Goal: Feedback & Contribution: Submit feedback/report problem

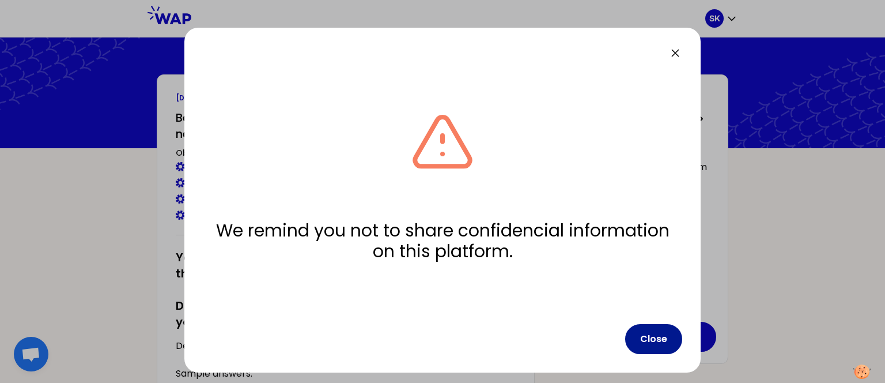
click at [649, 344] on button "Close" at bounding box center [653, 339] width 57 height 30
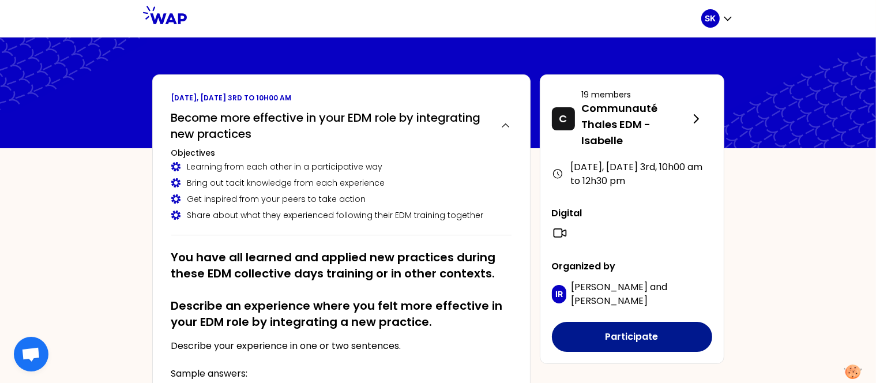
click at [629, 334] on button "Participate" at bounding box center [632, 337] width 160 height 30
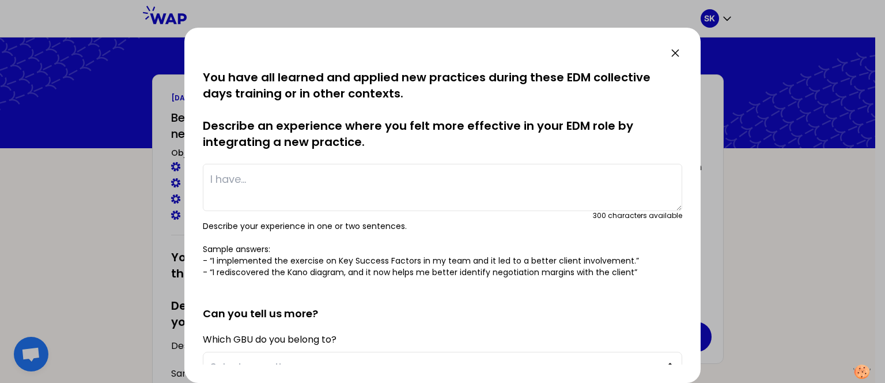
click at [469, 184] on textarea at bounding box center [443, 187] width 480 height 47
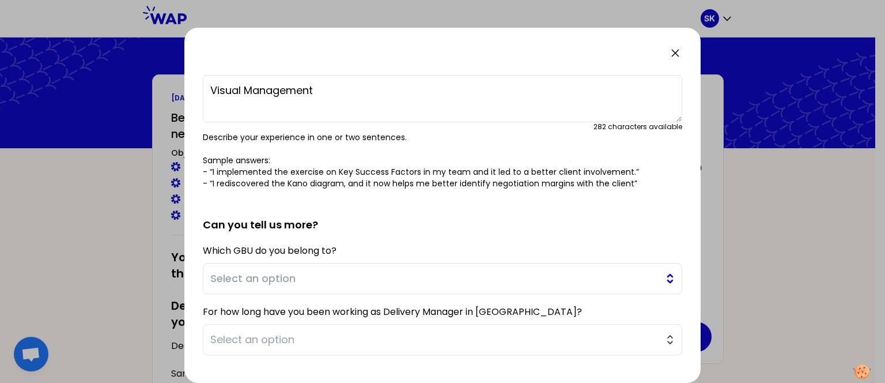
scroll to position [154, 0]
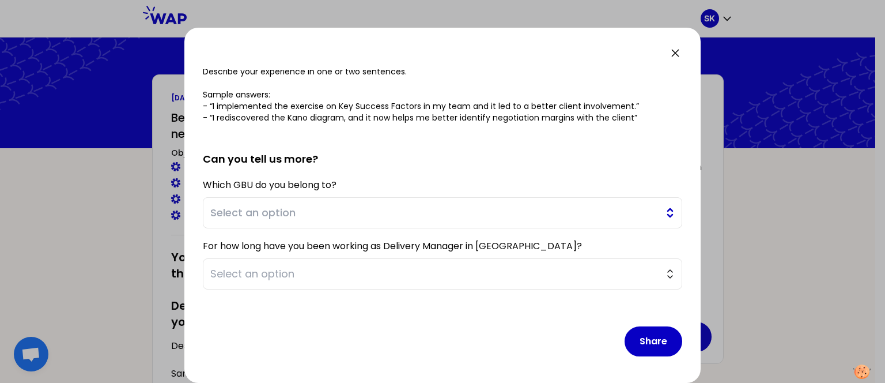
click at [607, 216] on span "Select an option" at bounding box center [434, 213] width 448 height 16
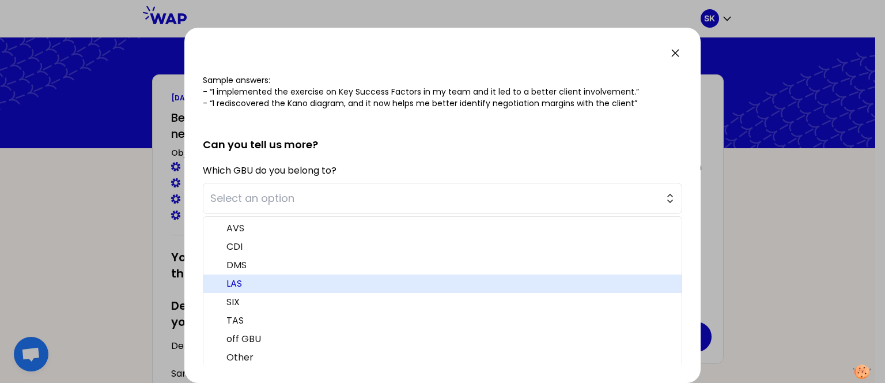
scroll to position [173, 0]
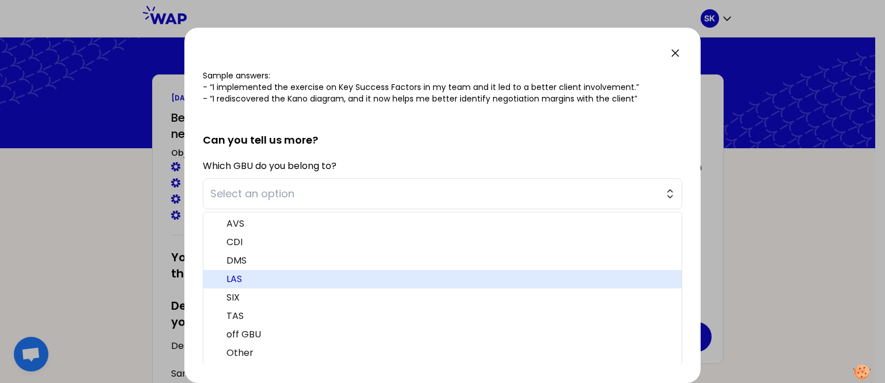
click at [290, 282] on span "LAS" at bounding box center [450, 279] width 446 height 14
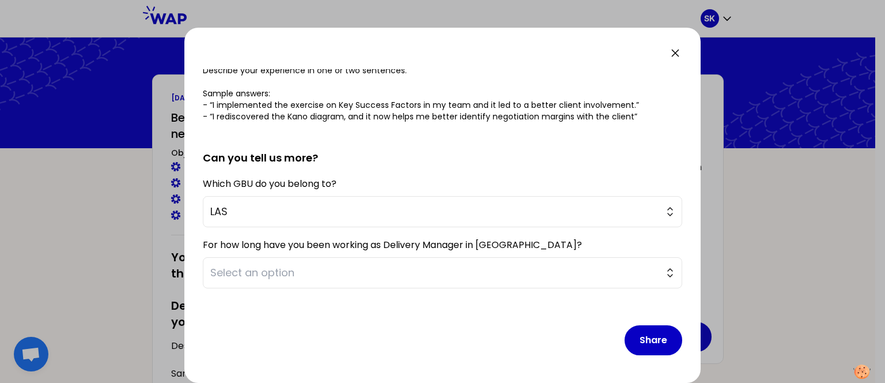
scroll to position [154, 0]
click at [354, 276] on span "Select an option" at bounding box center [434, 274] width 448 height 16
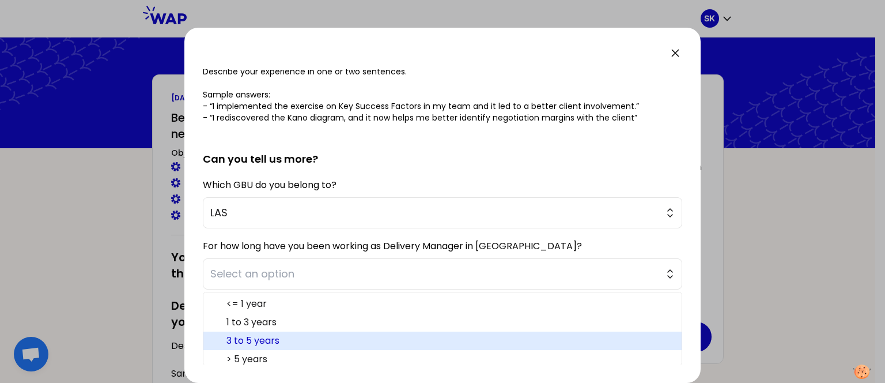
click at [299, 339] on span "3 to 5 years" at bounding box center [450, 341] width 446 height 14
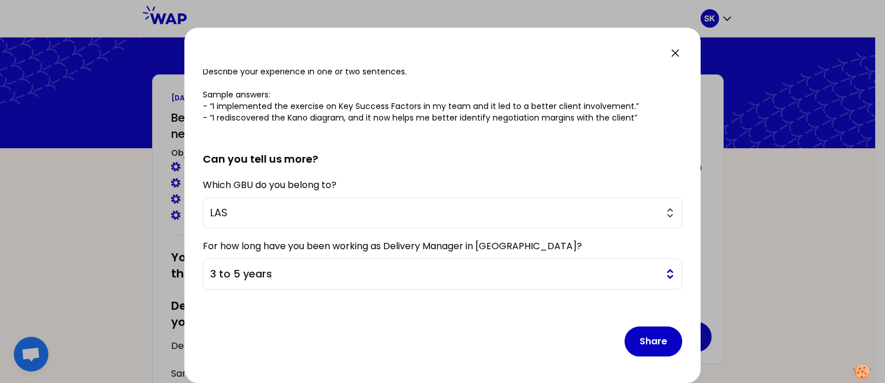
click at [398, 270] on span "3 to 5 years" at bounding box center [434, 274] width 448 height 16
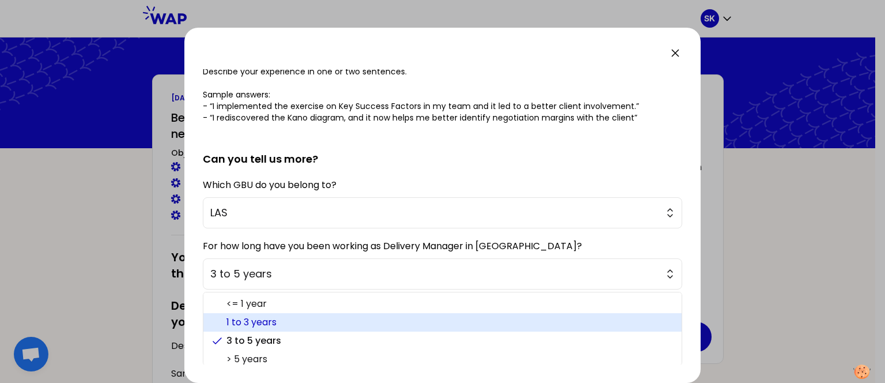
click at [342, 322] on span "1 to 3 years" at bounding box center [450, 322] width 446 height 14
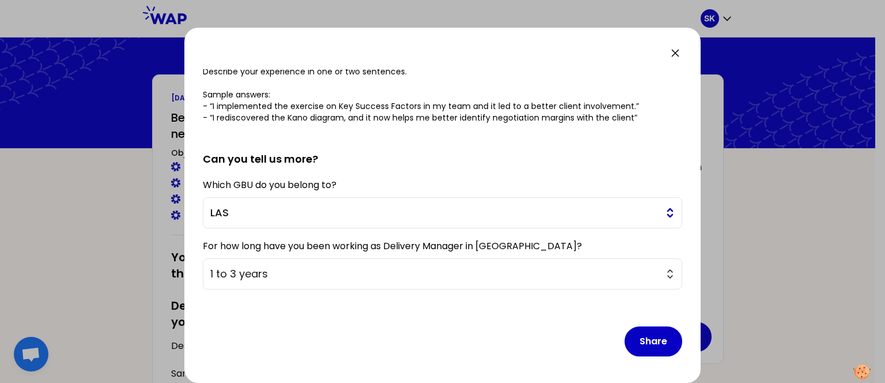
scroll to position [66, 0]
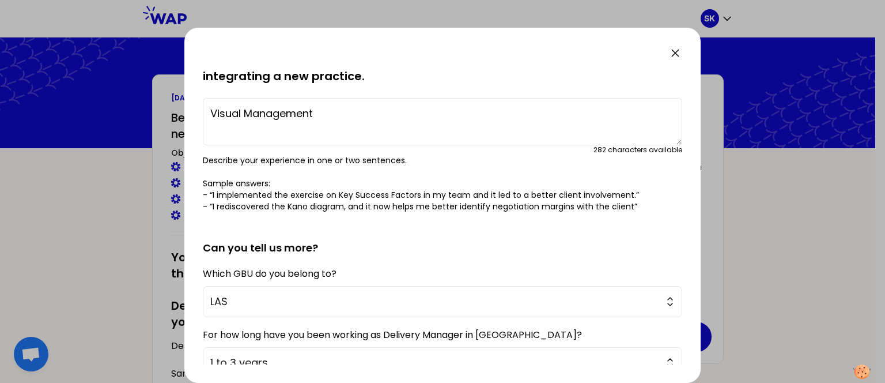
click at [209, 111] on textarea "Visual Management" at bounding box center [443, 121] width 480 height 47
click at [485, 112] on textarea "I implemented Dash board and Visual Management" at bounding box center [443, 121] width 480 height 47
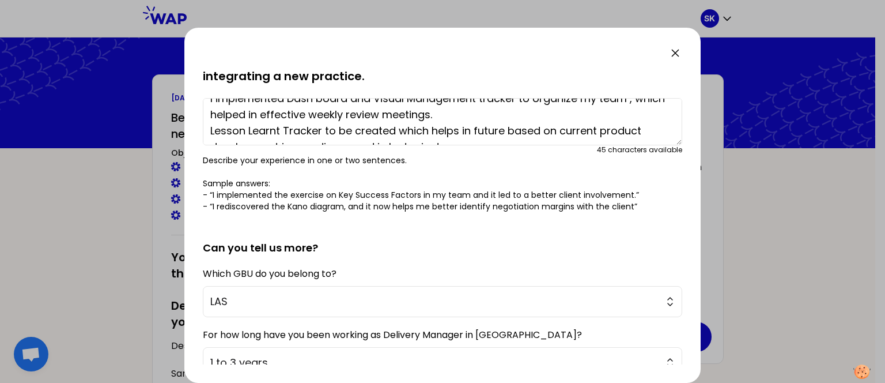
scroll to position [0, 0]
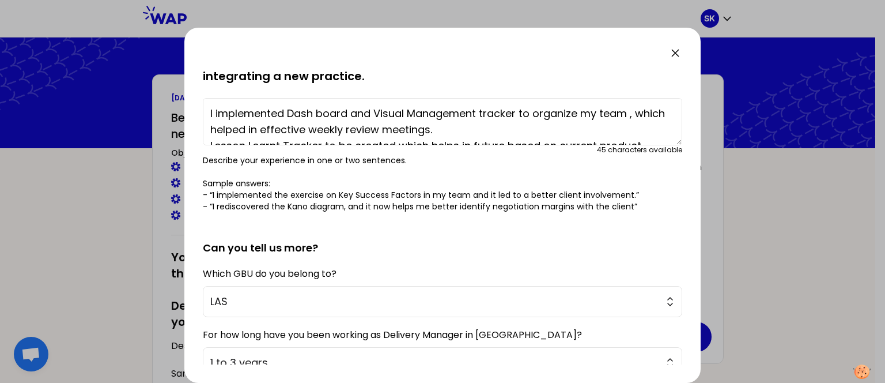
click at [290, 114] on textarea "I implemented Dash board and Visual Management tracker to organize my team , wh…" at bounding box center [443, 121] width 480 height 47
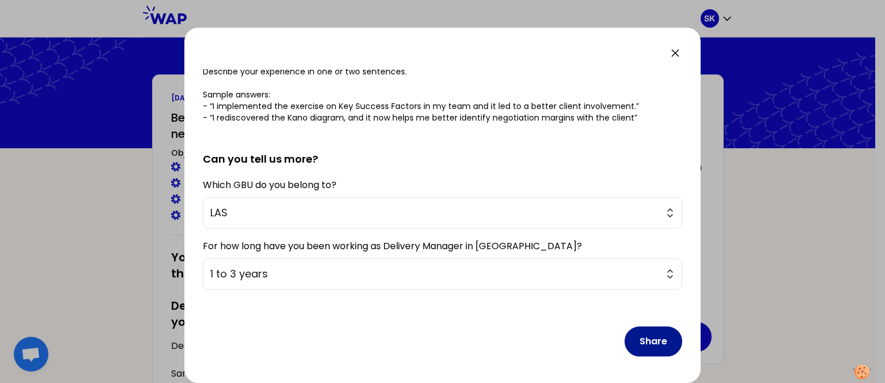
type textarea "I implemented EDM Dash board and Visual Management tracker to organize my team …"
click at [654, 345] on button "Share" at bounding box center [654, 341] width 58 height 30
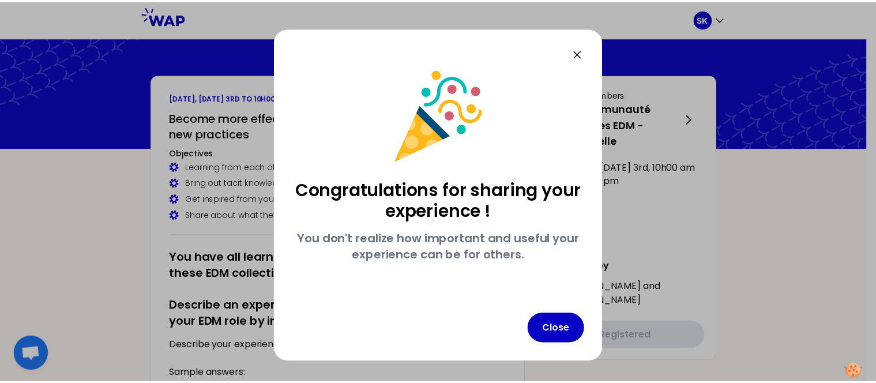
scroll to position [0, 0]
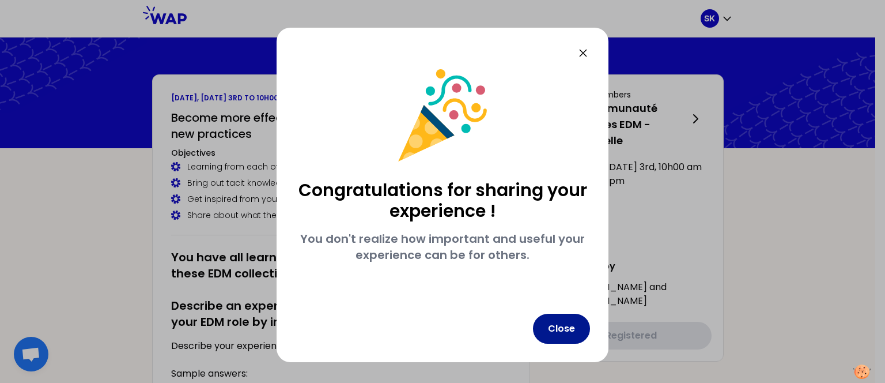
click at [554, 329] on button "Close" at bounding box center [561, 329] width 57 height 30
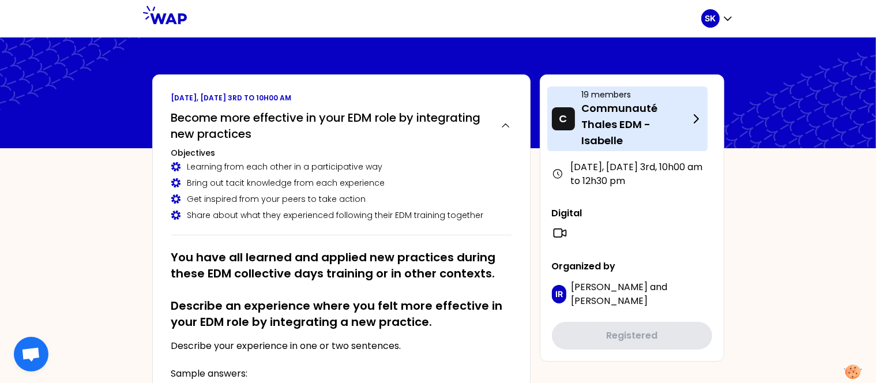
click at [609, 128] on p "Communauté Thales EDM - Isabelle" at bounding box center [635, 124] width 107 height 48
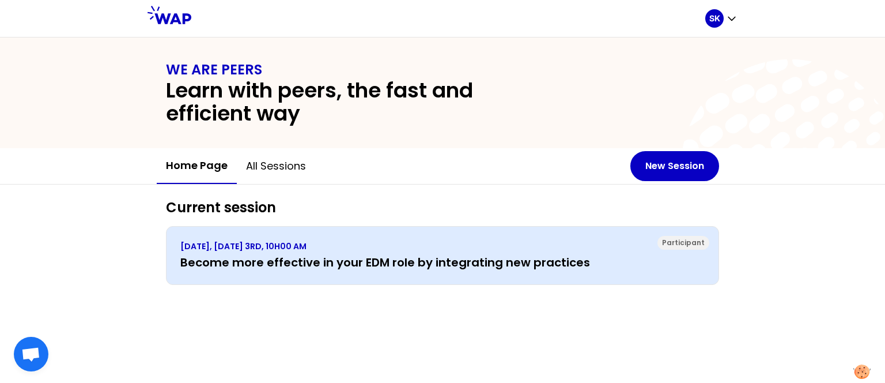
click at [686, 244] on div "Participant" at bounding box center [684, 243] width 52 height 14
click at [325, 247] on p "SEPTEMBER 2025, WEDNESDAY 3RD, 10H00 AM" at bounding box center [442, 246] width 525 height 12
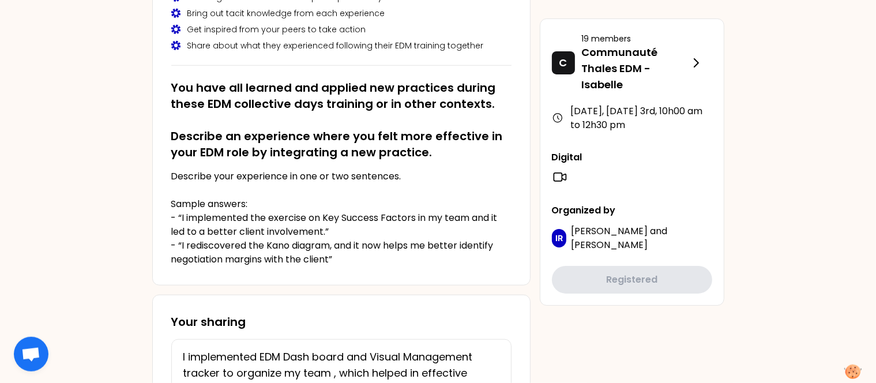
scroll to position [182, 0]
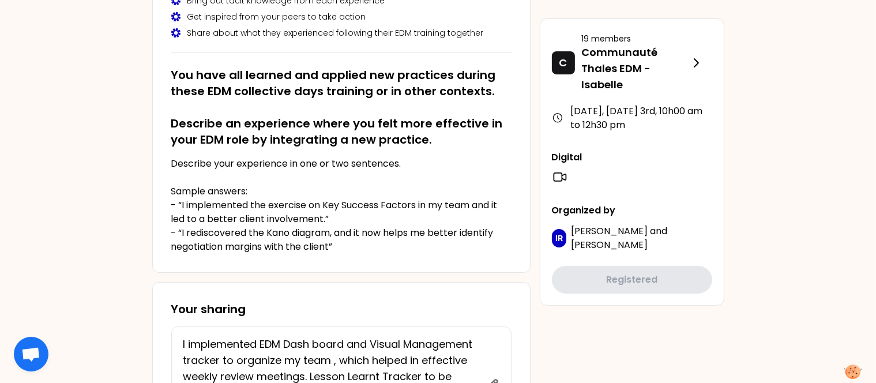
click at [556, 181] on icon at bounding box center [559, 177] width 12 height 8
click at [556, 178] on icon at bounding box center [560, 177] width 16 height 16
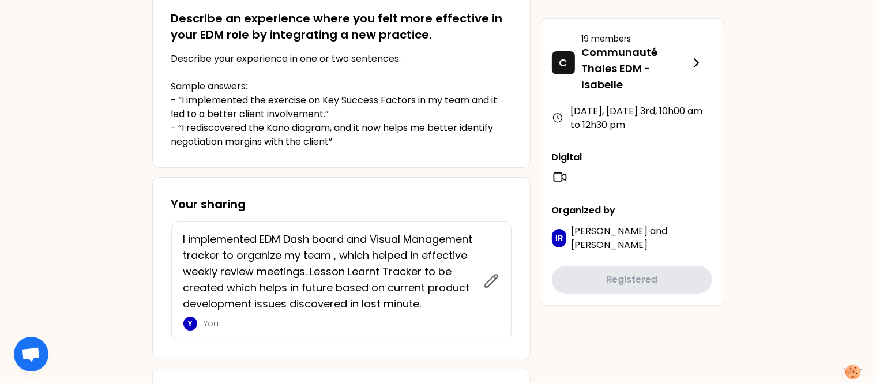
scroll to position [0, 0]
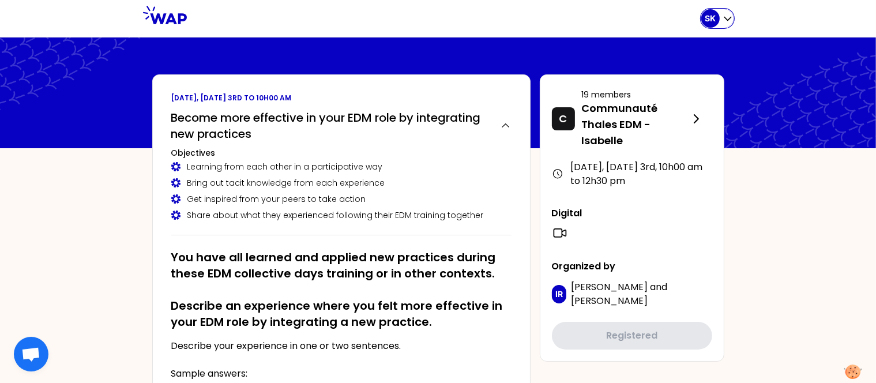
click at [723, 20] on icon "button" at bounding box center [728, 19] width 12 height 12
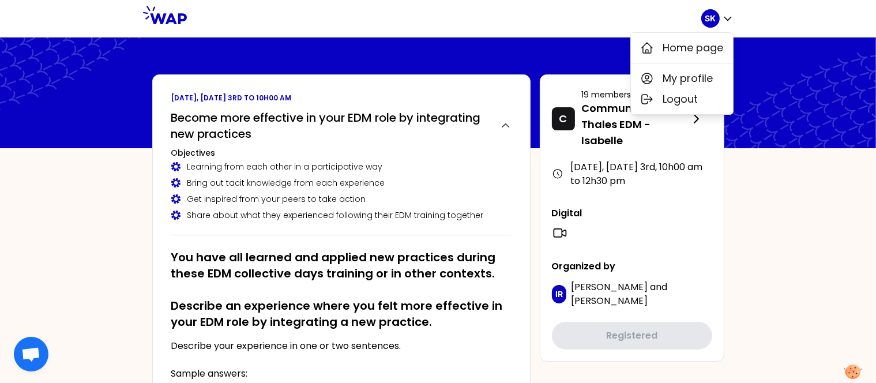
click at [518, 34] on div at bounding box center [444, 18] width 514 height 37
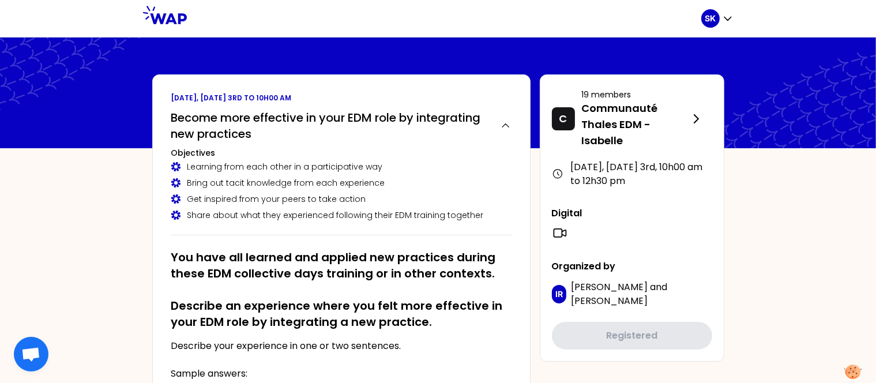
click at [559, 231] on icon at bounding box center [560, 233] width 16 height 16
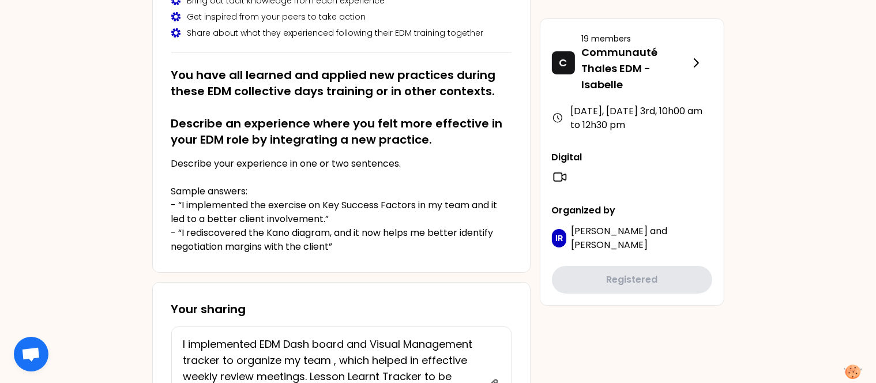
click at [569, 217] on p "Organized by" at bounding box center [632, 210] width 160 height 14
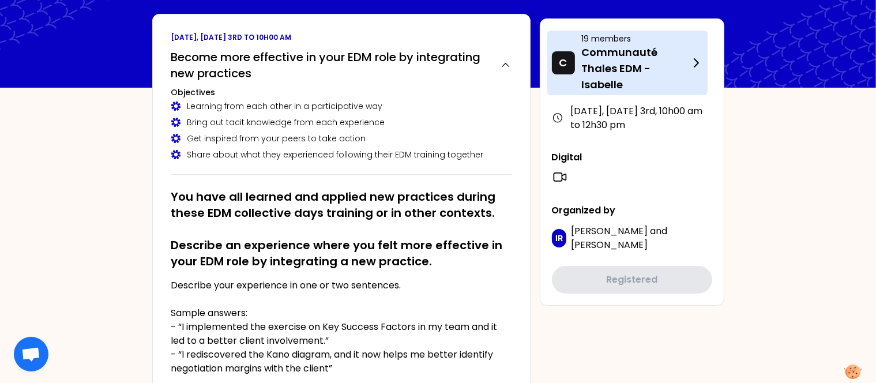
click at [642, 70] on p "Communauté Thales EDM - Isabelle" at bounding box center [635, 68] width 107 height 48
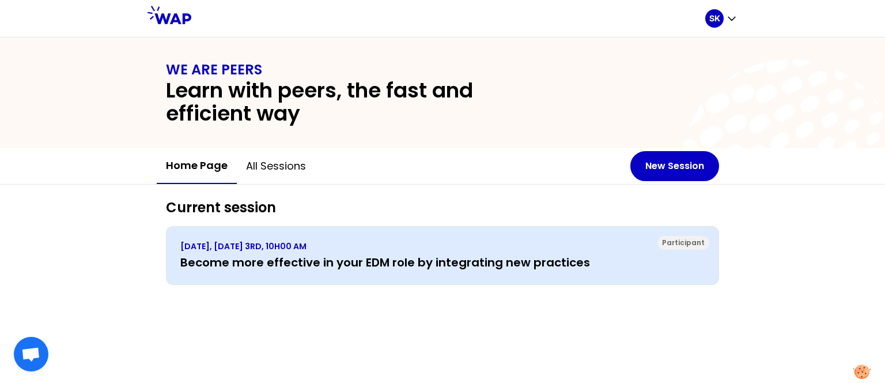
click at [680, 236] on div "Participant" at bounding box center [684, 243] width 52 height 14
click at [678, 244] on div "Participant" at bounding box center [684, 243] width 52 height 14
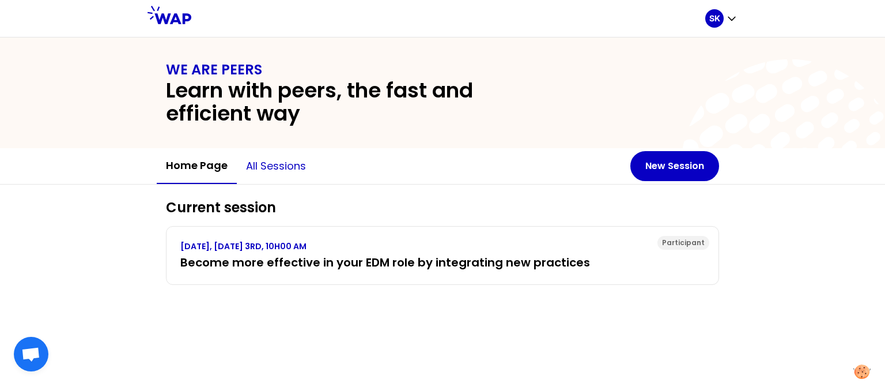
click at [271, 163] on button "All sessions" at bounding box center [276, 166] width 78 height 35
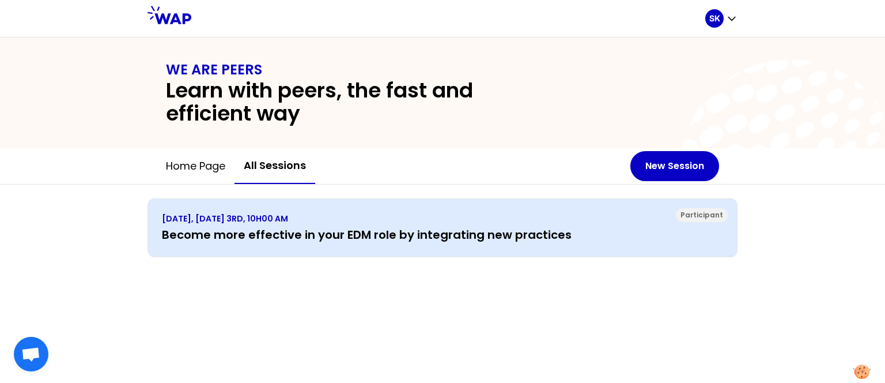
click at [709, 214] on div "Participant" at bounding box center [702, 215] width 52 height 14
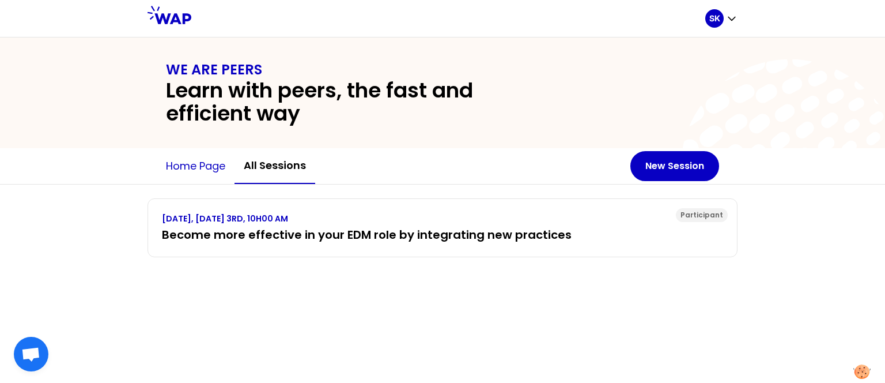
click at [196, 167] on button "Home page" at bounding box center [196, 166] width 78 height 35
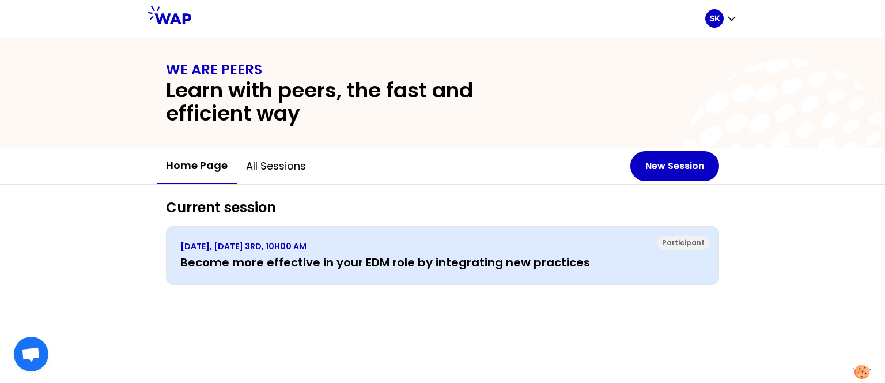
click at [670, 246] on div "Participant" at bounding box center [684, 243] width 52 height 14
click at [574, 245] on p "SEPTEMBER 2025, WEDNESDAY 3RD, 10H00 AM" at bounding box center [442, 246] width 525 height 12
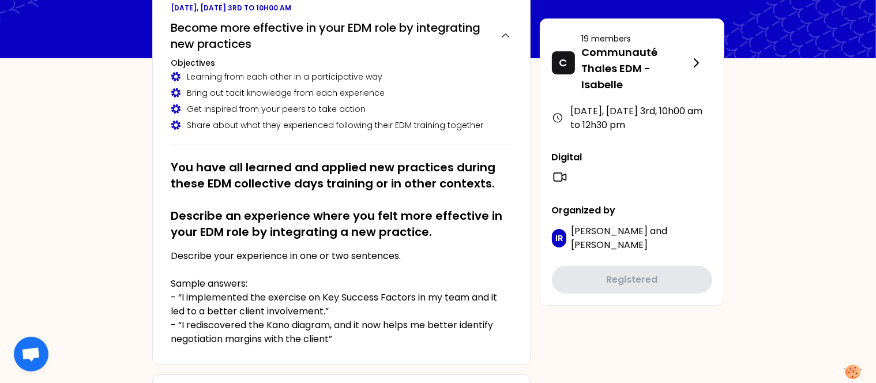
scroll to position [122, 0]
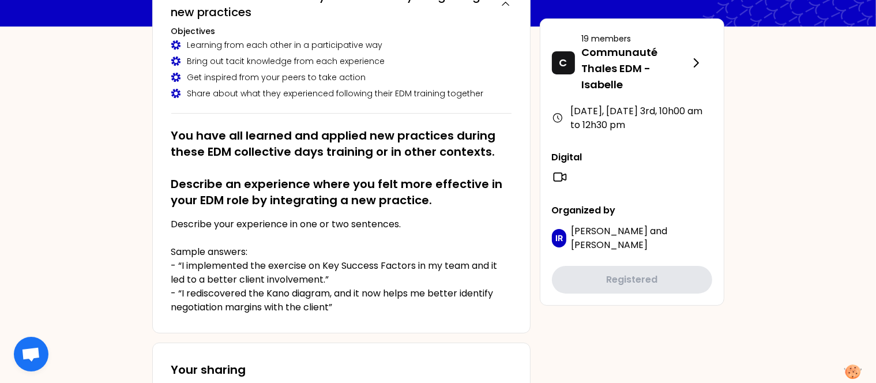
click at [183, 86] on div "Learning from each other in a participative way Bring out tacit knowledge from …" at bounding box center [341, 69] width 340 height 60
click at [184, 97] on div "Share about what they experienced following their EDM training together" at bounding box center [341, 94] width 340 height 12
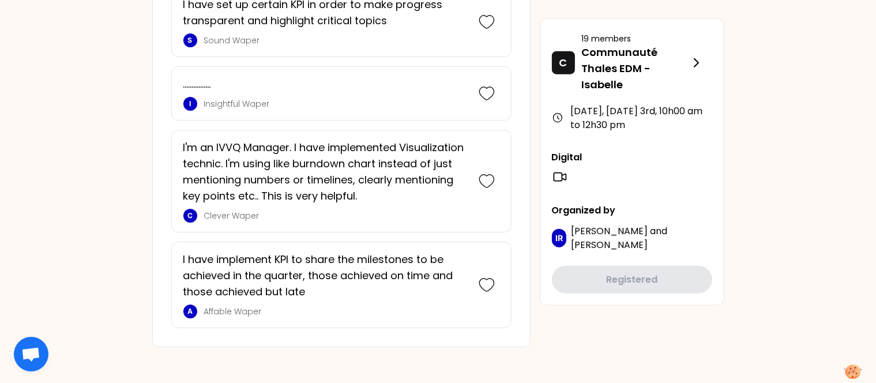
scroll to position [1291, 0]
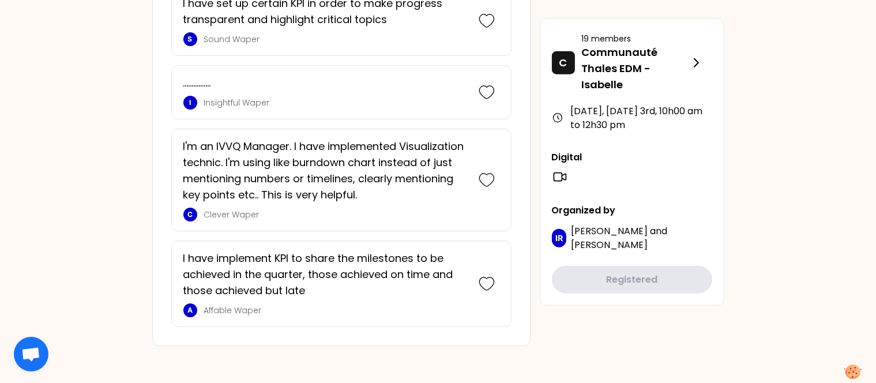
click at [27, 353] on span "Open chat" at bounding box center [30, 355] width 19 height 16
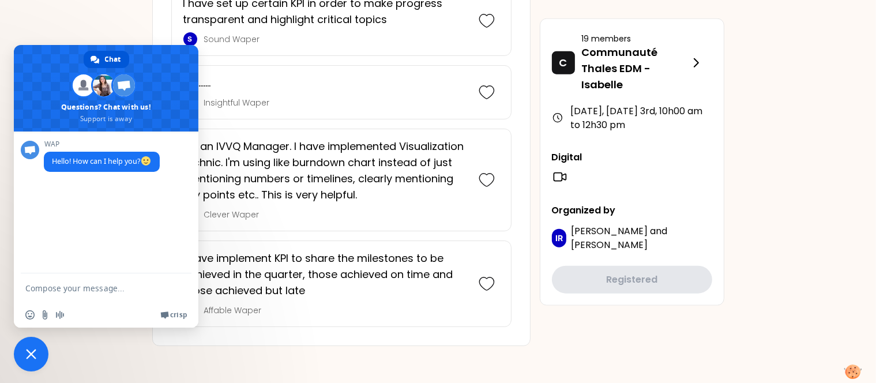
click at [349, 320] on div "I have implement KPI to share the milestones to be achieved in the quarter, tho…" at bounding box center [341, 283] width 340 height 86
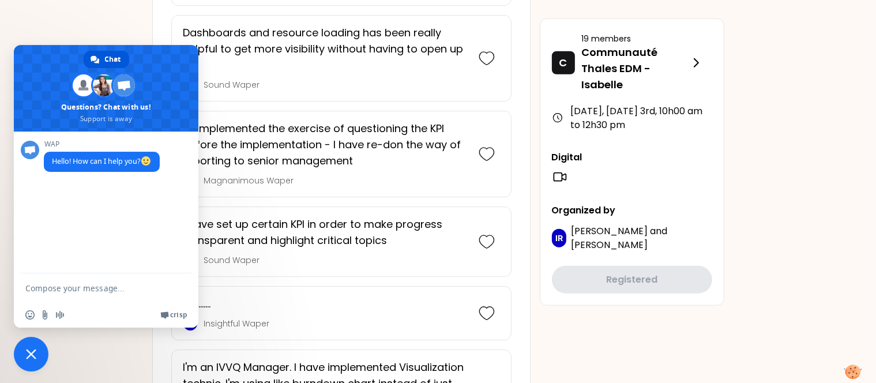
scroll to position [1048, 0]
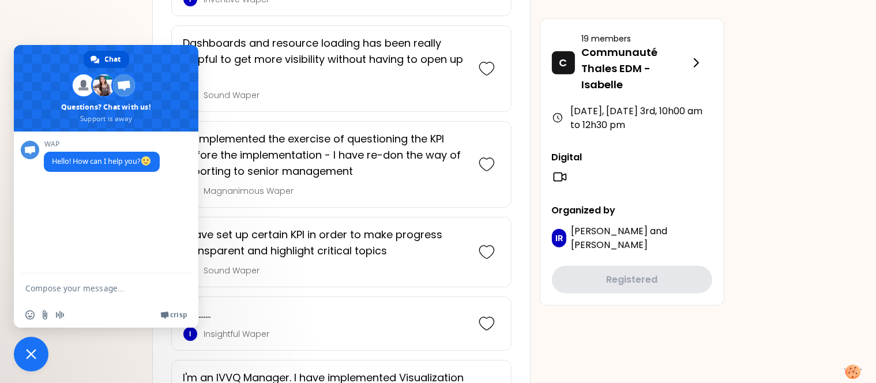
click at [29, 360] on span "Close chat" at bounding box center [31, 354] width 35 height 35
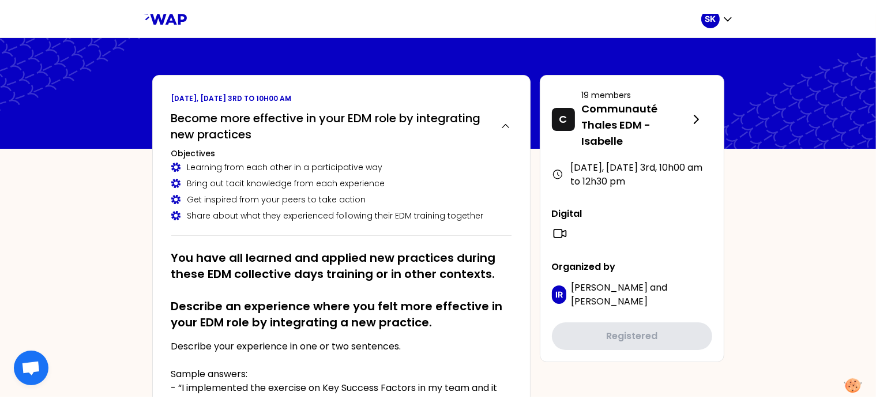
scroll to position [0, 0]
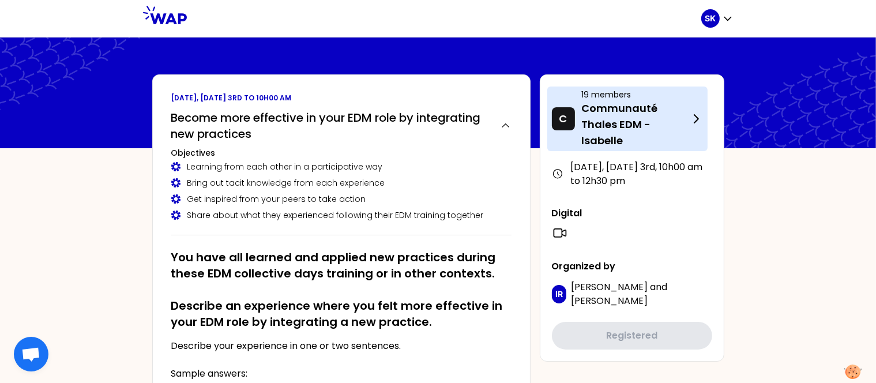
click at [692, 121] on icon at bounding box center [696, 119] width 14 height 14
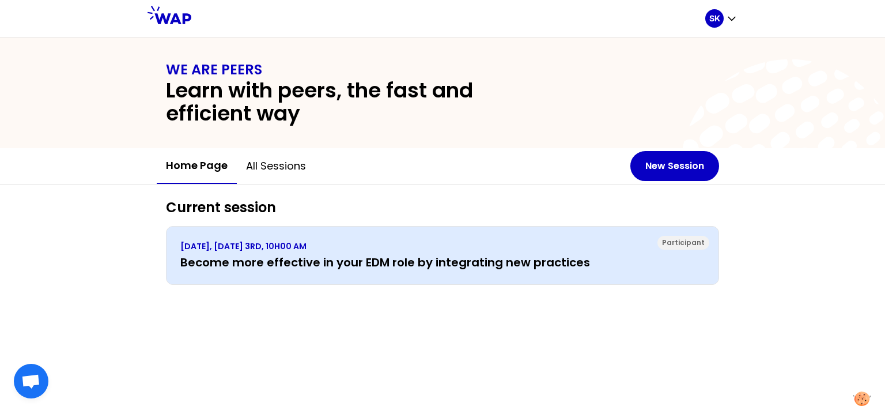
click at [352, 261] on h3 "Become more effective in your EDM role by integrating new practices" at bounding box center [442, 262] width 525 height 16
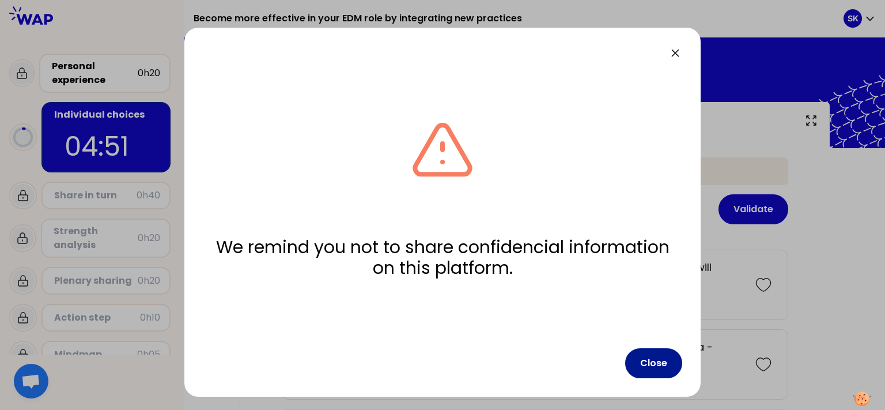
click at [647, 365] on button "Close" at bounding box center [653, 363] width 57 height 30
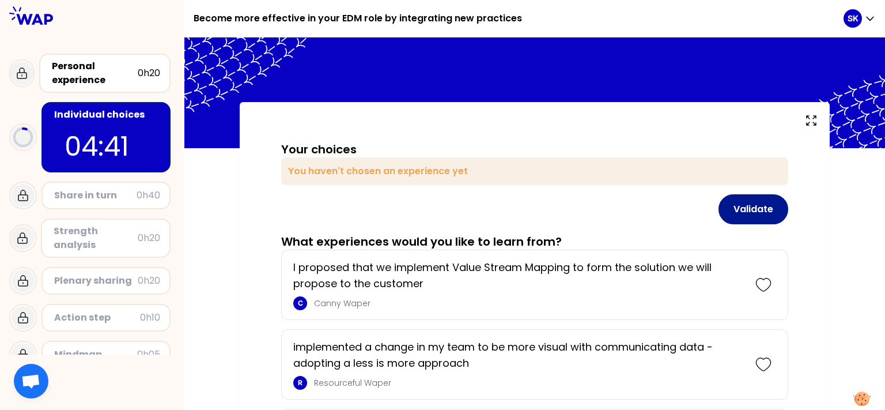
click at [744, 210] on button "Validate" at bounding box center [754, 209] width 70 height 30
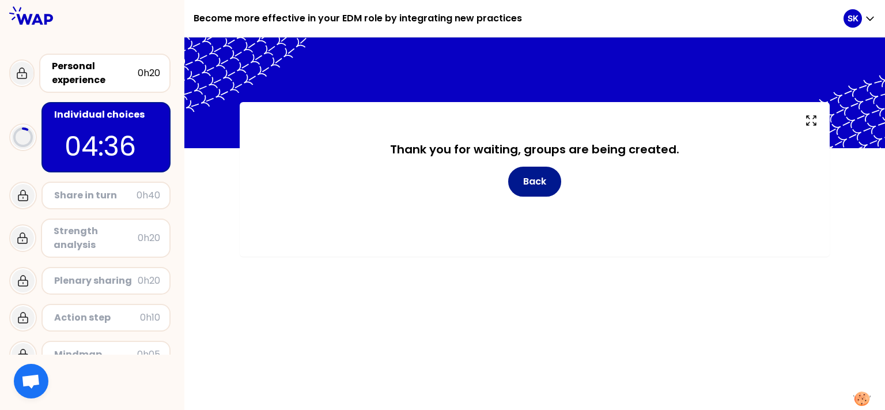
click at [538, 183] on button "Back" at bounding box center [534, 182] width 53 height 30
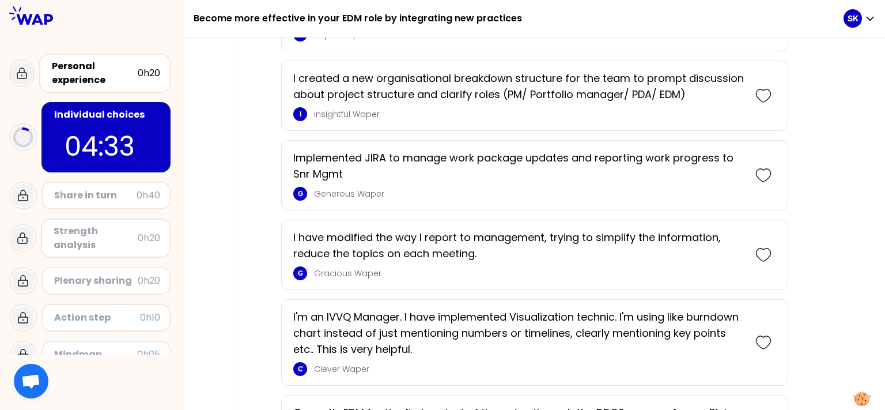
scroll to position [1429, 0]
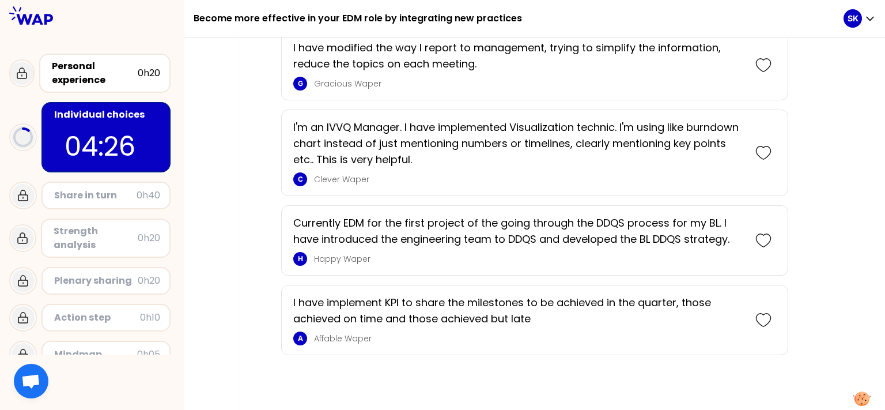
click at [100, 149] on p "04:26" at bounding box center [106, 146] width 83 height 40
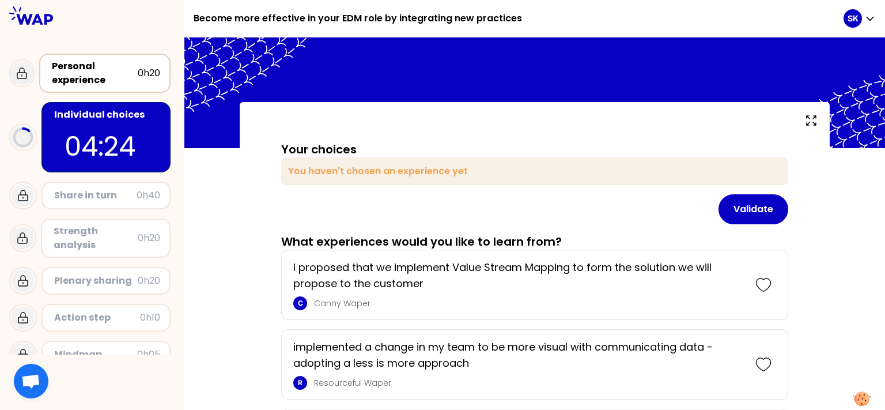
click at [88, 80] on div "Personal experience" at bounding box center [95, 73] width 86 height 28
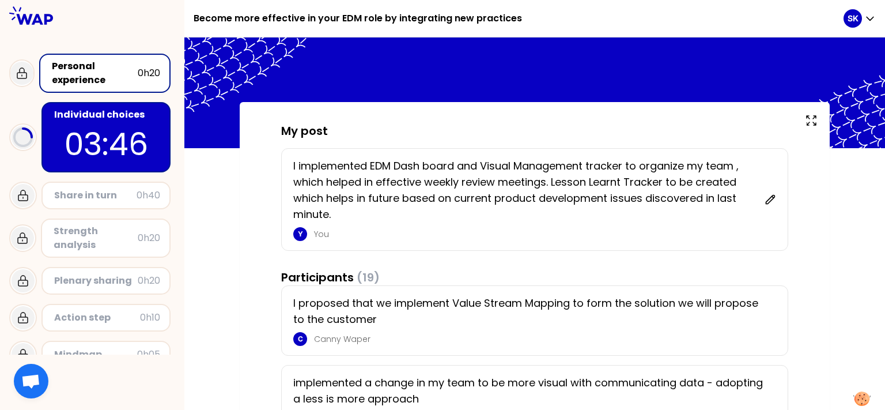
click at [108, 123] on p "03:44" at bounding box center [106, 144] width 108 height 45
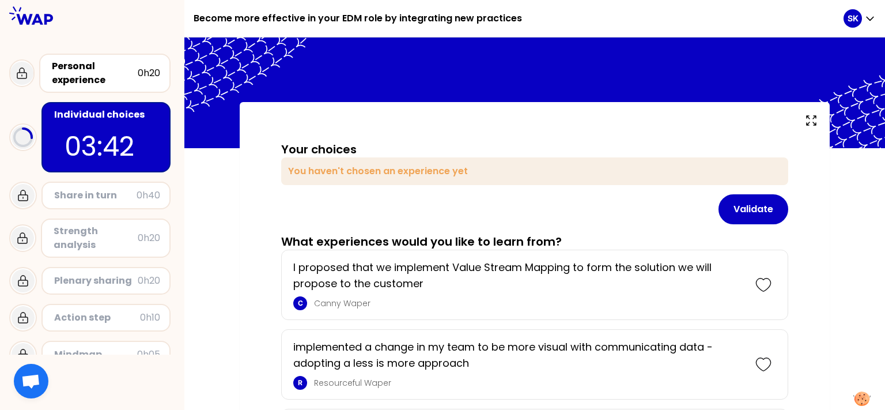
click at [330, 171] on div "You haven't chosen an experience yet" at bounding box center [534, 171] width 507 height 28
click at [437, 172] on div "You haven't chosen an experience yet" at bounding box center [534, 171] width 507 height 28
click at [493, 173] on div "You haven't chosen an experience yet" at bounding box center [534, 171] width 507 height 28
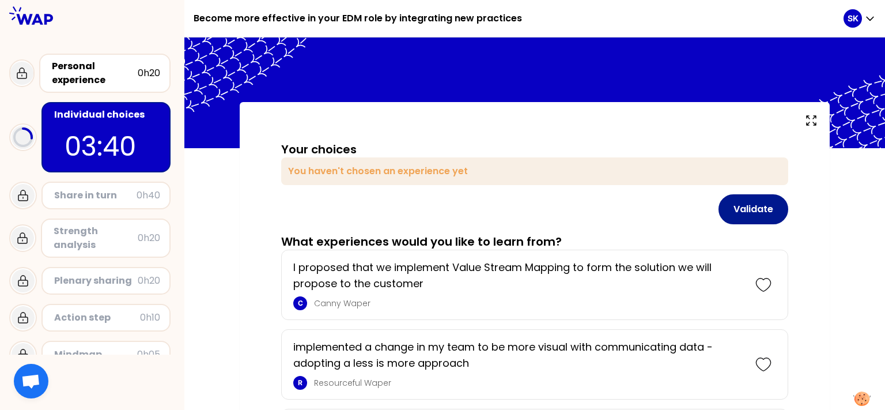
click at [762, 209] on button "Validate" at bounding box center [754, 209] width 70 height 30
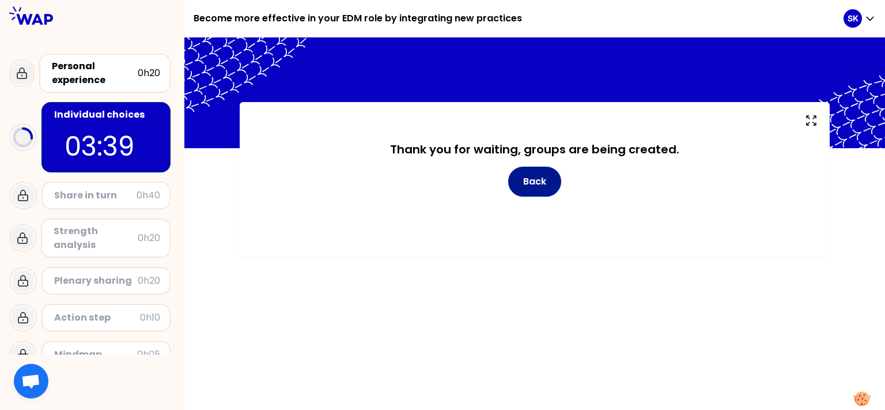
click at [537, 183] on button "Back" at bounding box center [534, 182] width 53 height 30
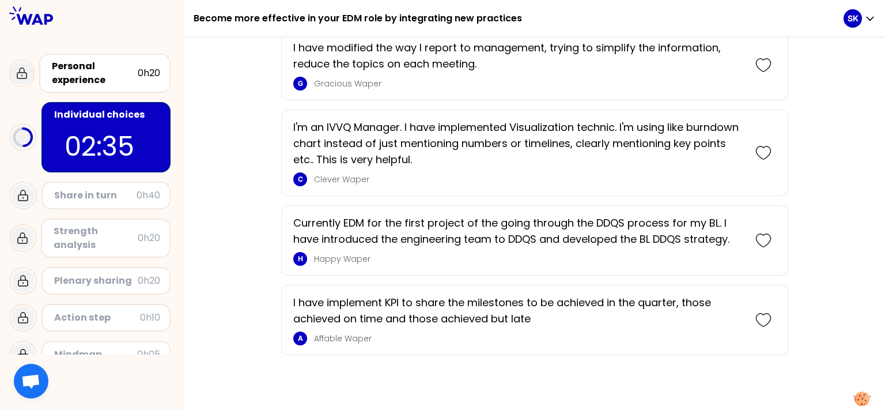
click at [757, 312] on icon at bounding box center [764, 320] width 16 height 16
click at [764, 236] on icon at bounding box center [764, 240] width 16 height 16
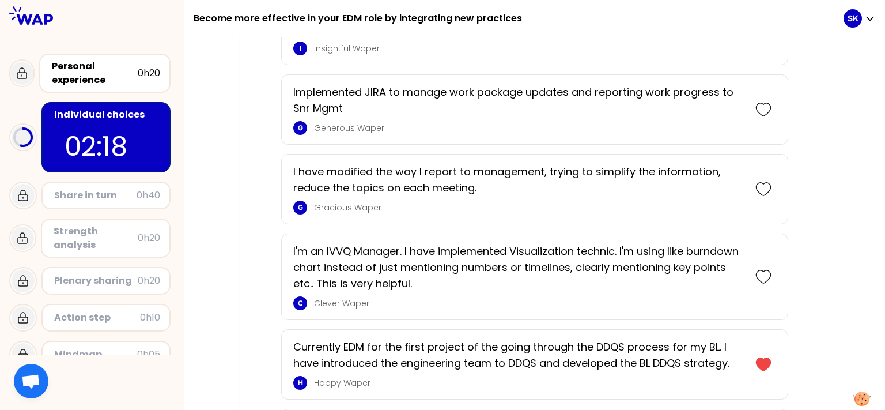
scroll to position [1396, 0]
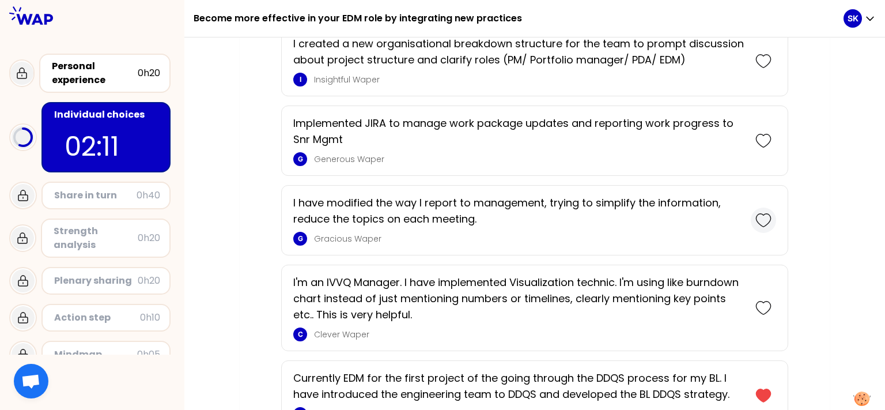
click at [762, 215] on icon at bounding box center [764, 220] width 16 height 16
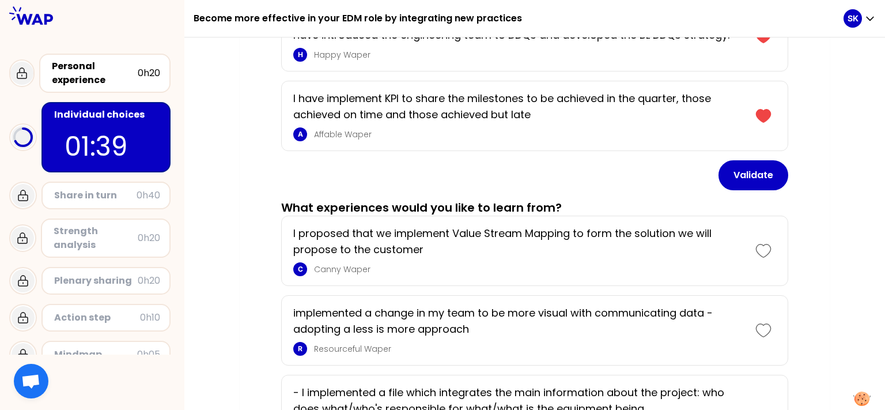
scroll to position [468, 0]
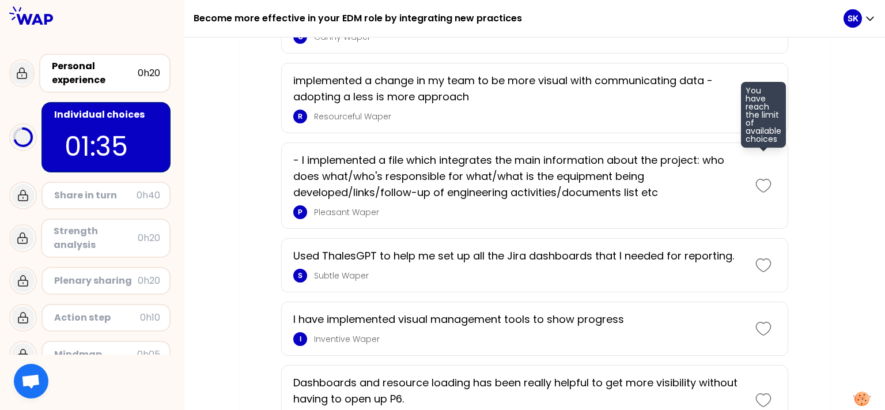
click at [761, 181] on icon at bounding box center [764, 186] width 16 height 16
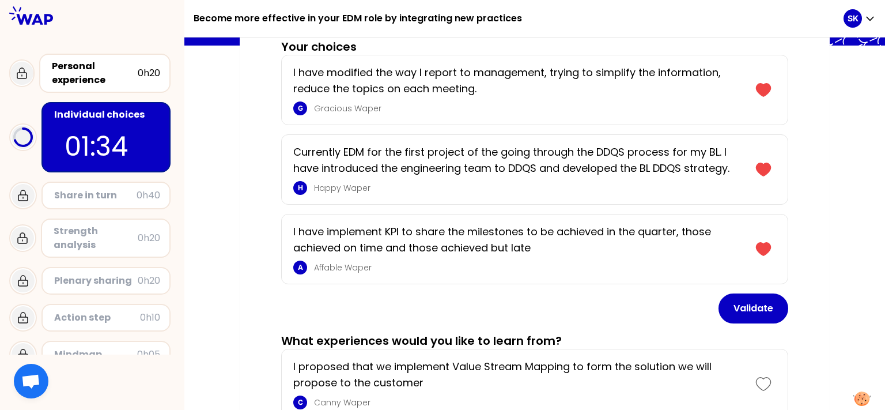
scroll to position [81, 0]
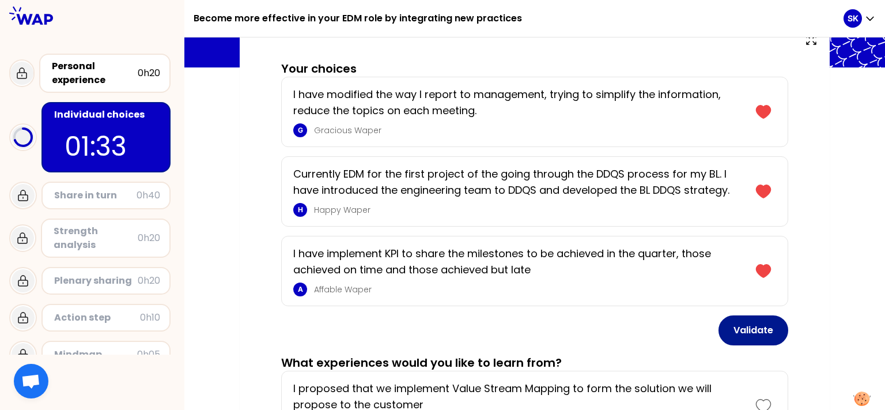
click at [741, 326] on button "Validate" at bounding box center [754, 330] width 70 height 30
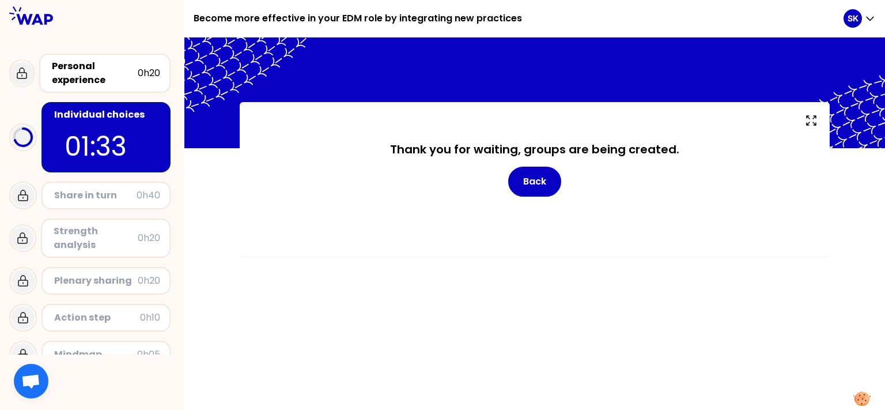
scroll to position [0, 0]
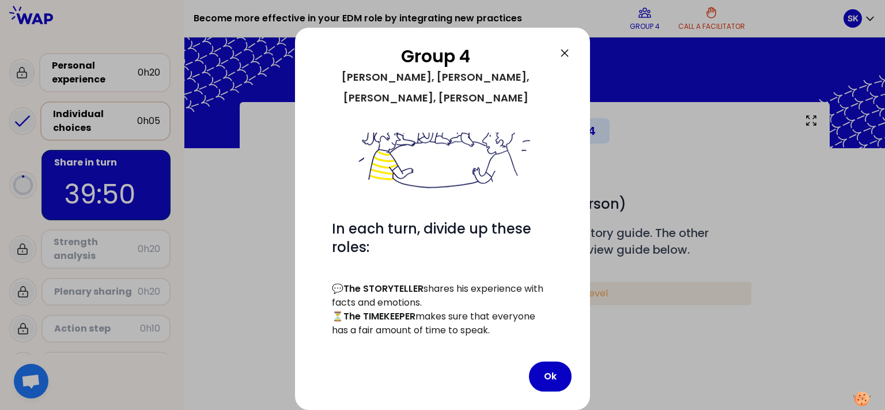
scroll to position [186, 0]
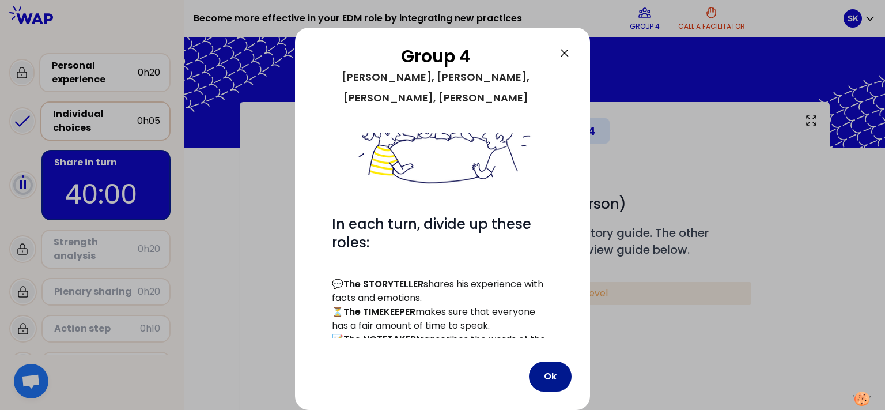
click at [554, 379] on button "Ok" at bounding box center [550, 376] width 43 height 30
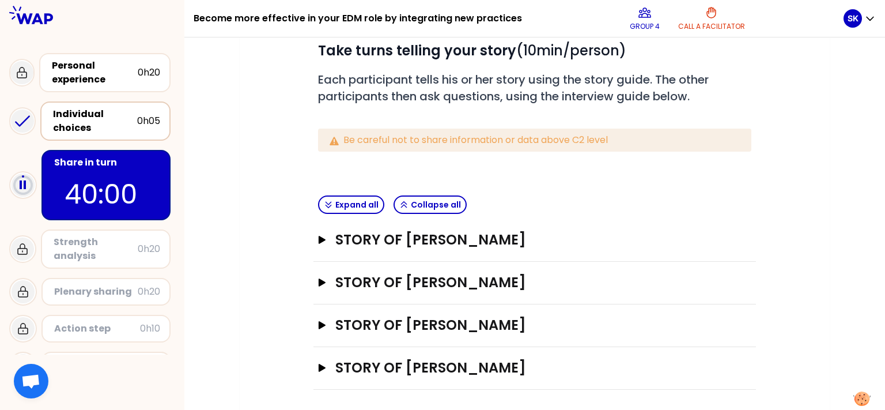
scroll to position [154, 0]
click at [318, 326] on icon "button" at bounding box center [322, 324] width 9 height 8
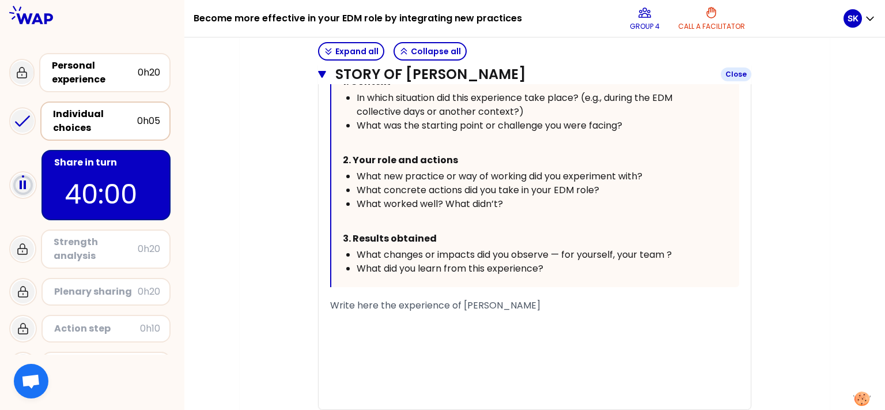
scroll to position [780, 0]
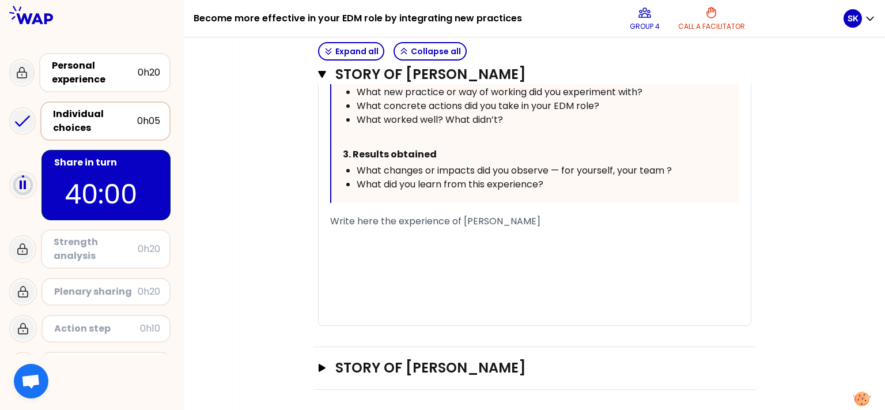
click at [442, 222] on span "Write here the experience of [PERSON_NAME]" at bounding box center [435, 220] width 210 height 13
click at [318, 370] on button "Story of [PERSON_NAME] Open" at bounding box center [534, 368] width 433 height 18
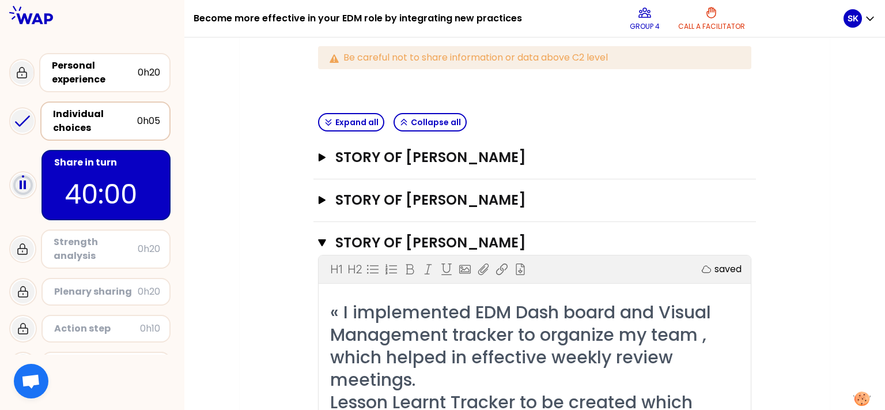
scroll to position [239, 0]
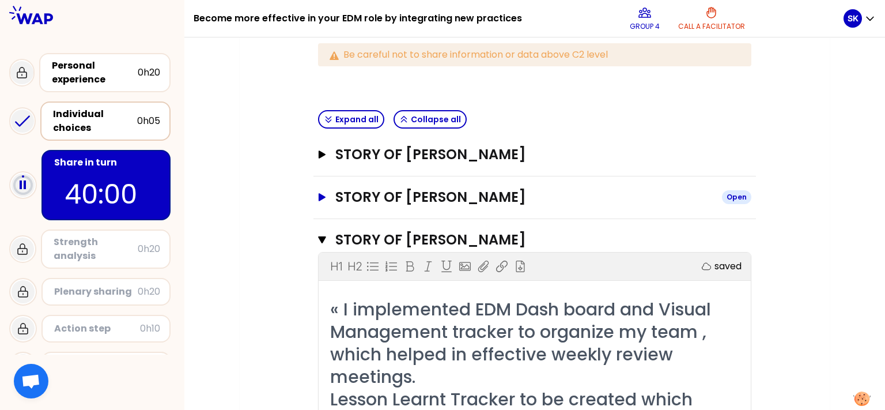
click at [318, 193] on icon "button" at bounding box center [322, 197] width 9 height 8
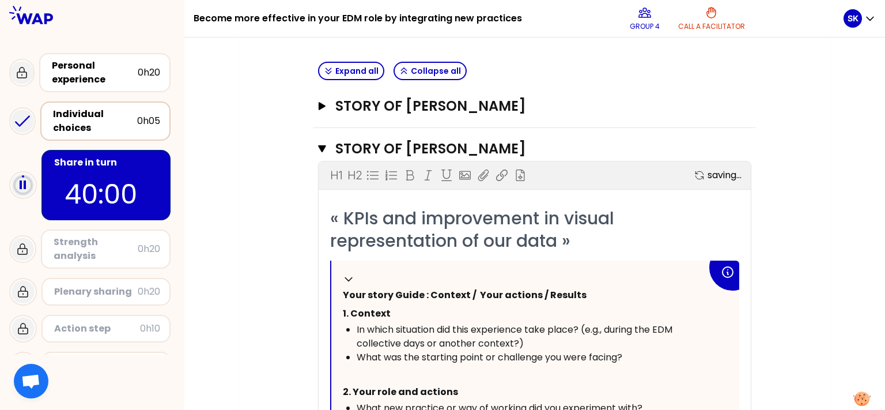
scroll to position [316, 0]
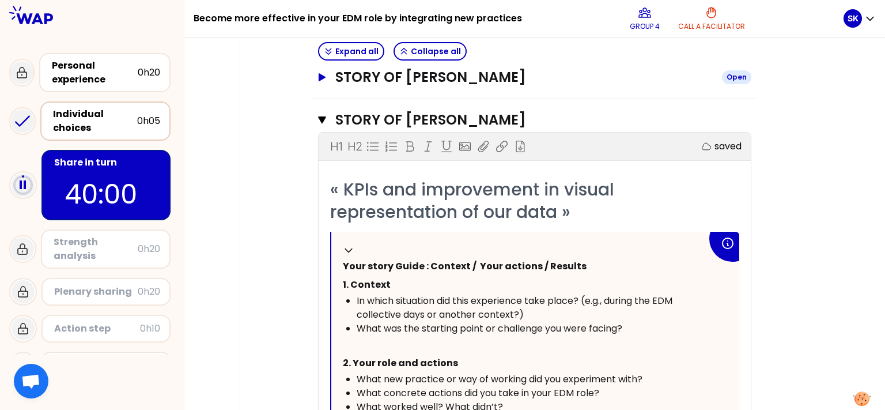
click at [319, 74] on icon "button" at bounding box center [322, 77] width 7 height 8
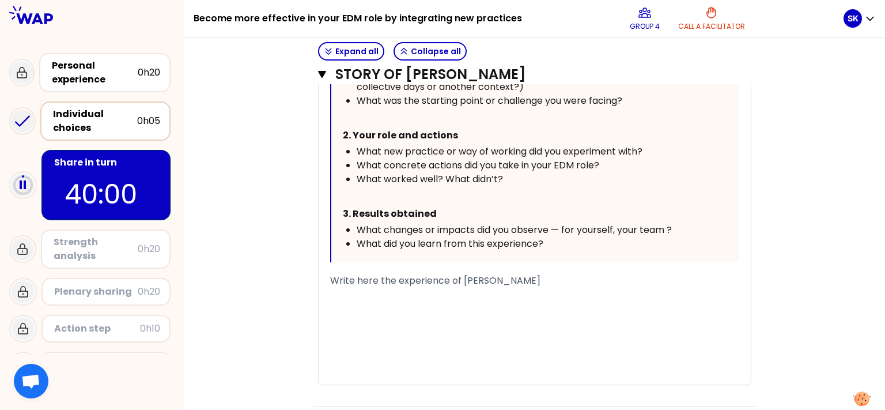
scroll to position [258, 0]
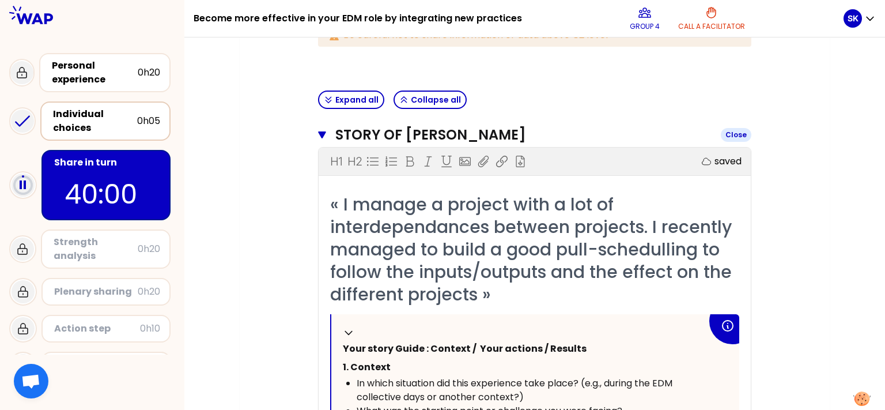
click at [322, 135] on button "Story of [PERSON_NAME] Close" at bounding box center [534, 135] width 433 height 18
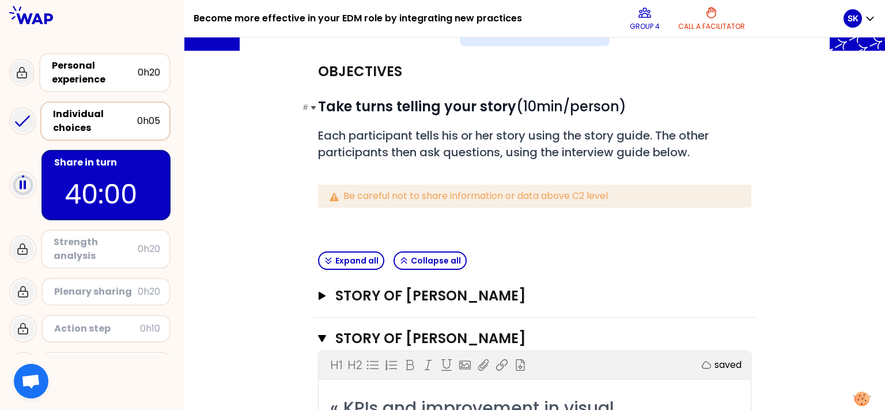
scroll to position [0, 0]
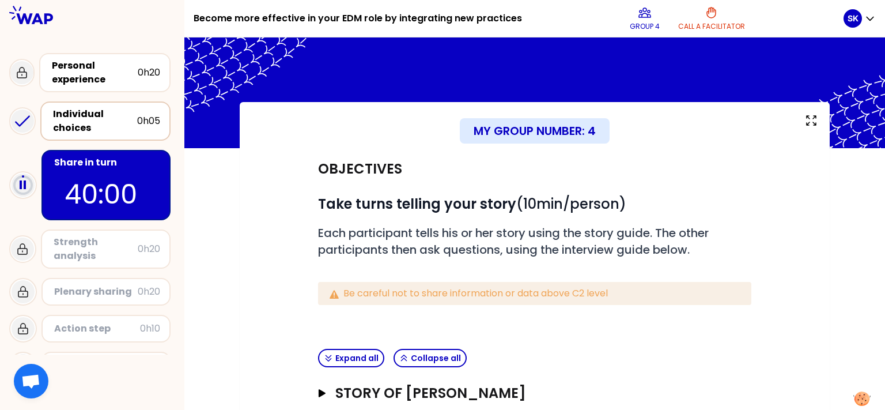
click at [497, 133] on div "My group number: 4" at bounding box center [535, 130] width 150 height 25
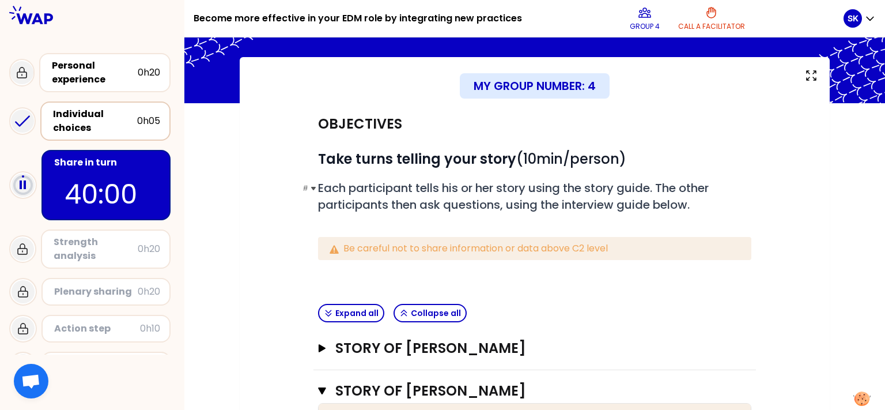
scroll to position [77, 0]
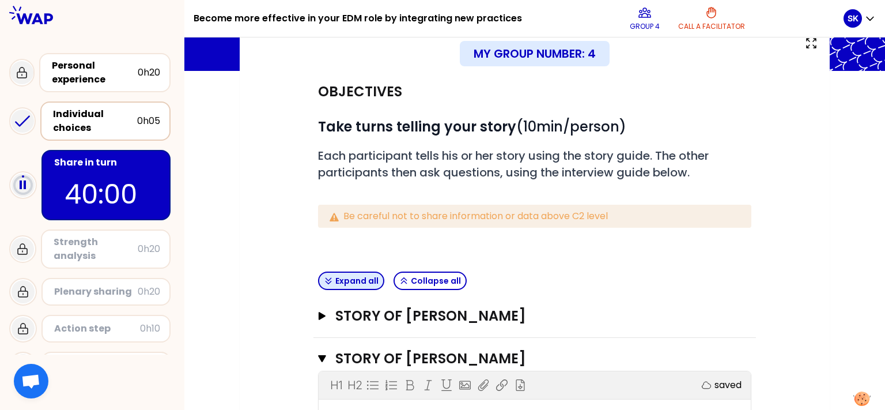
click at [353, 285] on button "Expand all" at bounding box center [351, 280] width 66 height 18
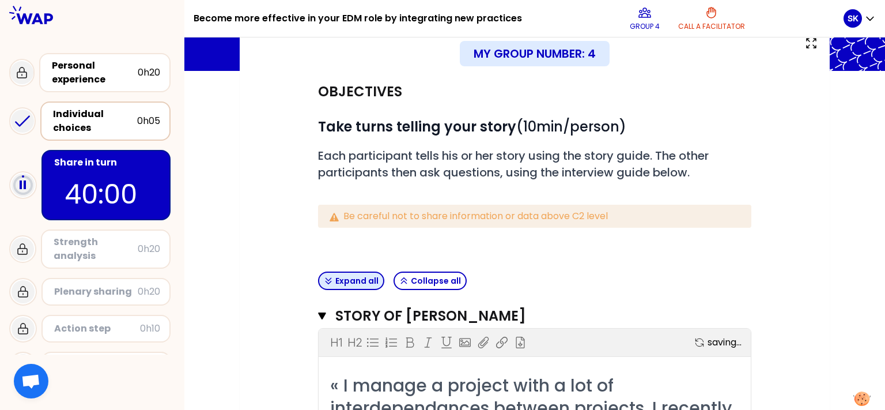
click at [353, 285] on button "Expand all" at bounding box center [351, 280] width 66 height 18
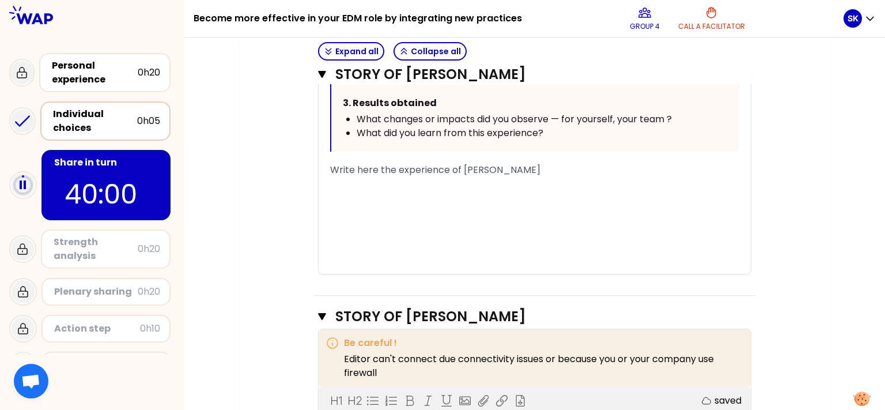
scroll to position [697, 0]
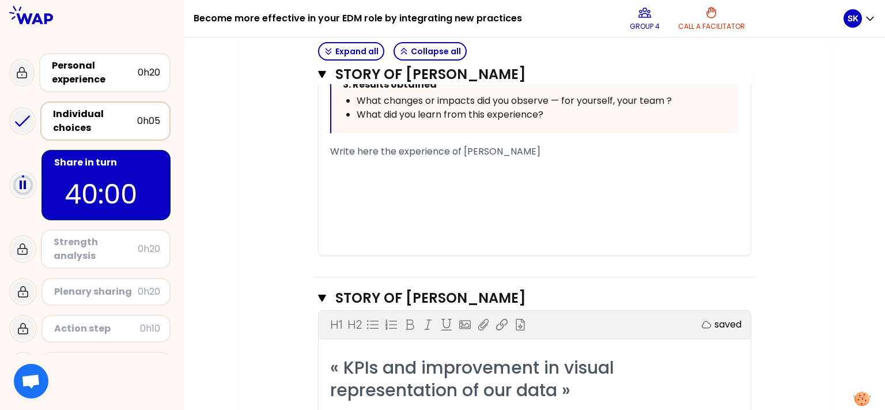
click at [436, 175] on div "﻿" at bounding box center [534, 179] width 409 height 14
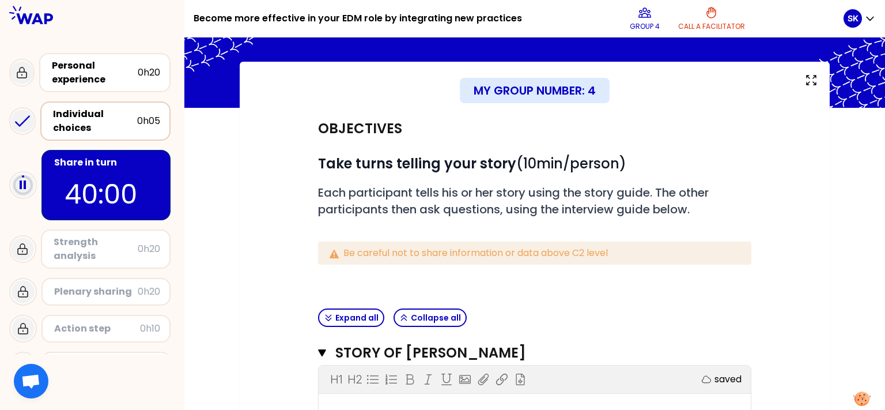
scroll to position [0, 0]
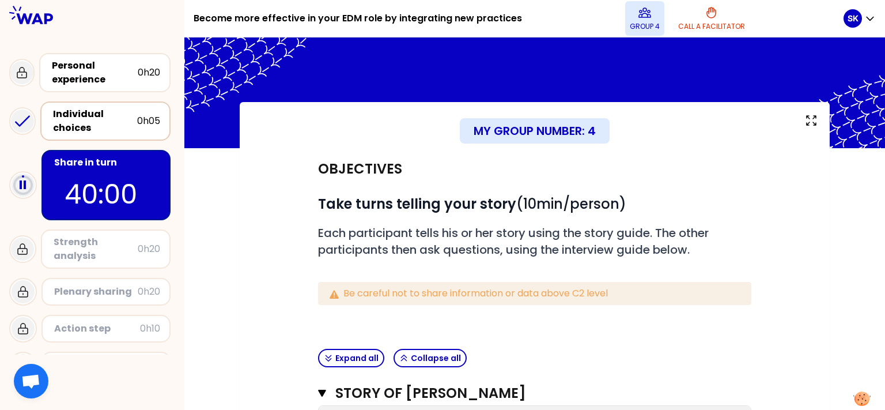
click at [647, 31] on p "Group 4" at bounding box center [645, 26] width 30 height 9
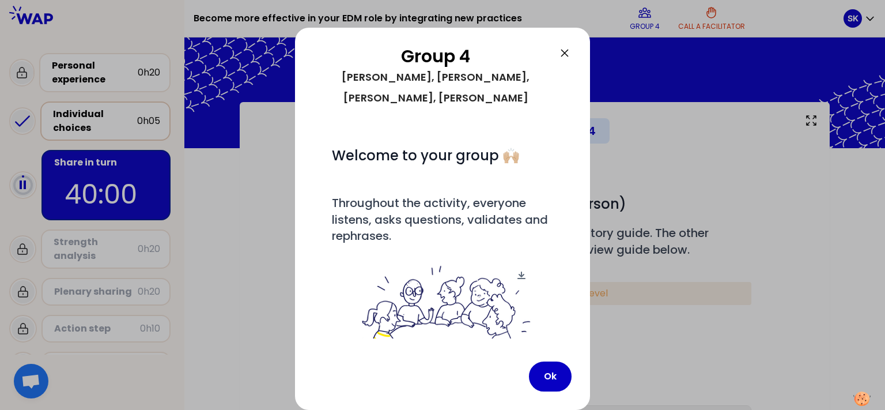
scroll to position [186, 0]
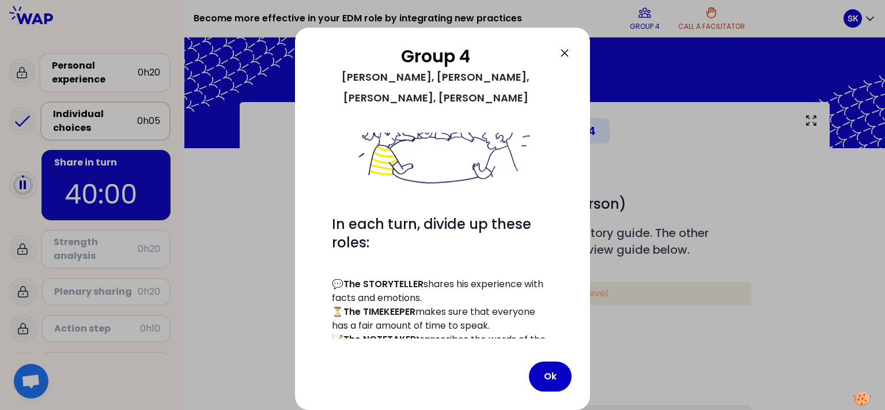
click at [559, 54] on icon at bounding box center [565, 53] width 14 height 14
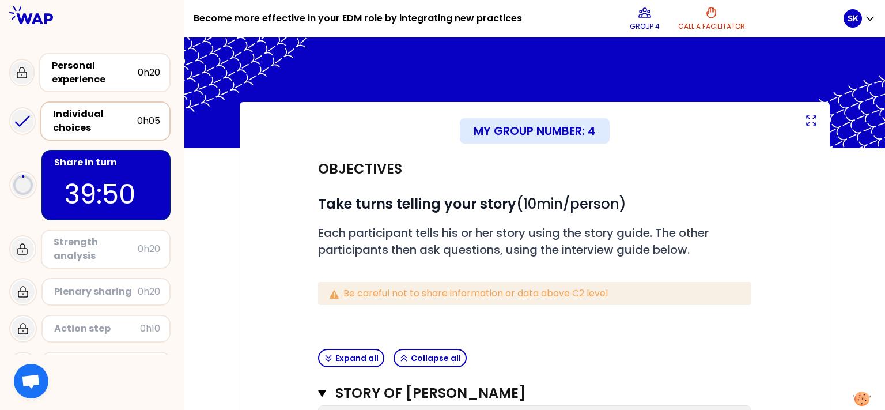
click at [810, 118] on icon at bounding box center [811, 120] width 9 height 9
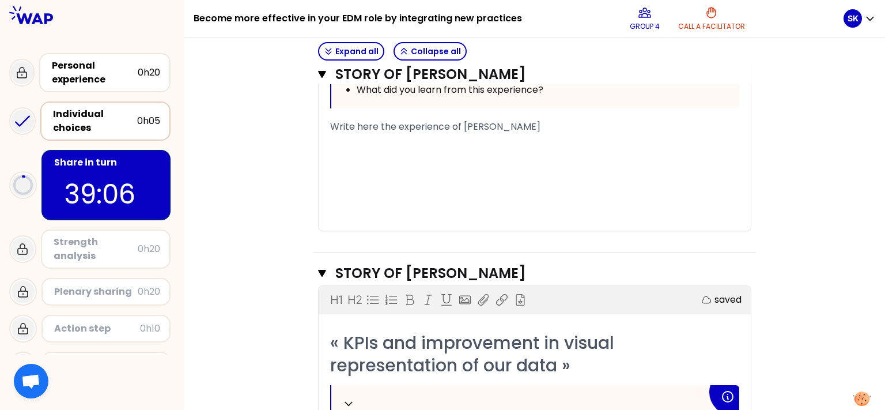
scroll to position [620, 0]
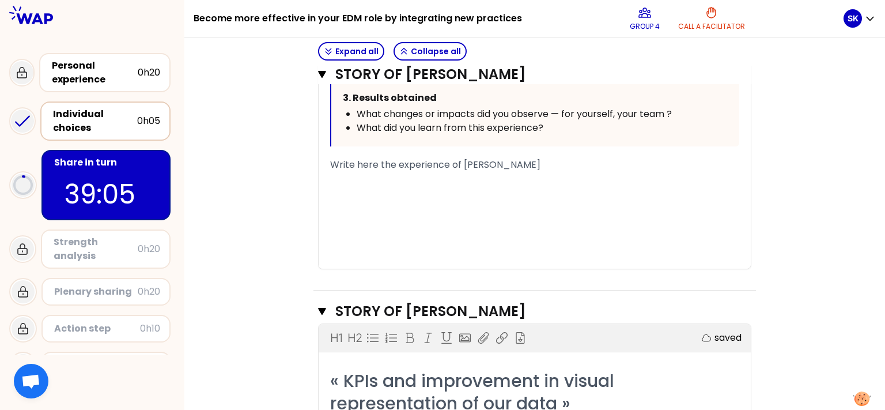
click at [407, 182] on div "﻿" at bounding box center [534, 179] width 409 height 14
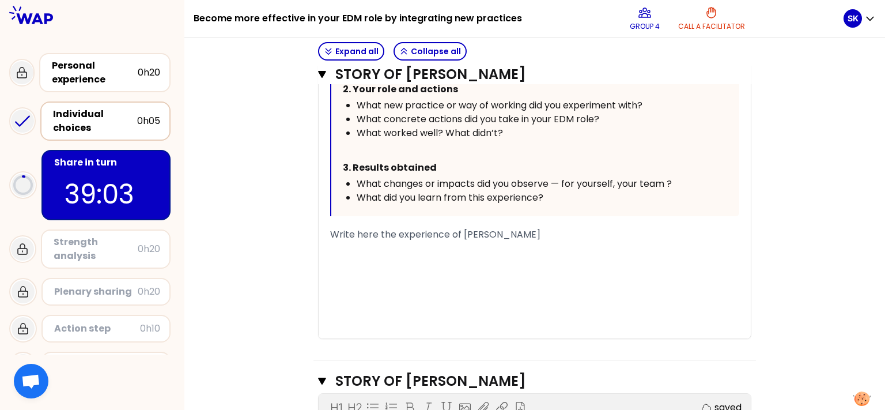
scroll to position [1162, 0]
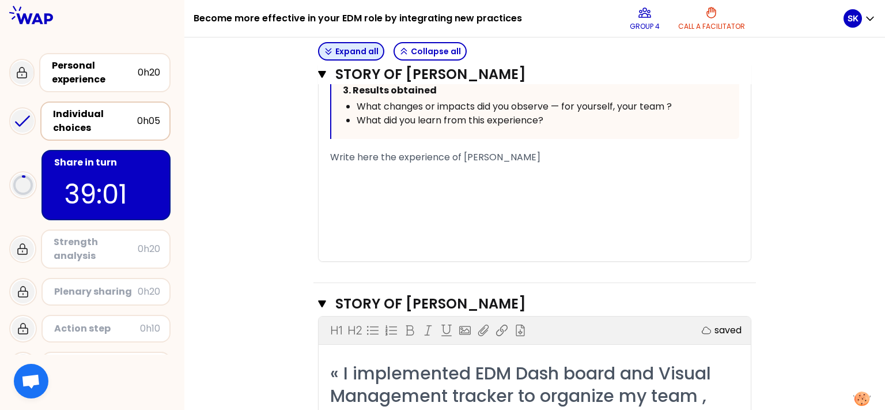
click at [336, 55] on button "Expand all" at bounding box center [351, 51] width 66 height 18
click at [327, 51] on icon "button" at bounding box center [328, 51] width 9 height 9
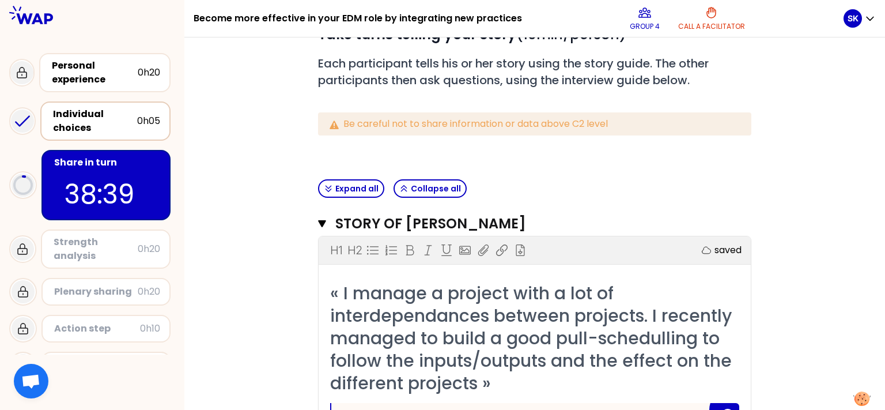
scroll to position [77, 0]
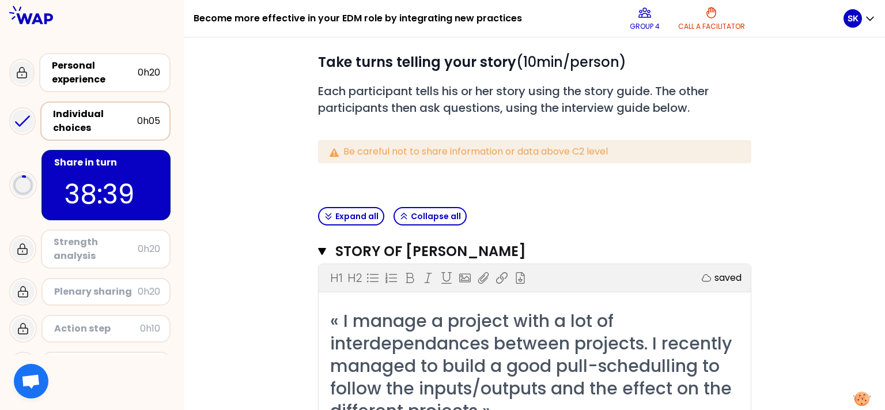
click at [382, 155] on p "Be careful not to share information or data above C2 level" at bounding box center [543, 152] width 399 height 14
click at [437, 153] on p "Be careful not to share information or data above C2 level" at bounding box center [543, 152] width 399 height 14
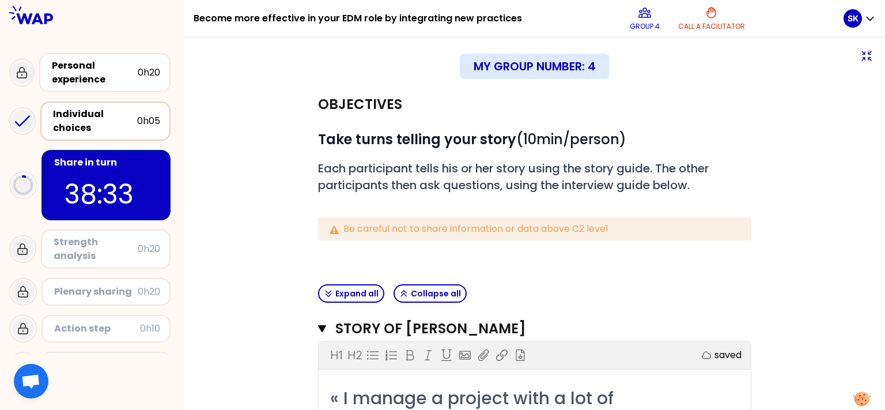
click at [561, 59] on div "My group number: 4" at bounding box center [535, 66] width 150 height 25
click at [860, 55] on icon at bounding box center [867, 56] width 14 height 14
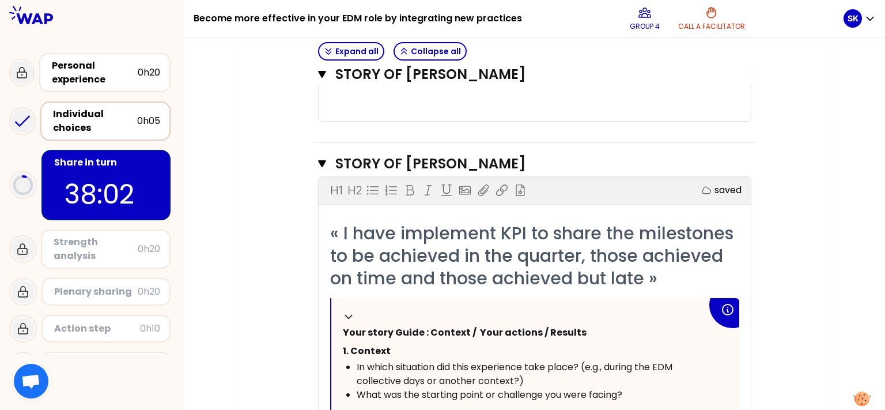
scroll to position [1804, 0]
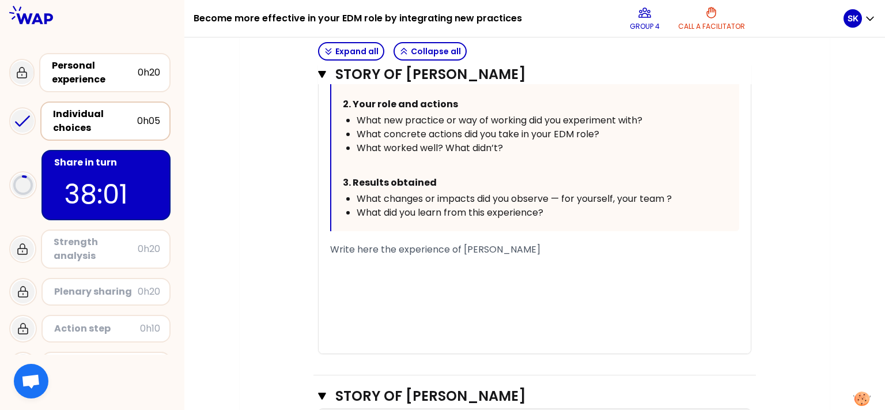
click at [443, 270] on div "﻿" at bounding box center [534, 277] width 409 height 14
click at [702, 20] on button "Call a facilitator" at bounding box center [712, 18] width 76 height 35
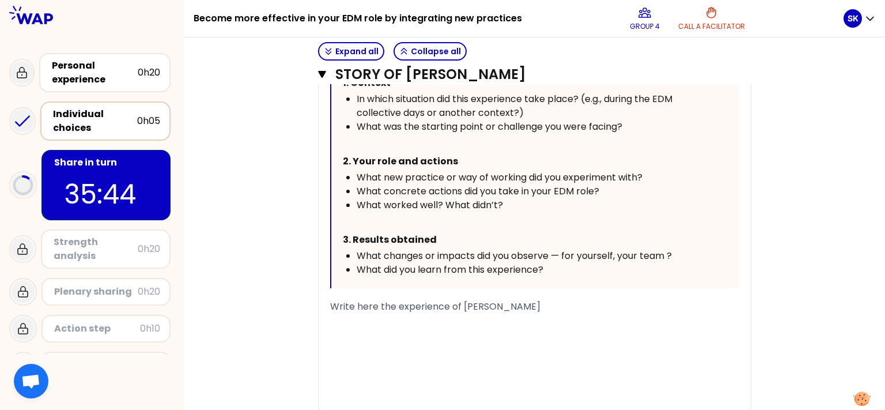
scroll to position [387, 0]
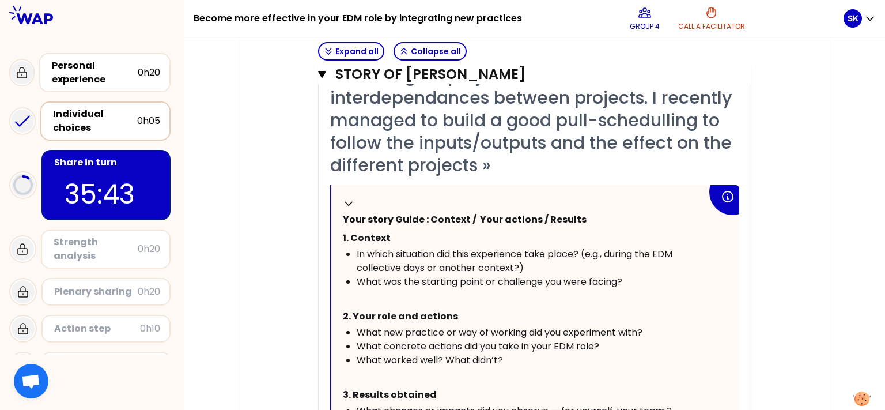
click at [721, 194] on icon at bounding box center [728, 197] width 14 height 14
click at [343, 202] on icon at bounding box center [349, 204] width 12 height 12
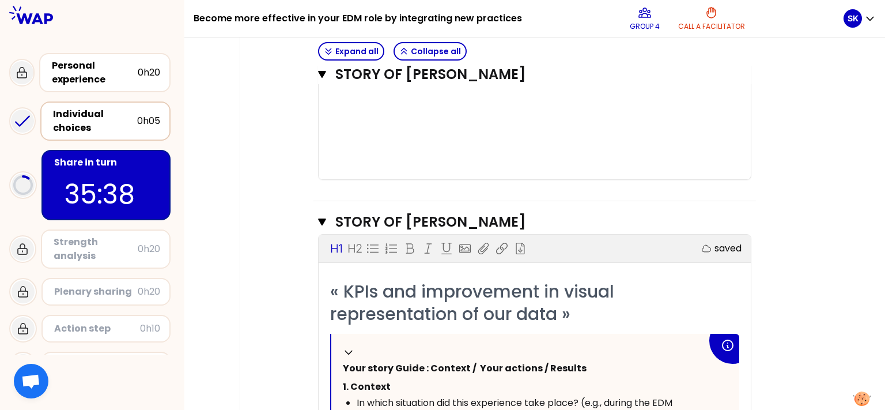
scroll to position [620, 0]
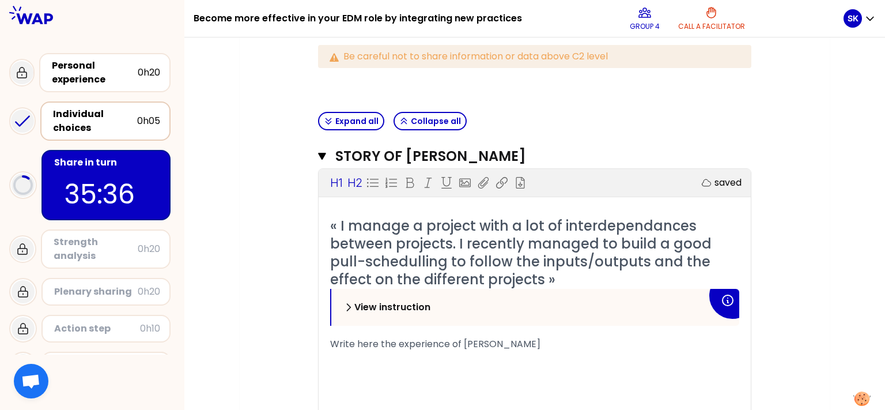
click at [333, 180] on p "H1" at bounding box center [336, 183] width 12 height 16
click at [348, 178] on p "H2" at bounding box center [355, 183] width 14 height 16
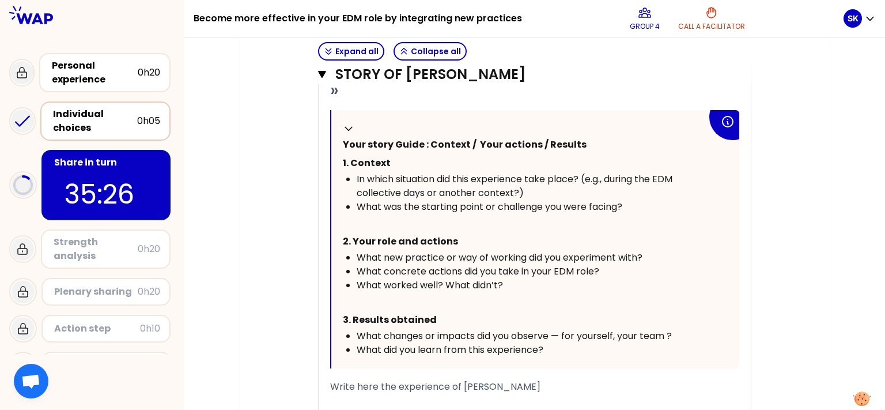
scroll to position [1476, 0]
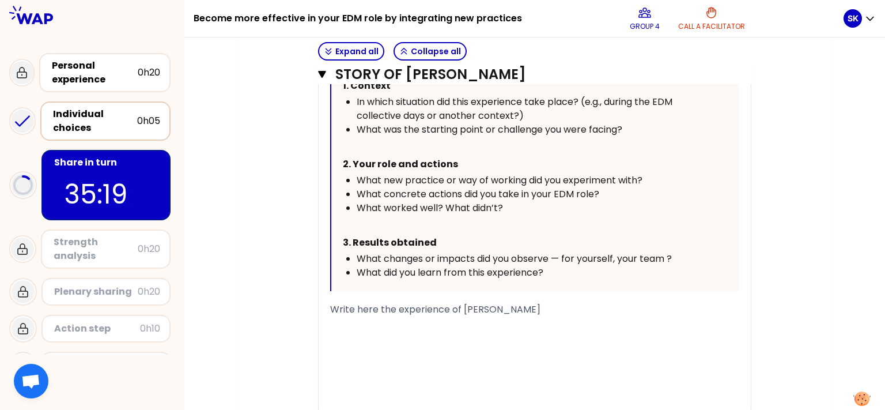
click at [579, 308] on div "Write here the experience of [PERSON_NAME]" at bounding box center [534, 310] width 409 height 14
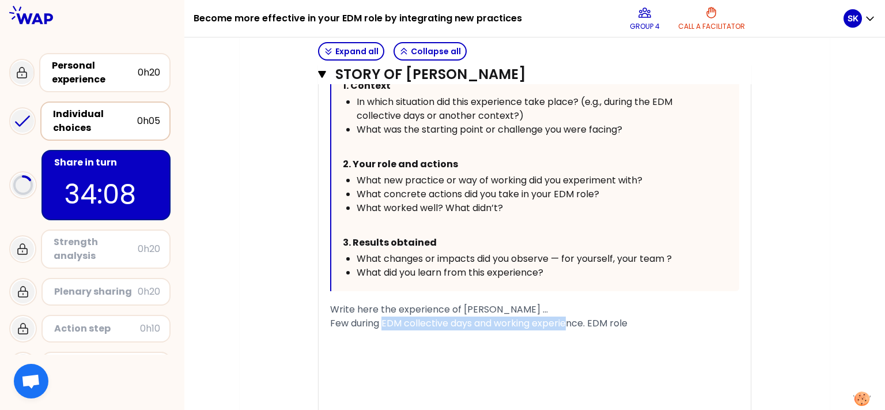
drag, startPoint x: 380, startPoint y: 320, endPoint x: 564, endPoint y: 323, distance: 184.5
click at [564, 323] on span "Few during EDM collective days and working experience. EDM role" at bounding box center [478, 322] width 297 height 13
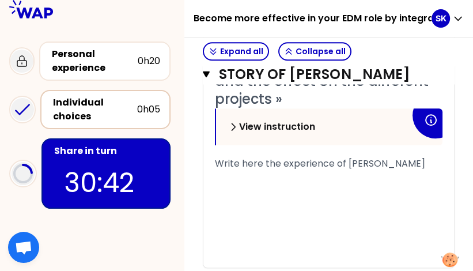
scroll to position [527, 0]
click at [270, 171] on div "Write here the experience of [PERSON_NAME]" at bounding box center [329, 164] width 228 height 14
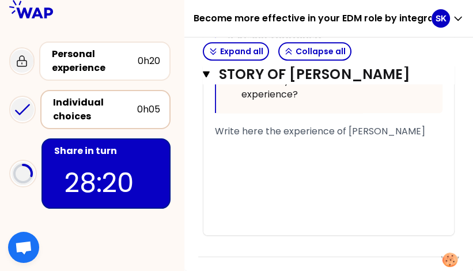
scroll to position [3032, 0]
click at [331, 161] on div "﻿" at bounding box center [329, 159] width 228 height 14
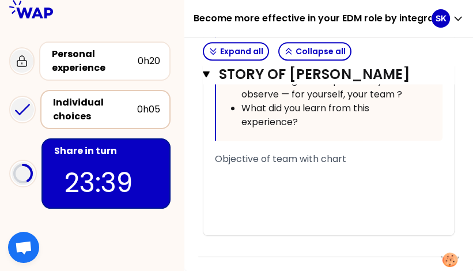
scroll to position [3004, 0]
click at [333, 177] on div "﻿" at bounding box center [329, 173] width 228 height 14
click at [212, 81] on button "Story of [PERSON_NAME] Close" at bounding box center [329, 74] width 252 height 18
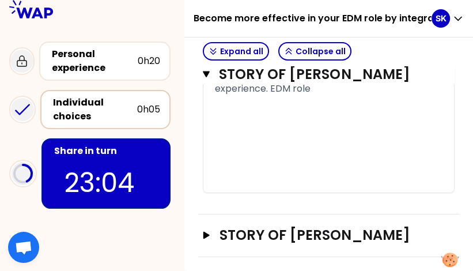
scroll to position [2325, 0]
click at [203, 232] on icon "button" at bounding box center [206, 235] width 9 height 7
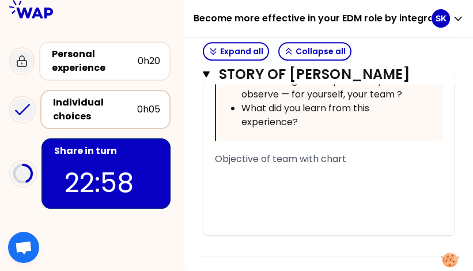
scroll to position [3004, 0]
click at [287, 178] on div "﻿" at bounding box center [329, 173] width 228 height 14
click at [382, 169] on div at bounding box center [329, 173] width 228 height 14
click at [375, 163] on div "Objective of team with chart" at bounding box center [329, 159] width 228 height 14
click at [324, 160] on span "Objective of team with chart" at bounding box center [280, 158] width 131 height 13
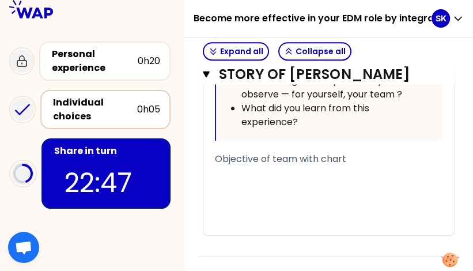
click at [323, 160] on span "Objective of team with chart" at bounding box center [280, 158] width 131 height 13
click at [327, 171] on div at bounding box center [329, 173] width 228 height 14
click at [322, 160] on span "Objective of team with chart" at bounding box center [280, 158] width 131 height 13
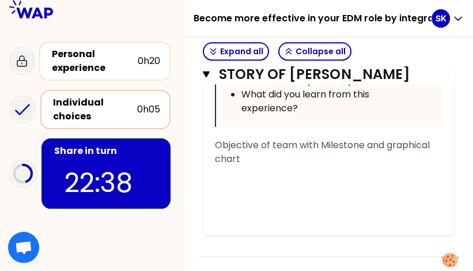
click at [276, 166] on div "Objective of team with Milestone and graphical chart" at bounding box center [329, 152] width 228 height 28
click at [368, 156] on span "Objective of team with Milestone and graphical chart monthly" at bounding box center [323, 151] width 217 height 27
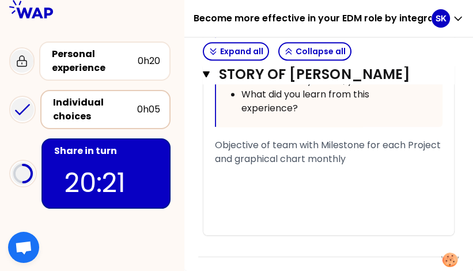
click at [378, 165] on span "Objective of team with Milestone for each Project and graphical chart monthly" at bounding box center [329, 151] width 228 height 27
click at [343, 165] on span "Objective of team with Milestone for each Project and graphical chart monthly" at bounding box center [329, 151] width 228 height 27
click at [398, 166] on div "Objective of team with Milestone for each Project and graphical chart monthly" at bounding box center [329, 152] width 228 height 28
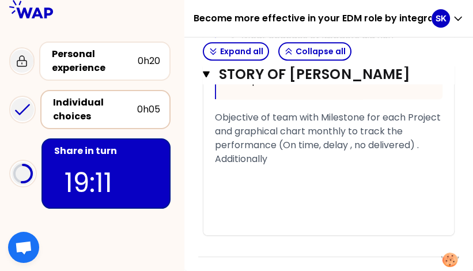
click at [352, 166] on div "Objective of team with Milestone for each Project and graphical chart monthly t…" at bounding box center [329, 138] width 228 height 55
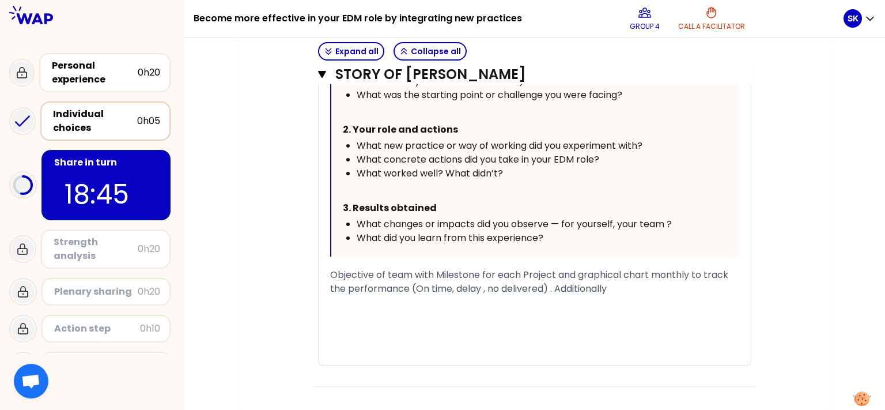
scroll to position [2106, 0]
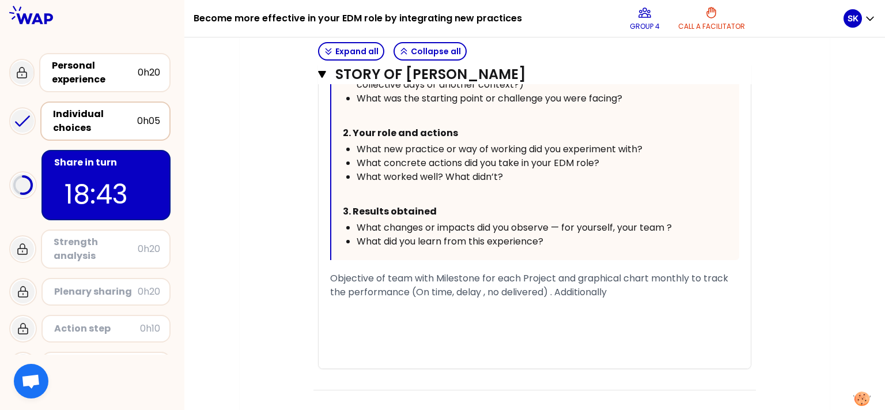
drag, startPoint x: 616, startPoint y: 294, endPoint x: 553, endPoint y: 293, distance: 62.3
click at [553, 293] on div "Objective of team with Milestone for each Project and graphical chart monthly t…" at bounding box center [534, 285] width 409 height 28
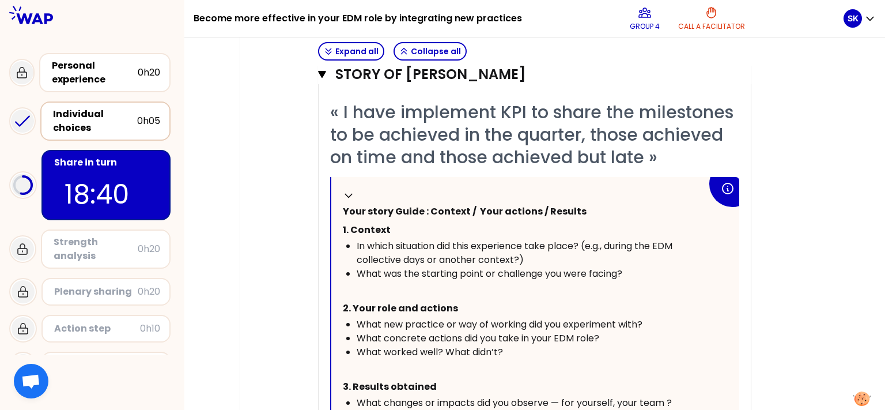
scroll to position [1873, 0]
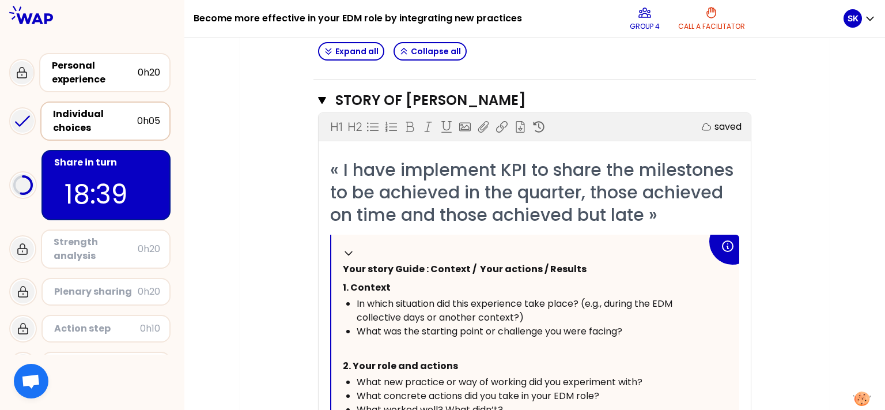
click at [707, 124] on icon at bounding box center [707, 127] width 12 height 12
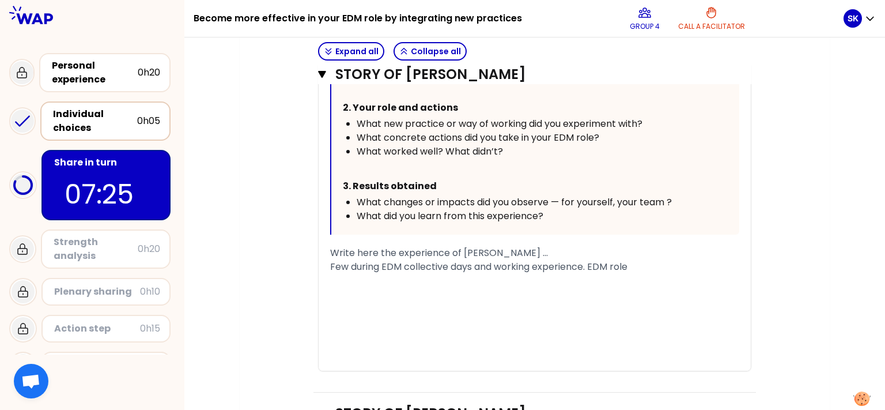
scroll to position [1486, 0]
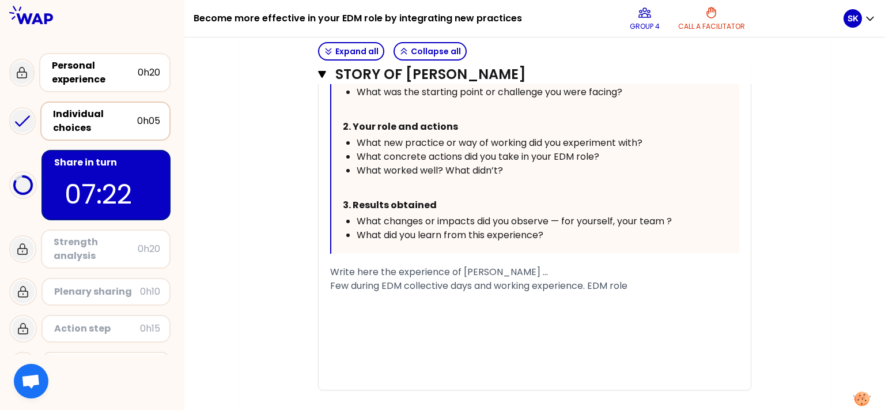
click at [632, 280] on div "Few during EDM collective days and working experience. EDM role" at bounding box center [534, 286] width 409 height 14
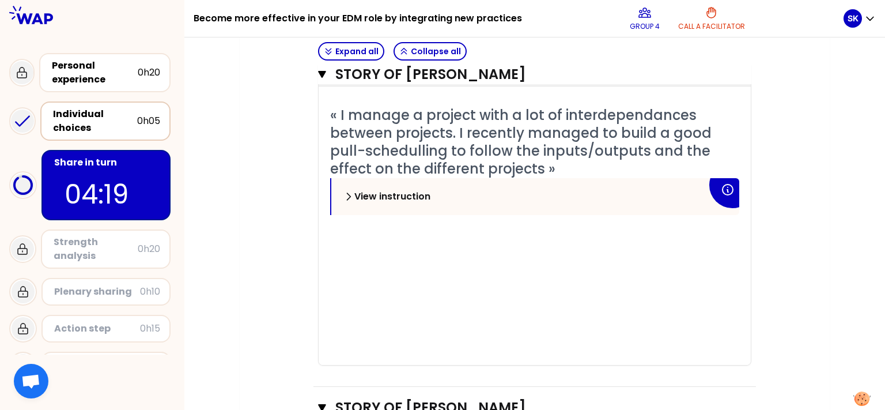
scroll to position [374, 0]
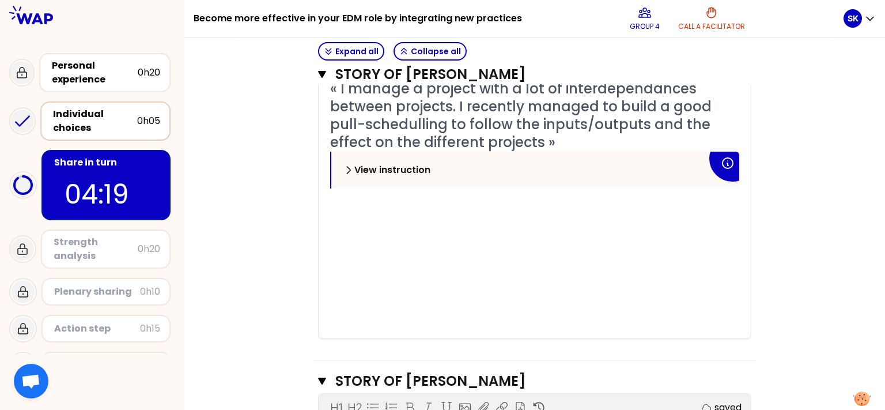
click at [581, 222] on div "﻿" at bounding box center [534, 221] width 409 height 14
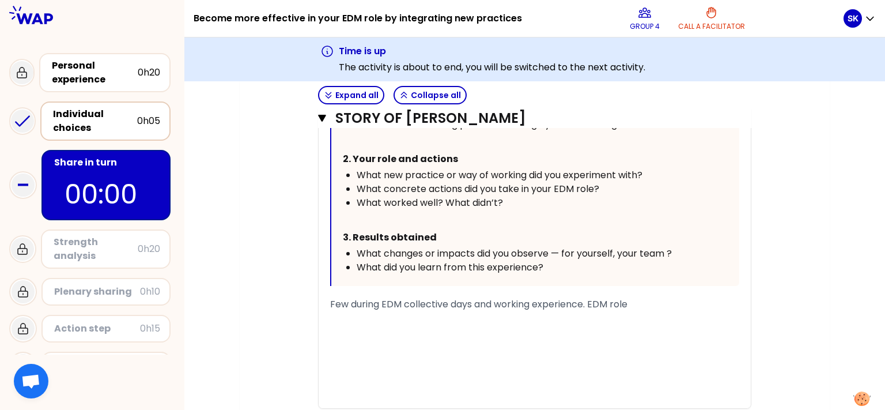
scroll to position [1472, 0]
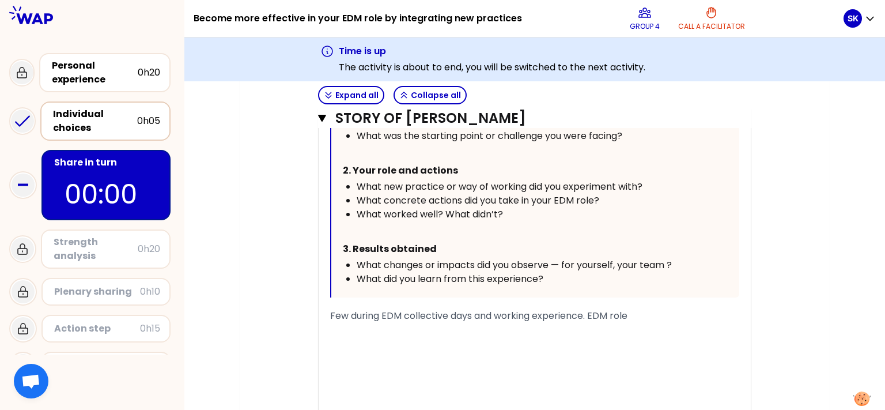
click at [654, 310] on div "Few during EDM collective days and working experience. EDM role" at bounding box center [534, 316] width 409 height 14
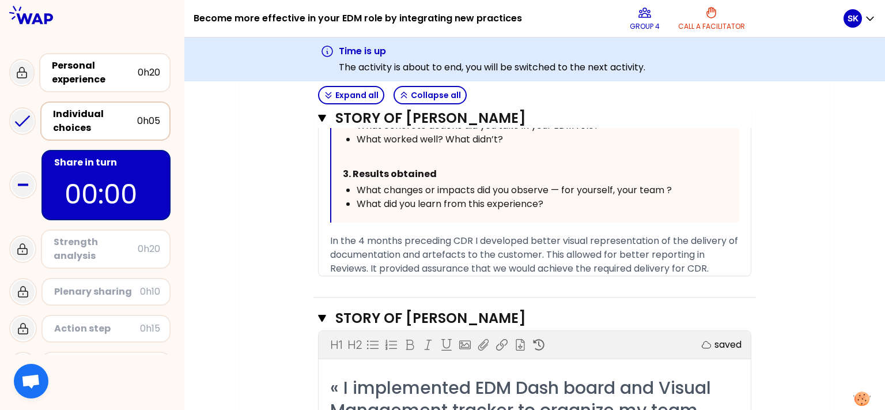
scroll to position [946, 0]
click at [701, 345] on icon at bounding box center [707, 345] width 12 height 12
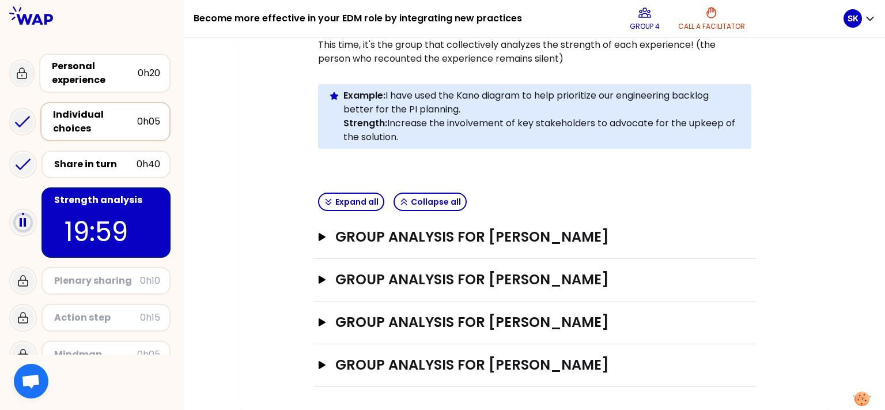
scroll to position [17, 0]
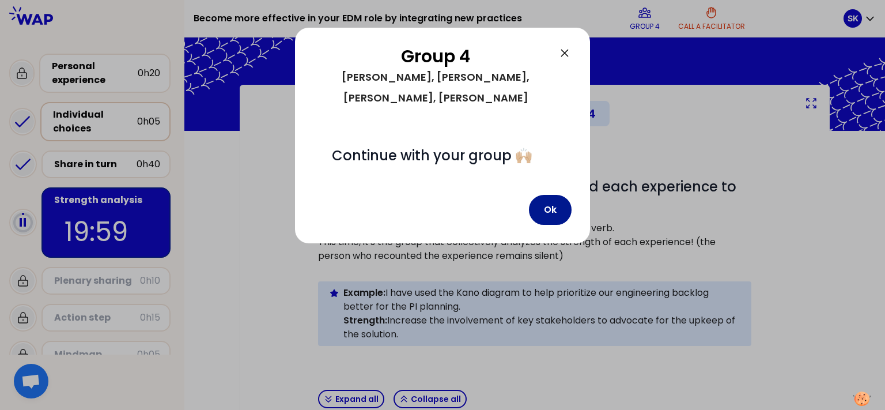
click at [545, 195] on button "Ok" at bounding box center [550, 210] width 43 height 30
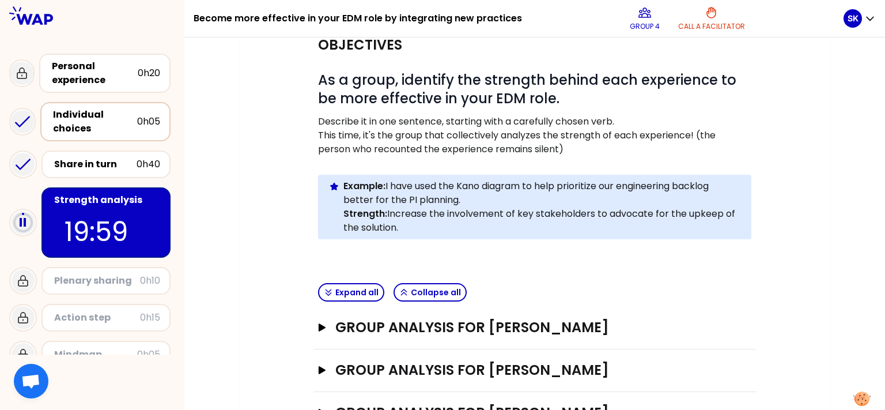
scroll to position [155, 0]
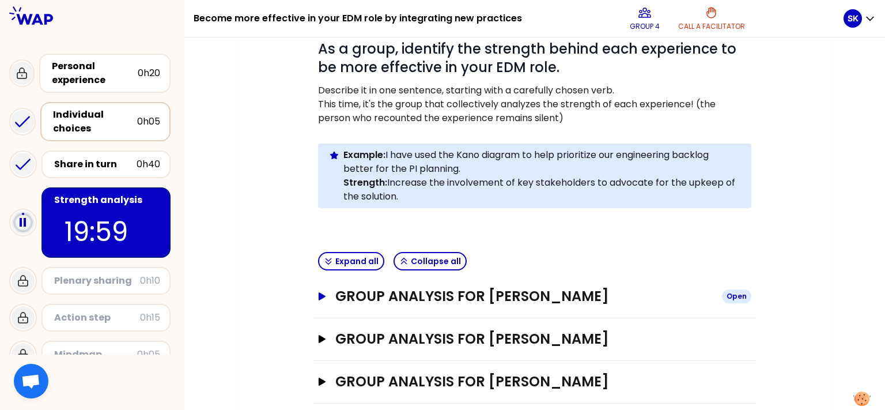
click at [319, 298] on icon "button" at bounding box center [322, 296] width 9 height 8
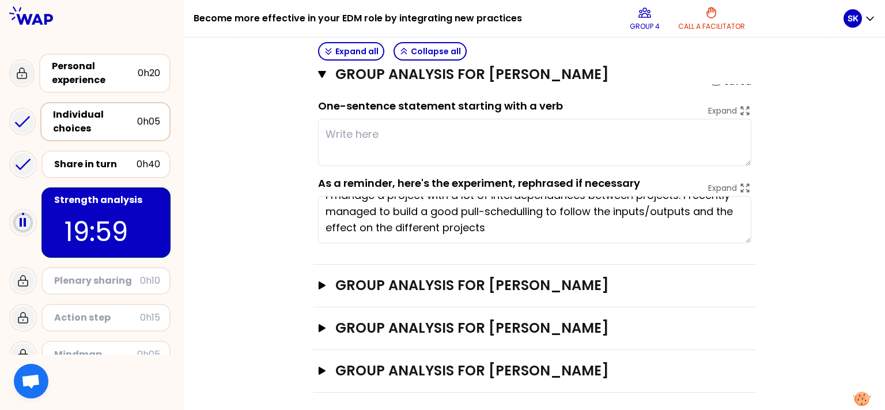
scroll to position [399, 0]
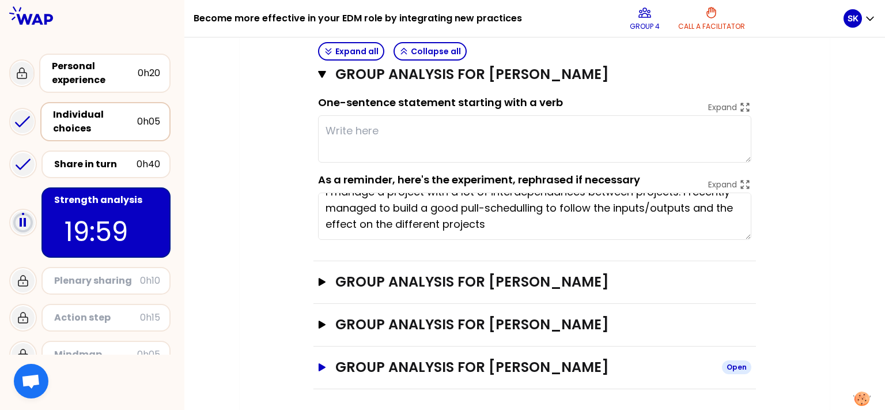
click at [322, 368] on icon "button" at bounding box center [322, 367] width 9 height 8
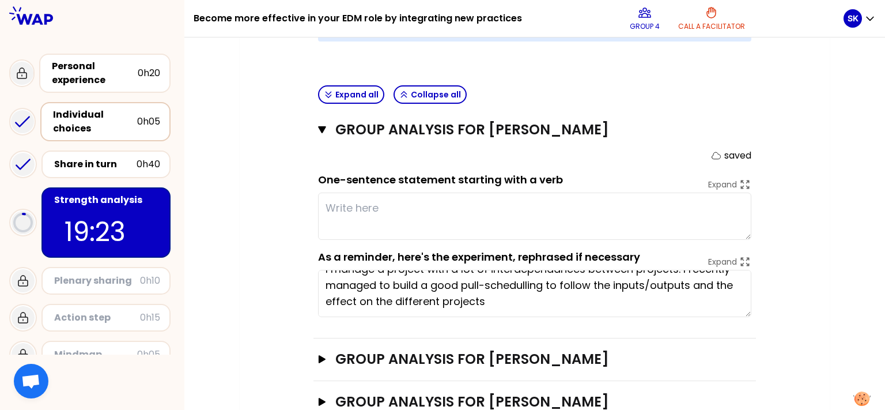
scroll to position [353, 0]
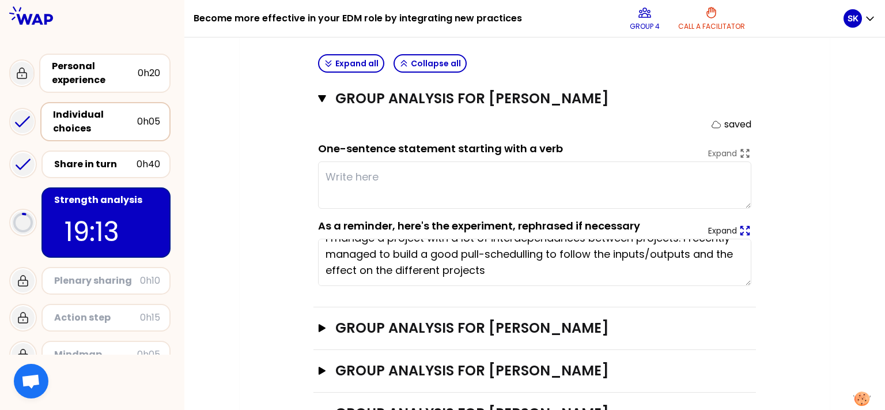
click at [741, 227] on icon at bounding box center [745, 231] width 9 height 9
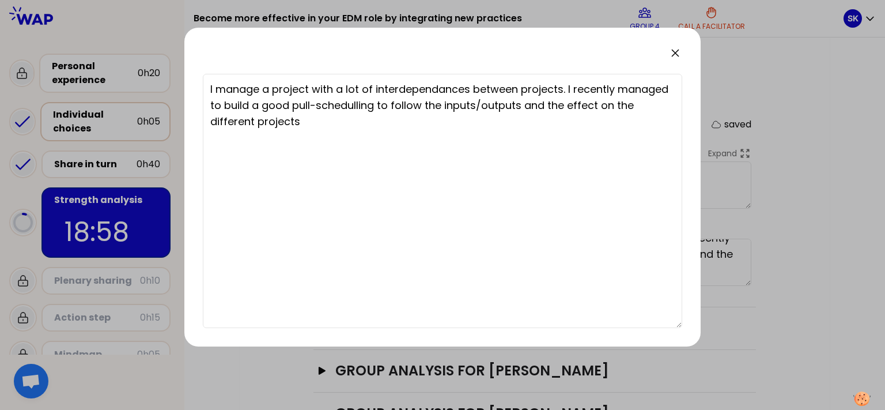
click at [677, 52] on icon at bounding box center [675, 53] width 7 height 7
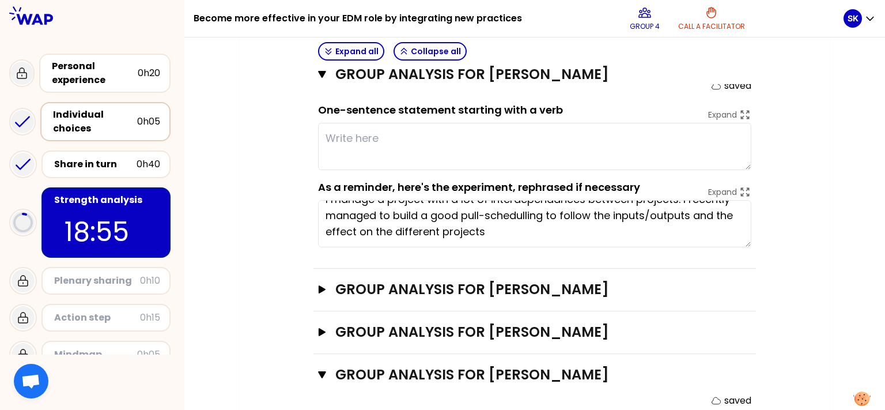
scroll to position [430, 0]
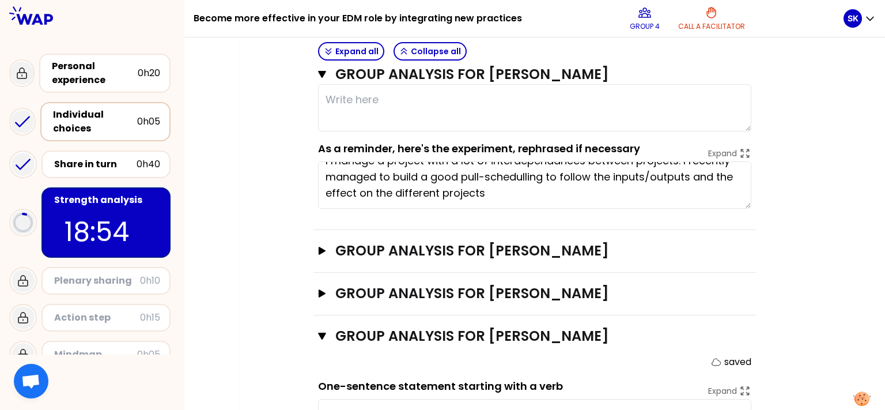
click at [314, 246] on div "Group analysis for [PERSON_NAME] Open" at bounding box center [535, 251] width 443 height 43
click at [319, 248] on icon "button" at bounding box center [322, 251] width 7 height 8
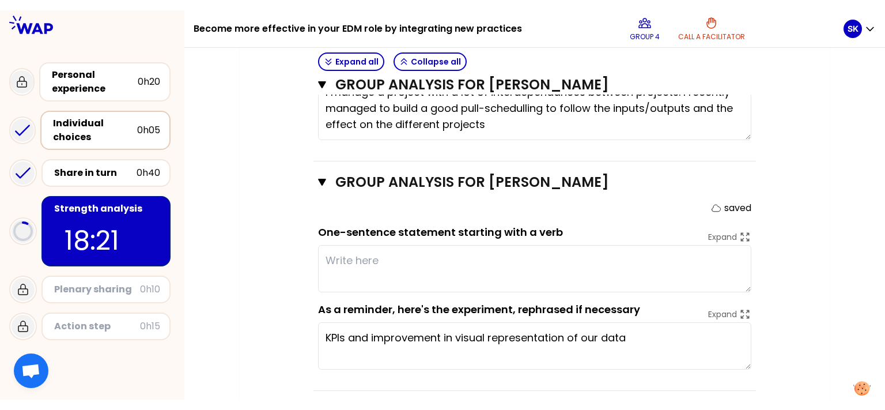
scroll to position [585, 0]
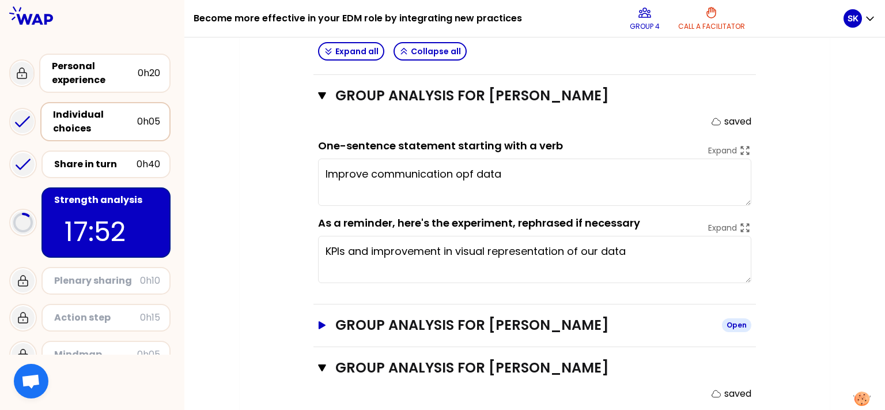
click at [320, 346] on div "Objectives # As a group, identify the strength behind each experience to be mor…" at bounding box center [535, 69] width 443 height 1013
click at [319, 321] on icon "button" at bounding box center [322, 325] width 9 height 8
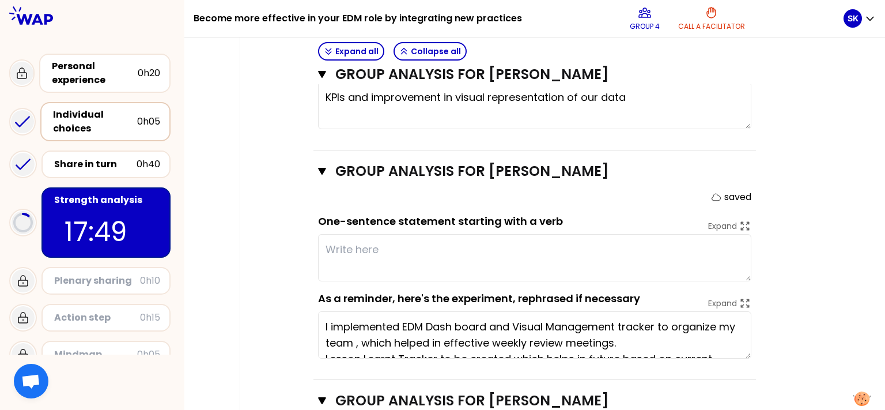
scroll to position [740, 0]
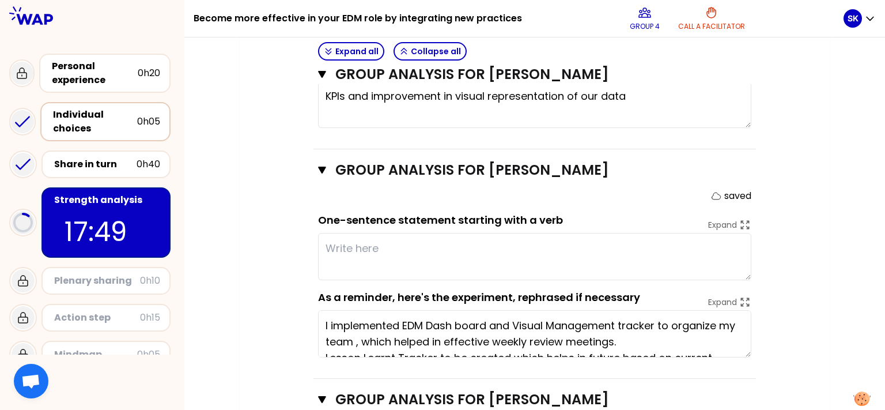
click at [364, 252] on textarea at bounding box center [534, 256] width 433 height 47
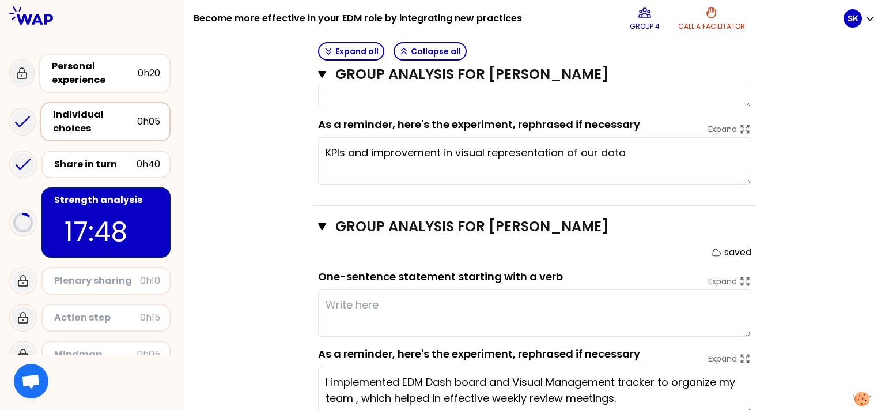
scroll to position [663, 0]
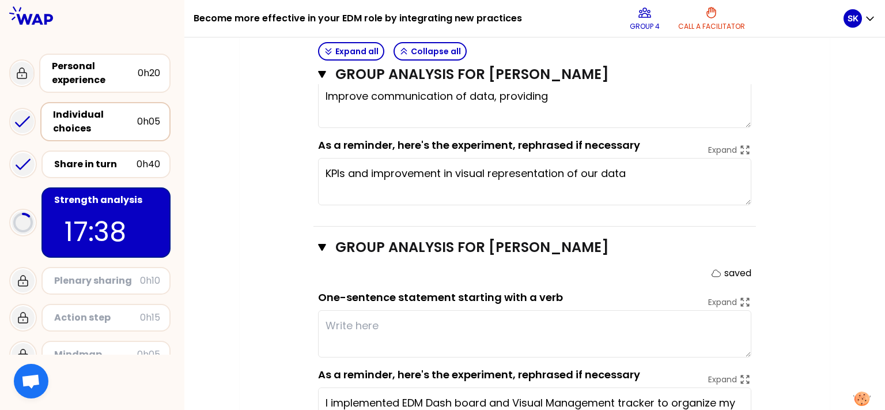
type textarea "Improve communication of data, providing i"
type textarea "E"
type textarea "Improve communication of data, providing incr"
type textarea "Effec"
type textarea "Improve communication of data, providing increas"
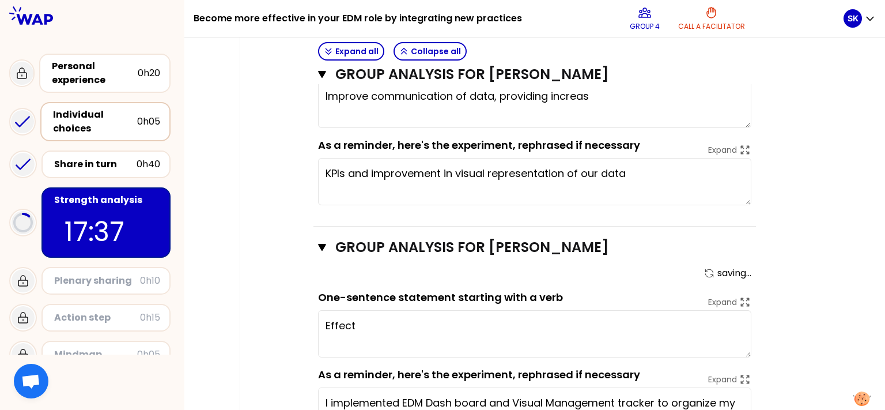
type textarea "Effecto"
type textarea "Improve communication of data, providing increased"
type textarea "Effect"
type textarea "Improve communication of data, providing increased"
type textarea "Effective"
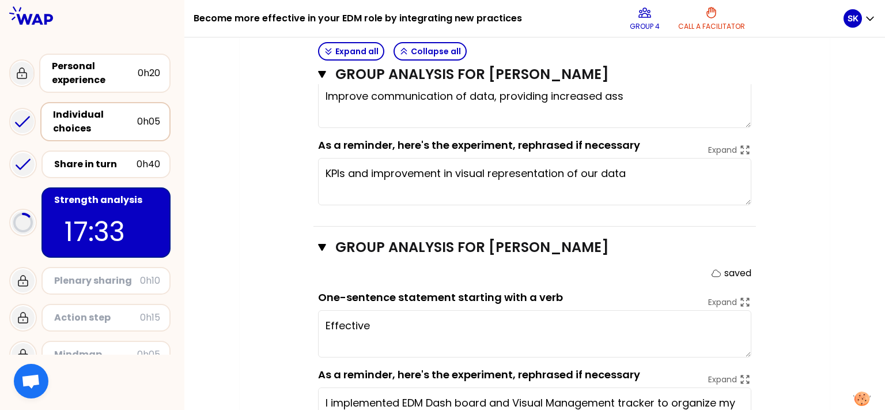
type textarea "Improve communication of data, providing increased assura"
type textarea "Effective rev"
type textarea "Improve communication of data, providing increased assurance t"
type textarea "Effective review"
type textarea "Improve communication of data, providing increased assurance to th"
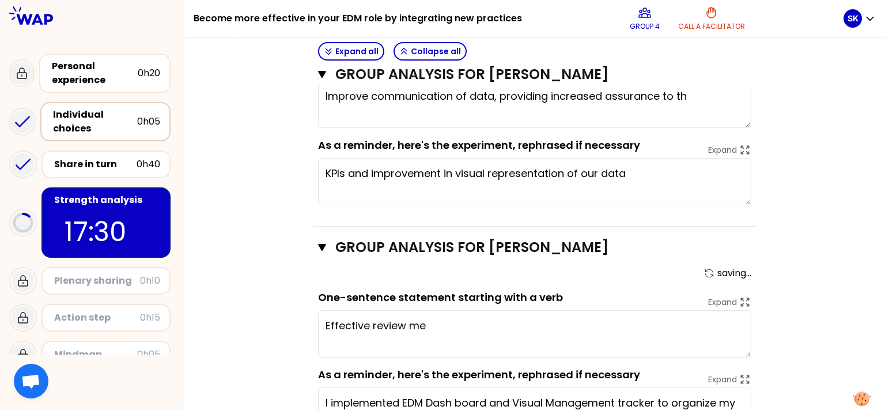
type textarea "Effective review mee"
type textarea "Improve communication of data, providing increased assurance to the"
type textarea "Effective review meetin"
type textarea "Improve communication of data, providing increased assurance to the se"
type textarea "Effective review meetings"
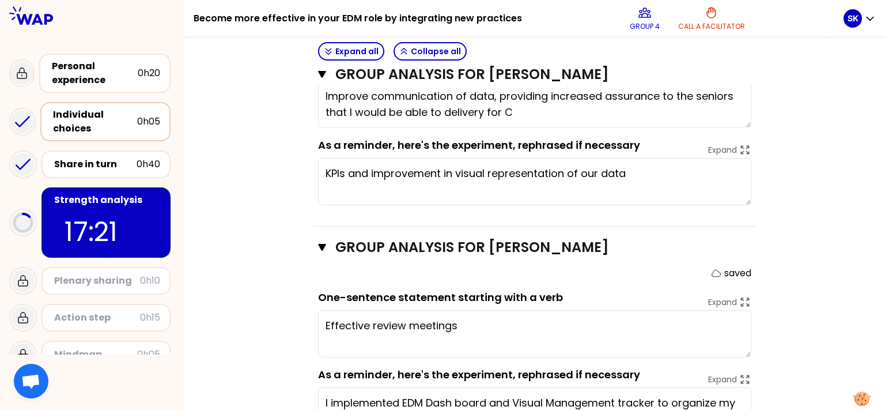
type textarea "Improve communication of data, providing increased assurance to the seniors tha…"
type textarea "Effective review meetings save time"
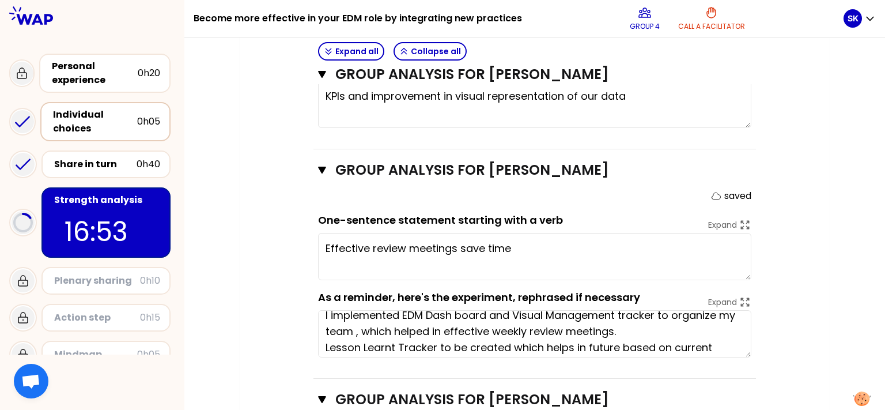
scroll to position [0, 0]
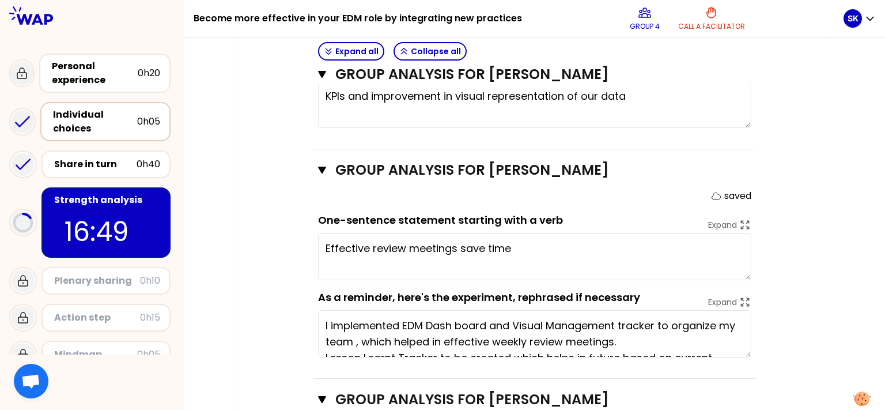
click at [456, 246] on textarea "Effective review meetings save time" at bounding box center [534, 256] width 433 height 47
type textarea "Share ch"
type textarea "Effective review meetings tosave time"
type textarea "Share cha"
type textarea "Effective review meetings to save time"
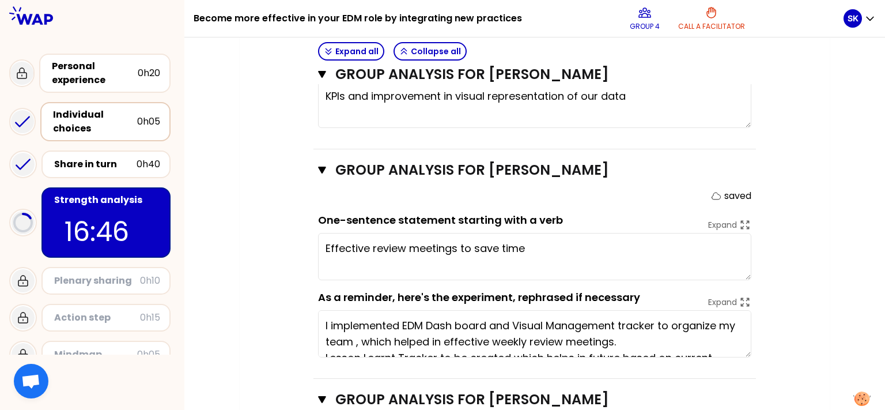
type textarea "Share charts"
click at [541, 247] on textarea "Effective review meetings to save time" at bounding box center [534, 256] width 433 height 47
type textarea "Effective review meetings to save time a"
type textarea "Share charts to"
type textarea "Effective review meetings to save time and all"
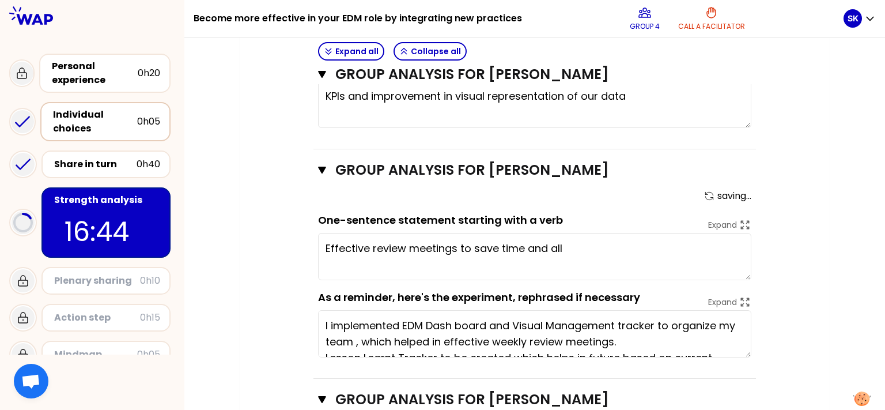
type textarea "Share charts to"
type textarea "Effective review meetings to save time and allo"
type textarea "Share charts to s"
type textarea "Effective review meetings to save time and allow"
type textarea "Share charts to show"
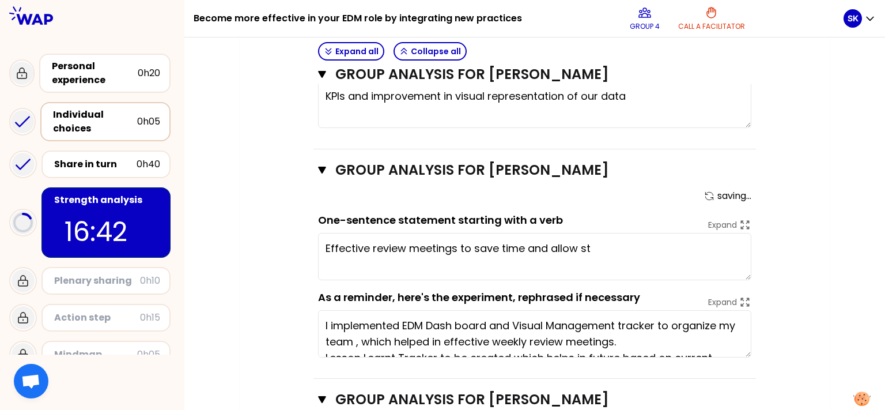
type textarea "Effective review meetings to save time and allow sta"
type textarea "Share charts to shows"
type textarea "Effective review meetings to save time and allow stake"
type textarea "Share charts to shows"
type textarea "Effective review meetings to save time and allow stakeh"
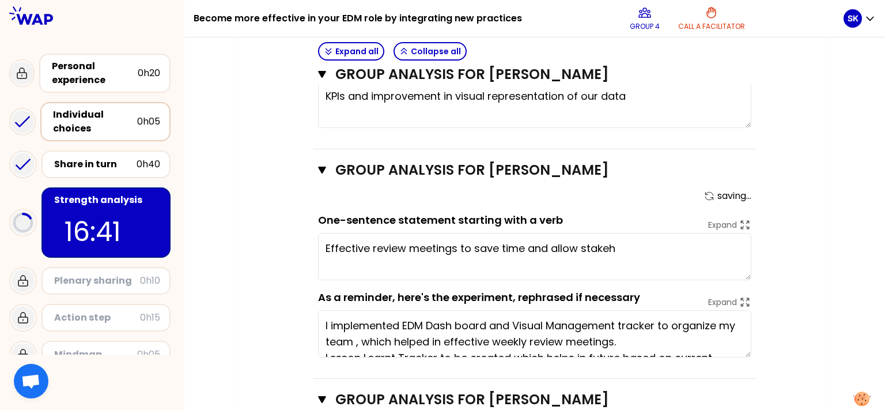
type textarea "Share charts to shows o"
type textarea "Effective review meetings to save time and allow stakeholders"
type textarea "Share charts to shows ou"
type textarea "Effective review meetings to save time and allow stakeholders to"
type textarea "Share charts to shows our"
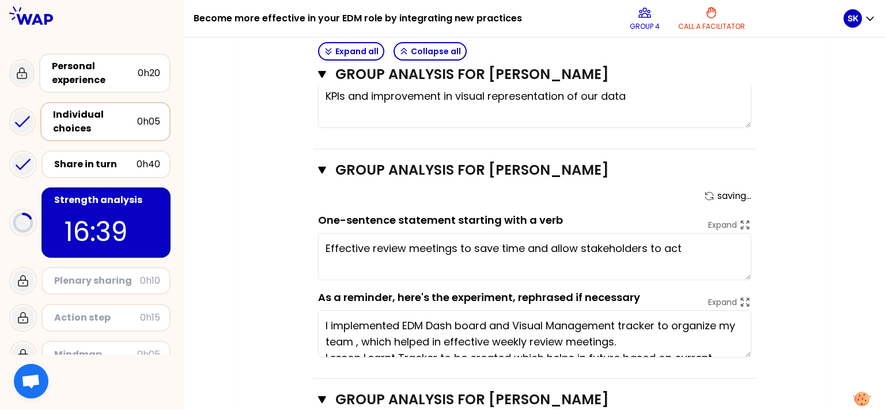
type textarea "Effective review meetings to save time and allow stakeholders to act"
type textarea "Share charts to shows our performanc"
type textarea "Effective review meetings to save time and allow stakeholders to act effe"
type textarea "Share charts to shows our performance"
type textarea "Effective review meetings to save time and allow stakeholders to act effecticie…"
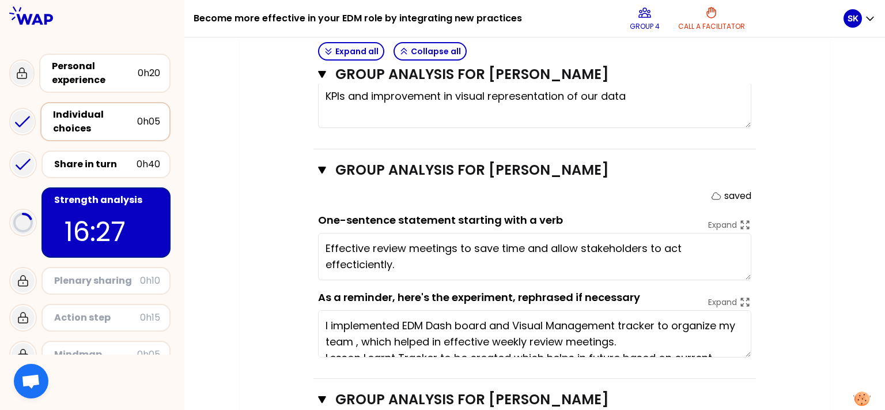
click at [384, 269] on textarea "Effective review meetings to save time and allow stakeholders to act effecticie…" at bounding box center [534, 256] width 433 height 47
click at [397, 263] on textarea "Effective review meetings to save time and allow stakeholders to act effecticie…" at bounding box center [534, 256] width 433 height 47
click at [340, 263] on textarea "Effective review meetings to save time and allow stakeholders to act effecticie…" at bounding box center [534, 256] width 433 height 47
type textarea "Share charts to shows our performance to obtain"
type textarea "Effective review meetings to save time and allow stakeholders to act effcticien…"
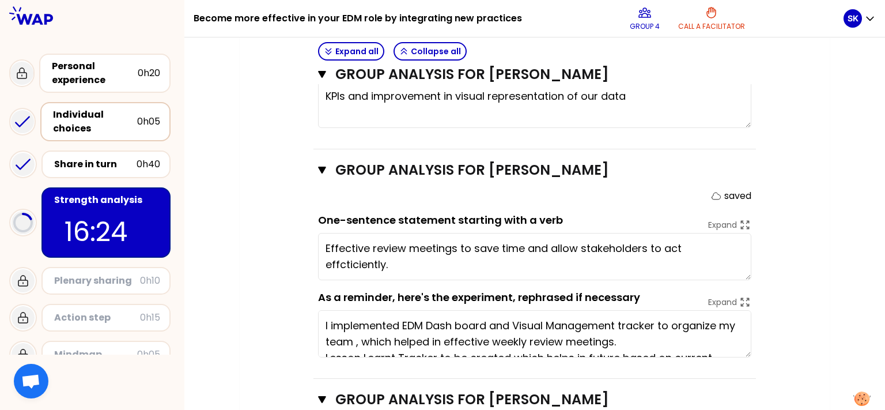
type textarea "Share charts to shows our performance to obtain o"
type textarea "Effective review meetings to save time and allow stakeholders to act efficticie…"
click at [348, 259] on textarea "Effective review meetings to save time and allow stakeholders to act efficticie…" at bounding box center [534, 256] width 433 height 47
type textarea "Share charts to shows our performance to obtain our ob"
type textarea "Effective review meetings to save time and allow stakeholders to act efficcient…"
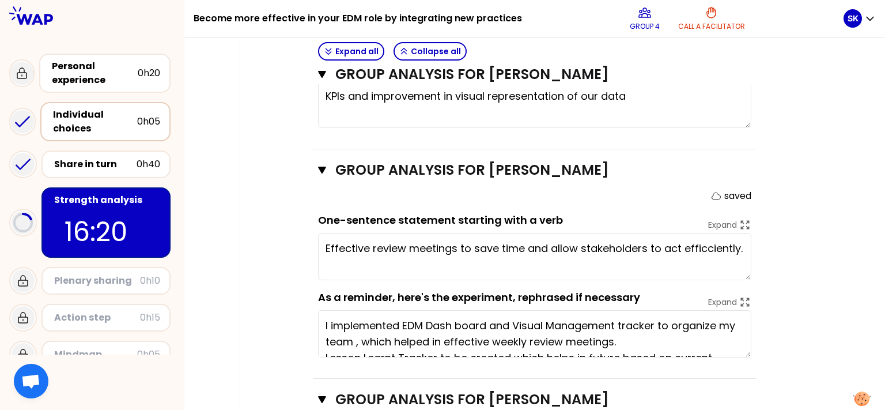
type textarea "Share charts to shows our performance to obtain our objectif"
type textarea "Effective review meetings to save time and allow stakeholders to act efficently…"
type textarea "Share charts to shows our performance to obtain our objective"
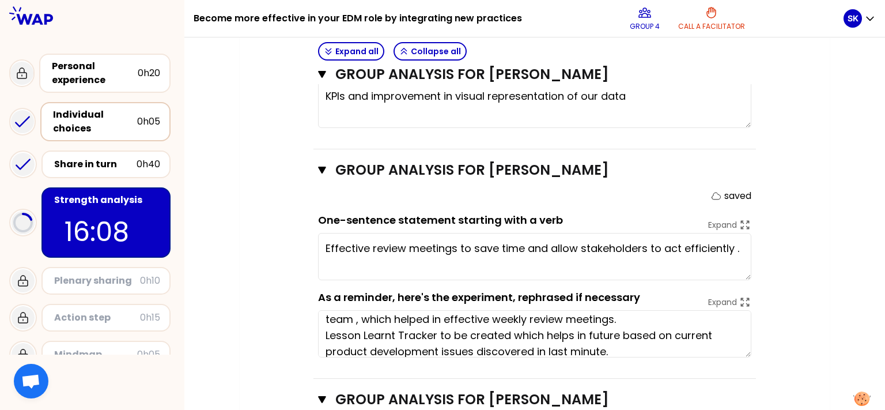
scroll to position [32, 0]
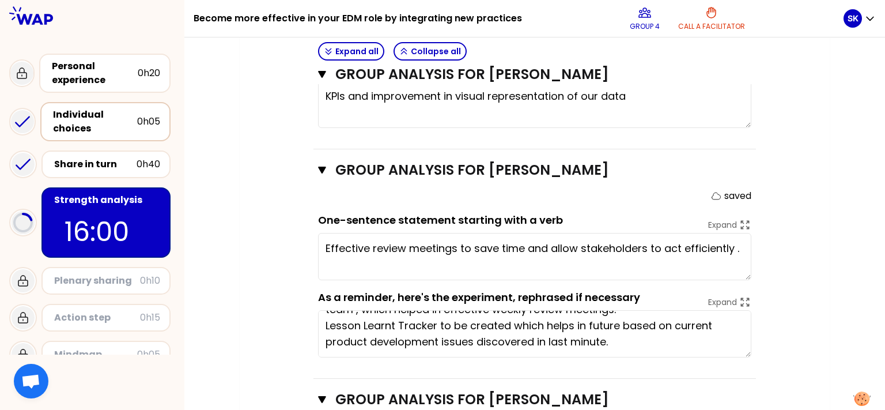
type textarea "Effective review meetings to save time and allow stakeholders to act efficientl…"
click at [780, 263] on div "Objectives # As a group, identify the strength behind each experience to be mor…" at bounding box center [535, 8] width 544 height 1200
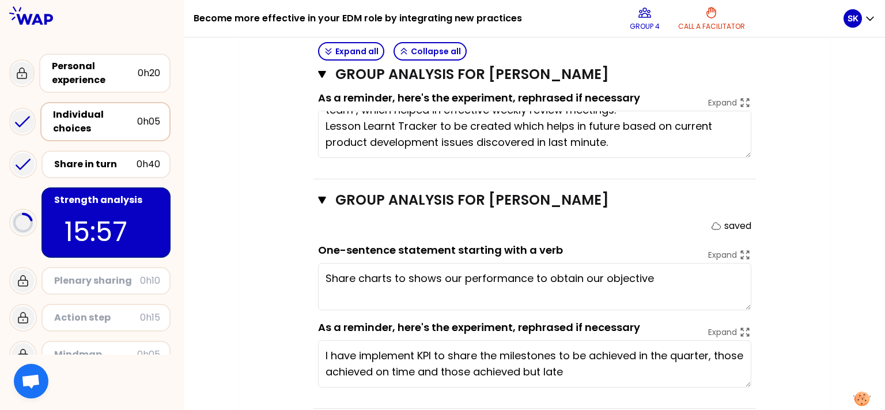
scroll to position [958, 0]
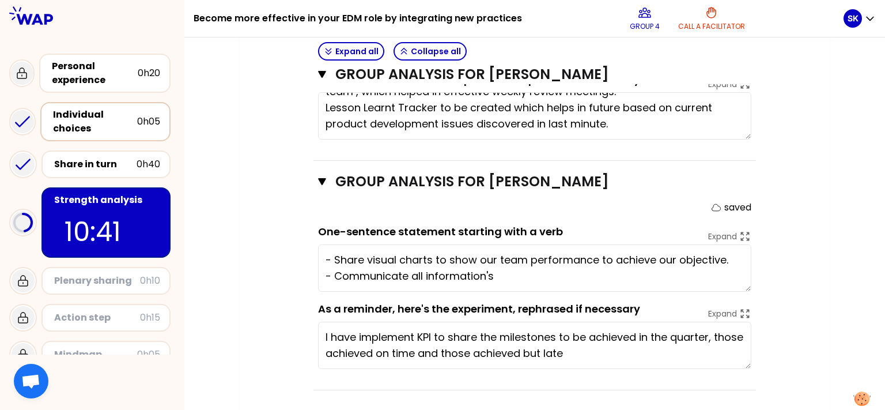
type textarea "- Share visual charts to show our team performance to achieve our objective. - …"
type textarea "Improved communication of data, providing increased assurance to the seniors th…"
click at [515, 276] on textarea "- Share visual charts to show our team performance to achieve our objective. - …" at bounding box center [534, 267] width 433 height 47
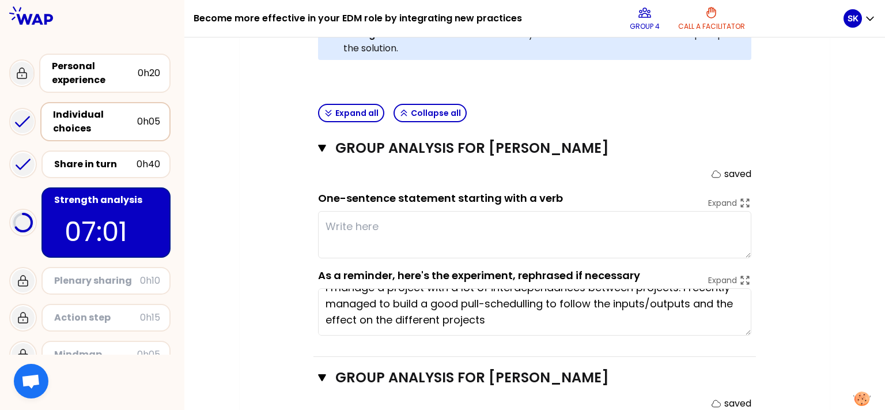
scroll to position [338, 0]
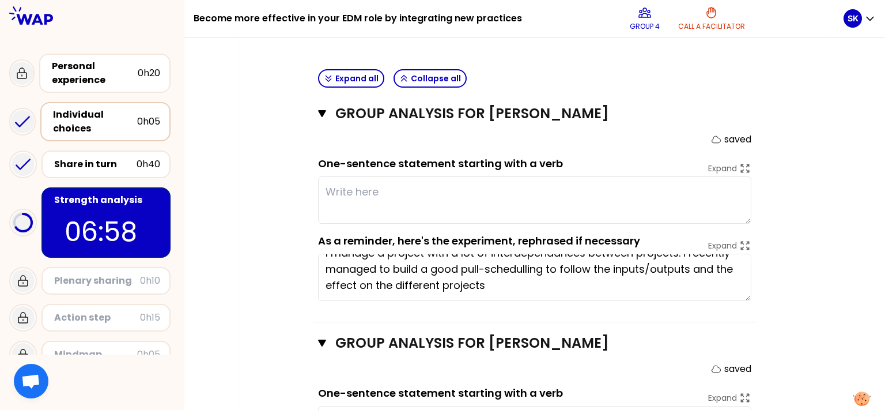
click at [482, 212] on textarea at bounding box center [534, 199] width 433 height 47
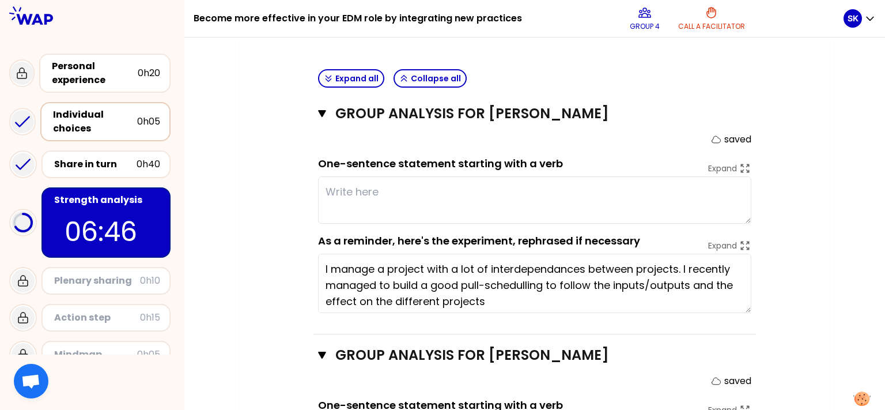
scroll to position [0, 0]
drag, startPoint x: 743, startPoint y: 295, endPoint x: 750, endPoint y: 307, distance: 14.2
click at [750, 307] on textarea "I manage a project with a lot of interdependances between projects. I recently …" at bounding box center [534, 283] width 433 height 59
type textarea "I manage a project with a lot of interdependances between projects. I recently …"
click at [363, 188] on textarea at bounding box center [534, 199] width 433 height 47
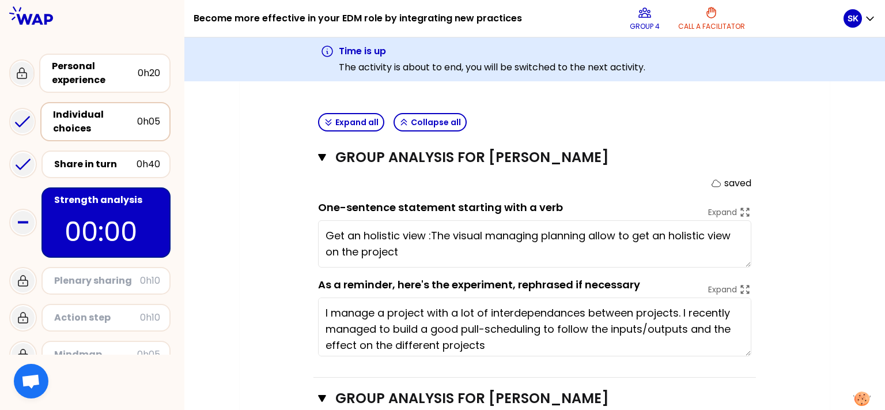
type textarea "Get an holistic view : The visual managing planning allow to get an holistic vi…"
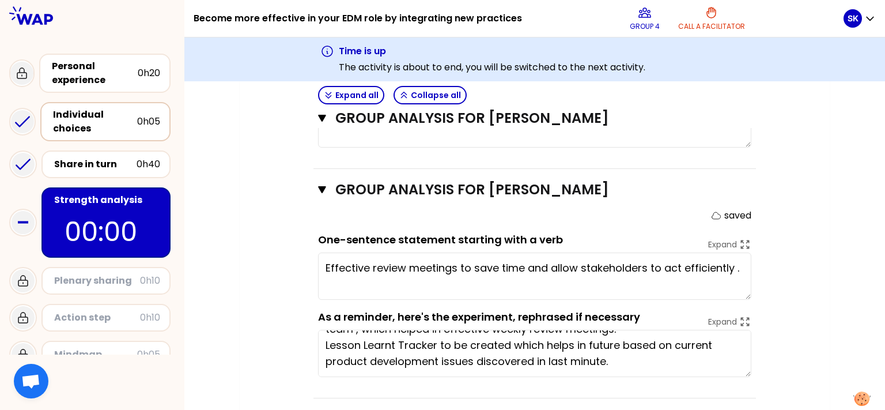
scroll to position [803, 0]
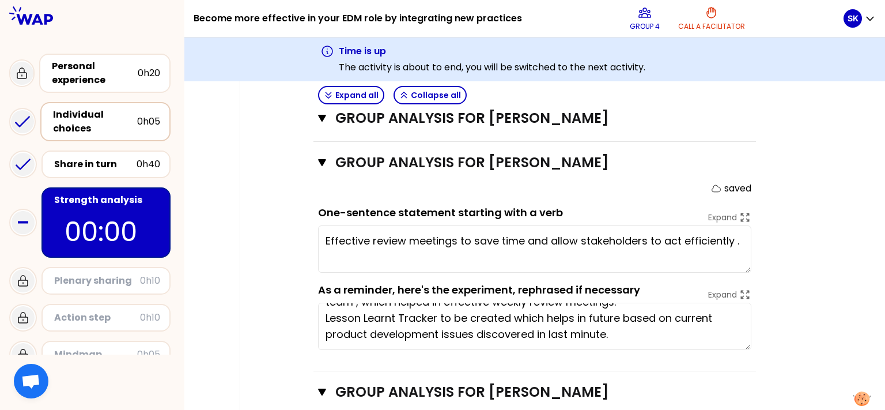
click at [734, 239] on textarea "Effective review meetings to save time and allow stakeholders to act efficientl…" at bounding box center [534, 248] width 433 height 47
click at [524, 240] on textarea "Effective review meetings to save time and allow stakeholders to act efficiently" at bounding box center [534, 248] width 433 height 47
click at [733, 242] on textarea "Effective review meetings to save time and allow stakeholders to act efficiently" at bounding box center [534, 248] width 433 height 47
type textarea "Effective review meetings to save time and allow stakeholders to act efficiently"
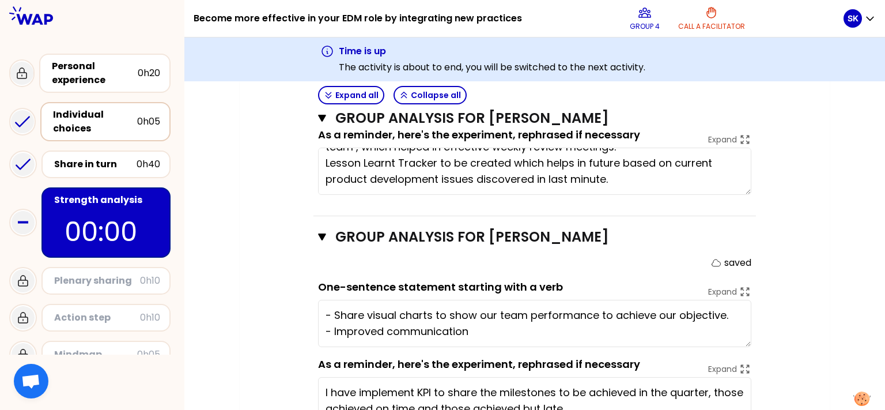
scroll to position [1013, 0]
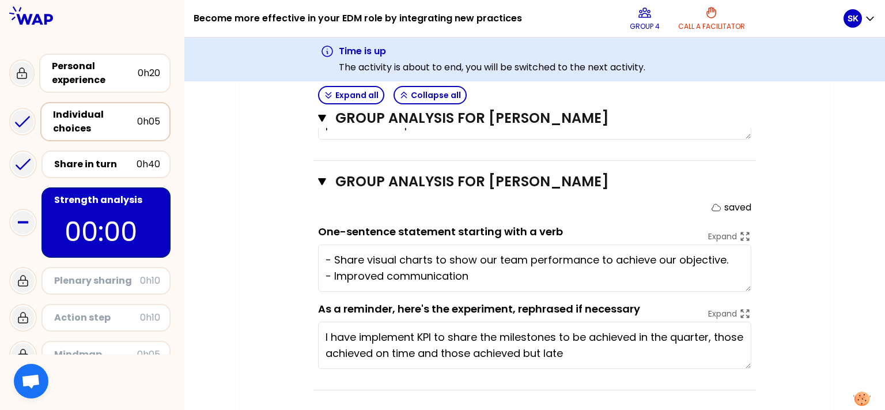
drag, startPoint x: 468, startPoint y: 271, endPoint x: 308, endPoint y: 258, distance: 160.2
click at [318, 258] on textarea "- Share visual charts to show our team performance to achieve our objective. - …" at bounding box center [534, 267] width 433 height 47
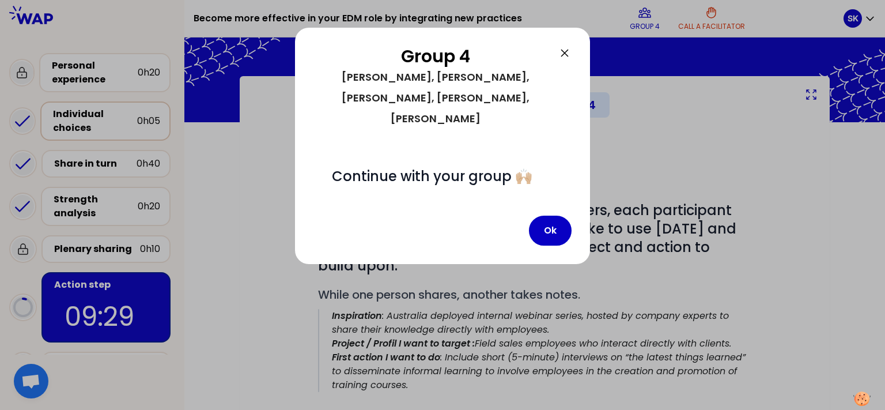
click at [568, 54] on icon at bounding box center [565, 53] width 14 height 14
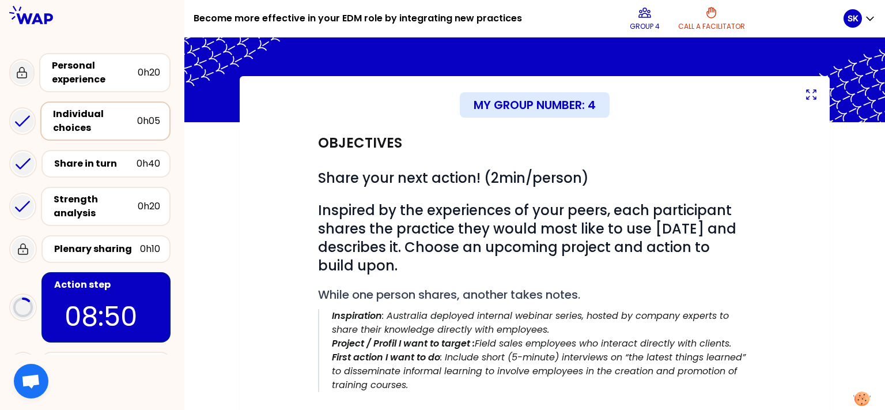
click at [635, 375] on p "First action I want to do : Include short (5-minute) interviews on “the latest …" at bounding box center [542, 370] width 420 height 41
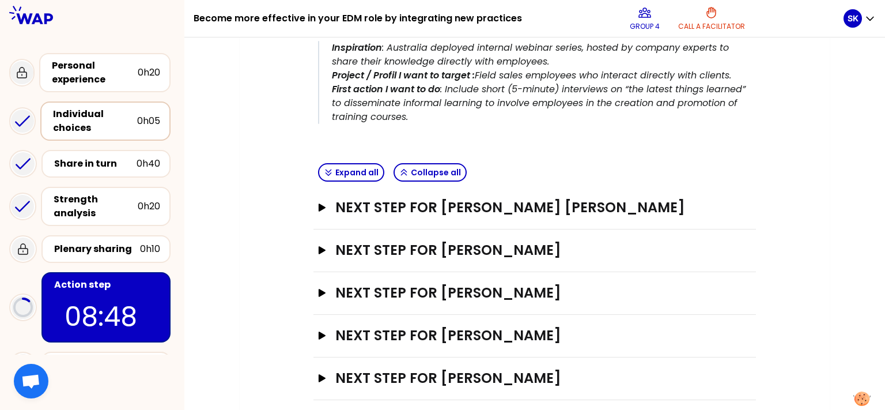
scroll to position [305, 0]
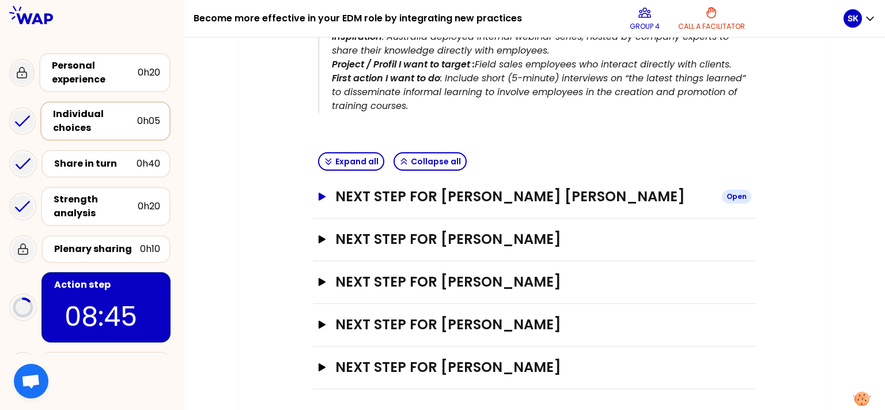
click at [319, 195] on icon "button" at bounding box center [322, 197] width 7 height 8
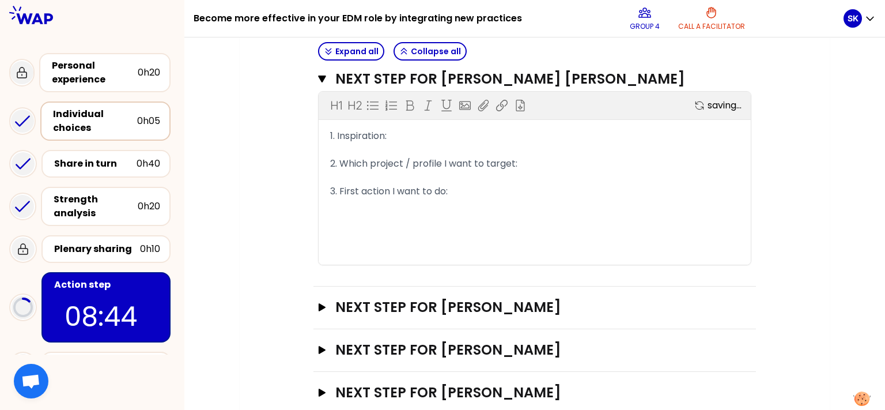
scroll to position [460, 0]
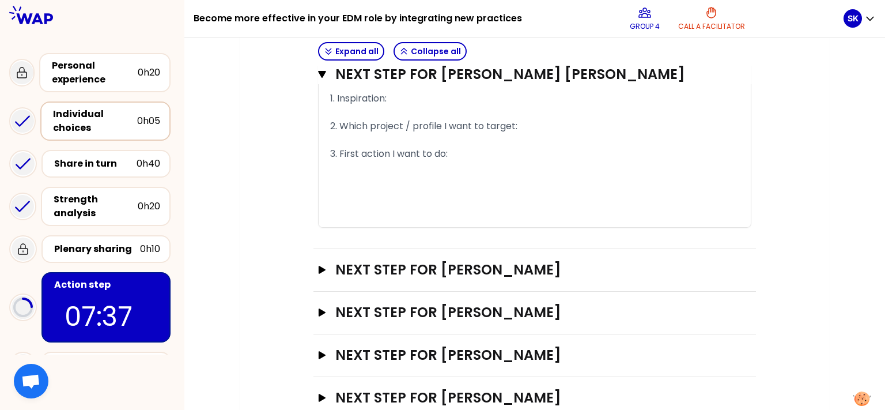
click at [234, 183] on div "My group number: 4 Objectives # Share your next action! (2min/person) # Inspire…" at bounding box center [534, 42] width 701 height 801
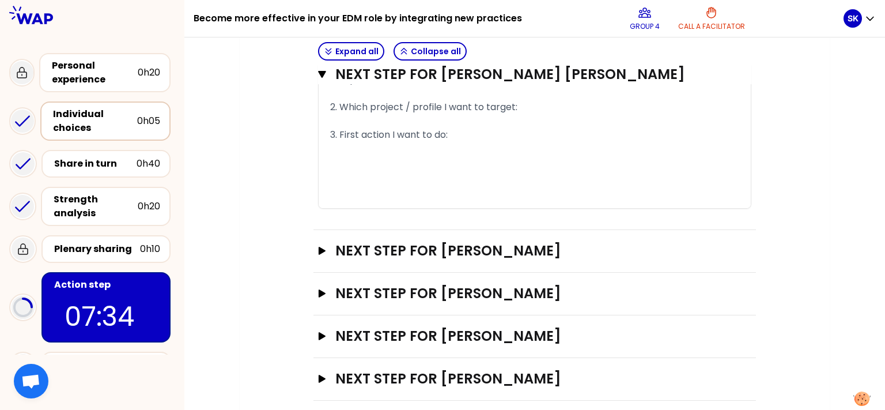
scroll to position [490, 0]
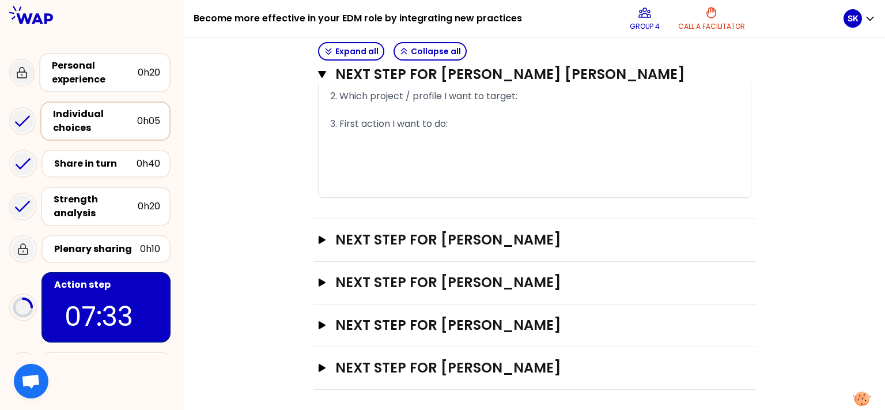
click at [314, 316] on div "Next step for [PERSON_NAME] Open" at bounding box center [535, 325] width 443 height 43
click at [319, 324] on icon "button" at bounding box center [322, 325] width 7 height 8
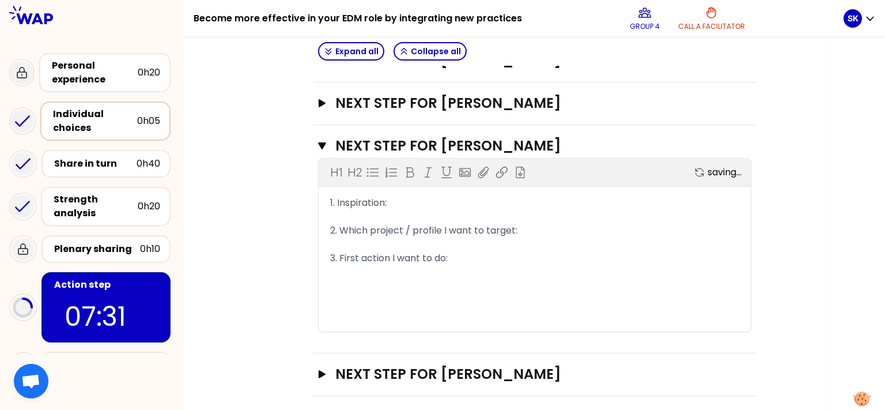
scroll to position [676, 0]
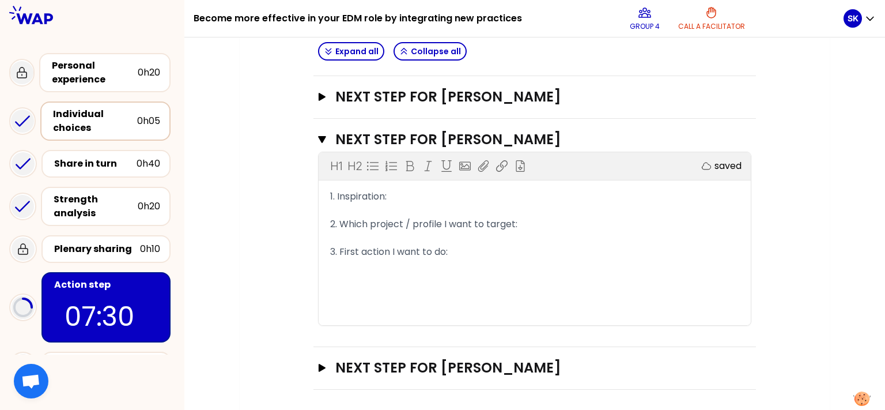
click at [402, 203] on div "﻿" at bounding box center [534, 210] width 409 height 14
click at [420, 190] on div "1. Inspiration:" at bounding box center [534, 197] width 409 height 14
click at [531, 227] on div "2. Which project / profile I want to target:" at bounding box center [534, 224] width 409 height 14
click at [525, 218] on div "2. Which project / profile I want to target:" at bounding box center [534, 224] width 409 height 14
click at [484, 250] on div "3. First action I want to do:" at bounding box center [534, 252] width 409 height 14
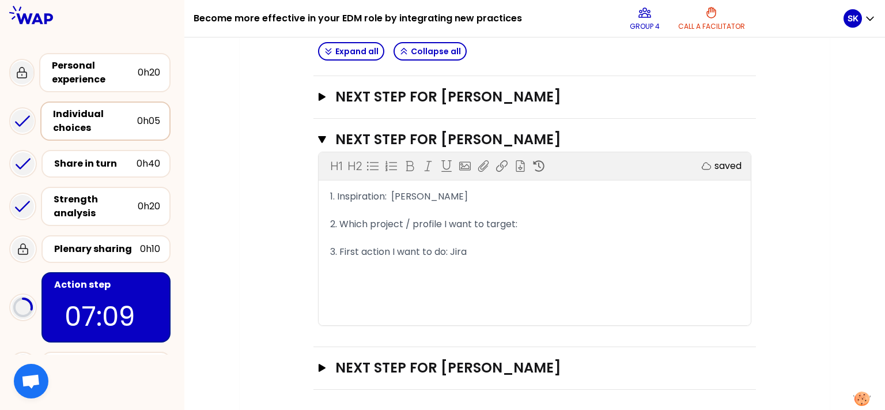
click at [504, 245] on div "3. First action I want to do: Jira" at bounding box center [534, 252] width 409 height 14
click at [528, 218] on div "2. Which project / profile I want to target:" at bounding box center [534, 224] width 409 height 14
click at [535, 251] on div "3. First action I want to do: Jira to include" at bounding box center [534, 252] width 409 height 14
click at [609, 248] on div "3. First action I want to do: Jira to include Budget & Priority to" at bounding box center [534, 252] width 409 height 14
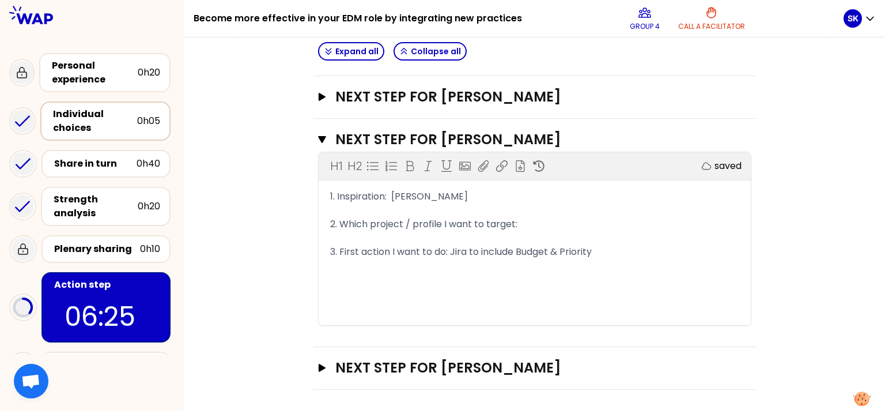
click at [567, 218] on div "2. Which project / profile I want to target:" at bounding box center [534, 224] width 409 height 14
click at [318, 367] on icon "button" at bounding box center [322, 368] width 9 height 8
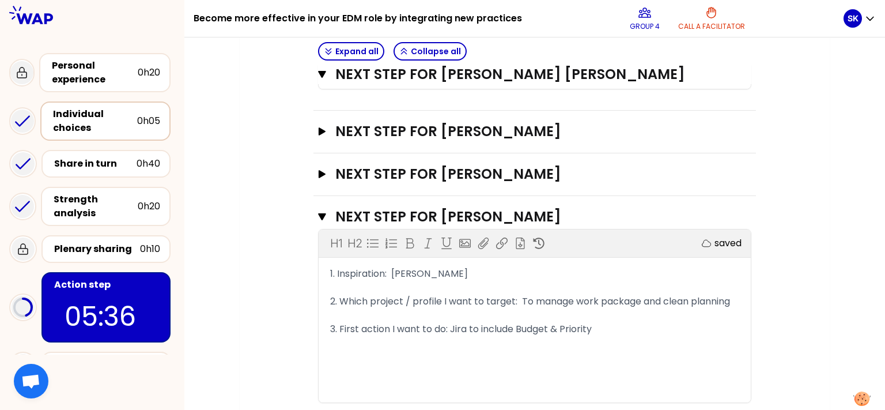
scroll to position [443, 0]
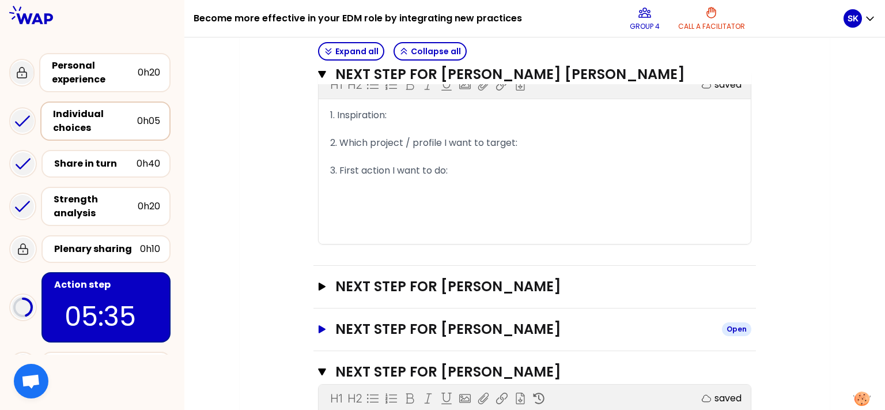
click at [318, 330] on icon "button" at bounding box center [322, 329] width 9 height 8
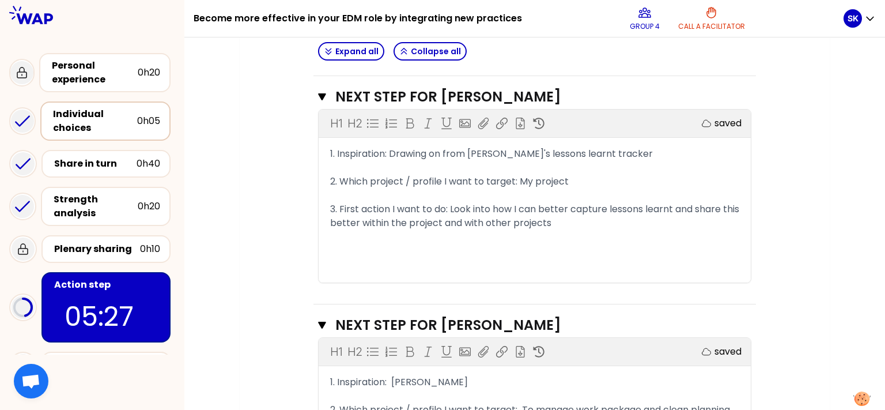
scroll to position [753, 0]
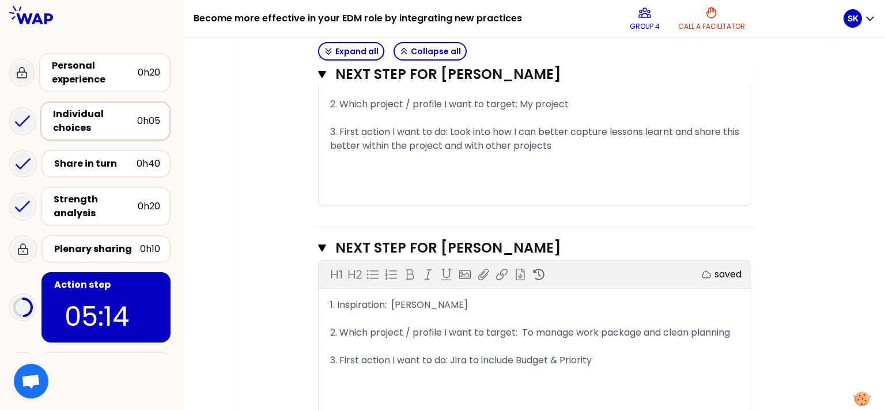
click at [512, 180] on div "H1 H2 Export saved 1. Inspiration: Drawing on from [PERSON_NAME]'s lessons lear…" at bounding box center [535, 118] width 432 height 173
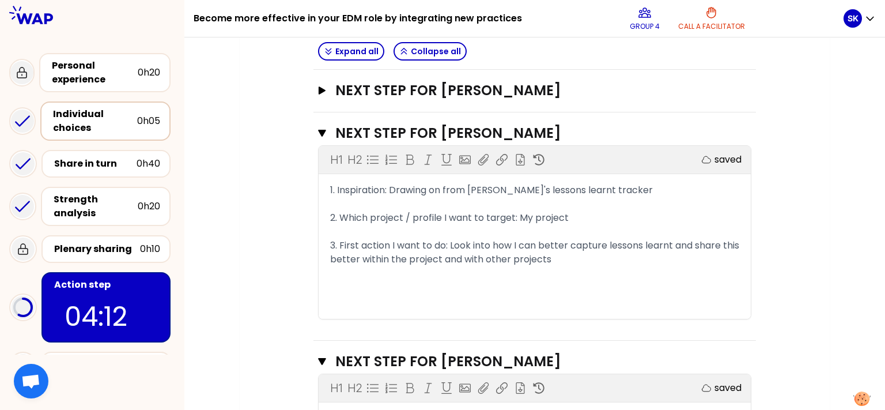
scroll to position [582, 0]
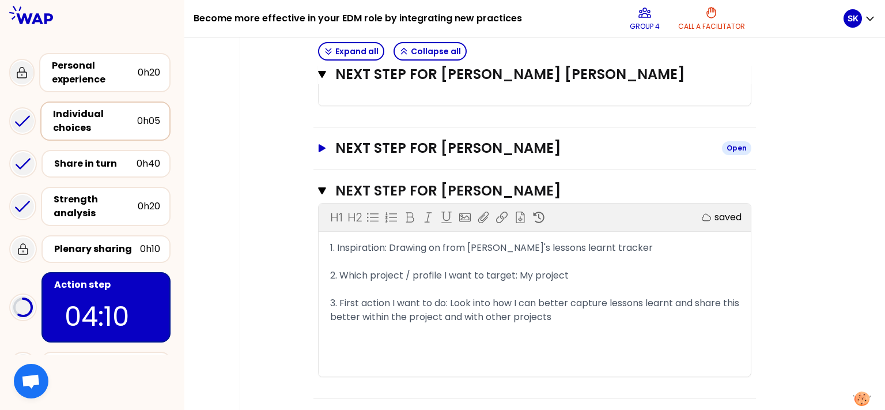
click at [319, 149] on icon "button" at bounding box center [322, 148] width 9 height 8
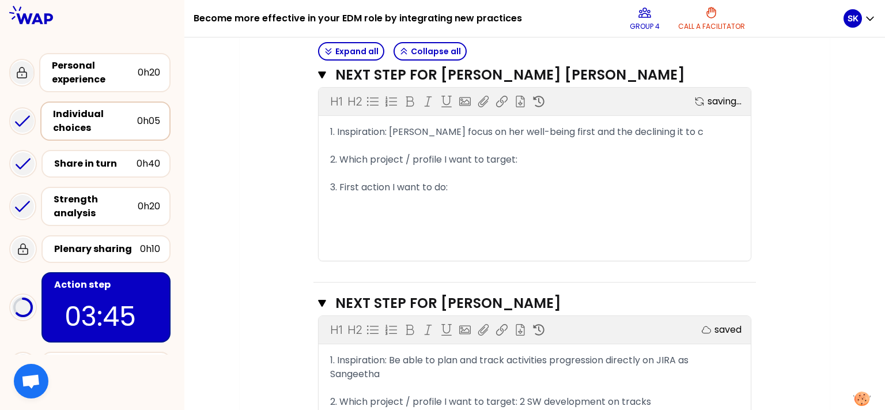
scroll to position [349, 0]
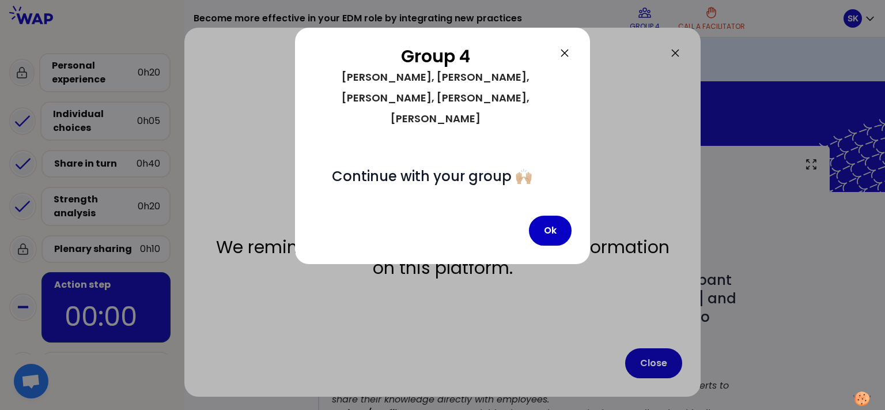
click at [666, 364] on div at bounding box center [442, 205] width 885 height 410
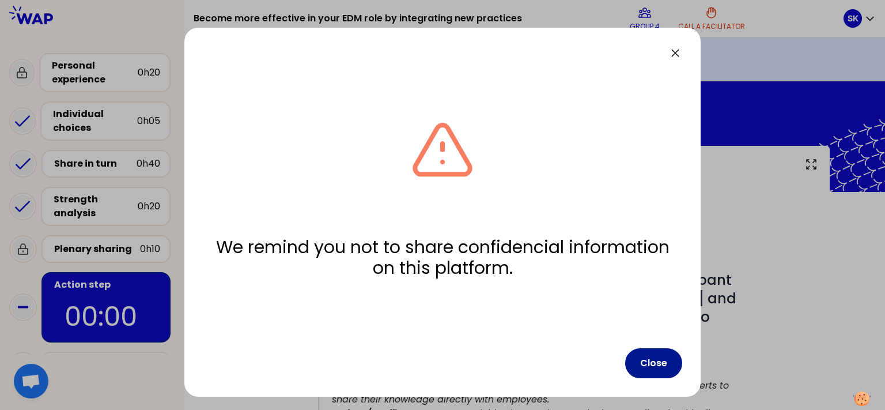
click at [665, 372] on button "Close" at bounding box center [653, 363] width 57 height 30
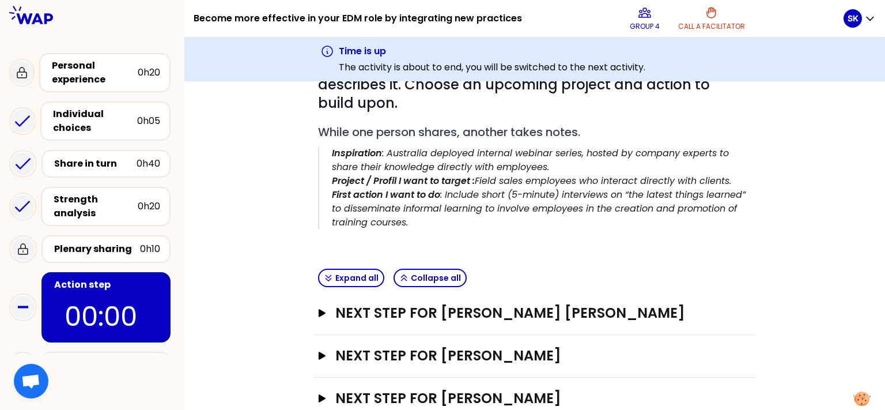
scroll to position [349, 0]
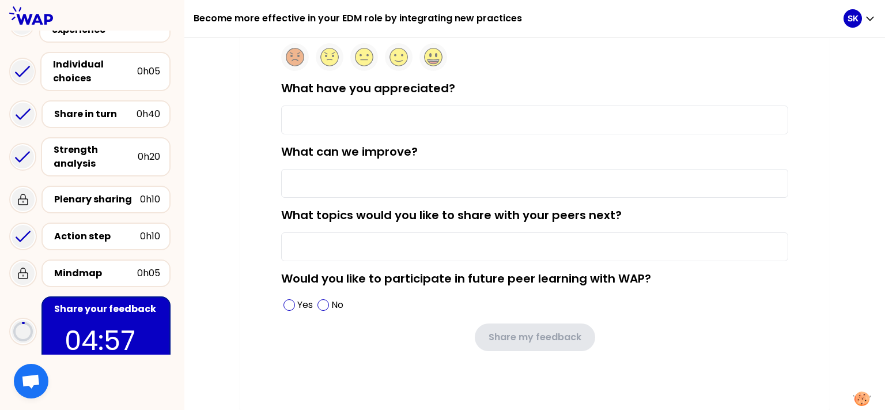
scroll to position [77, 0]
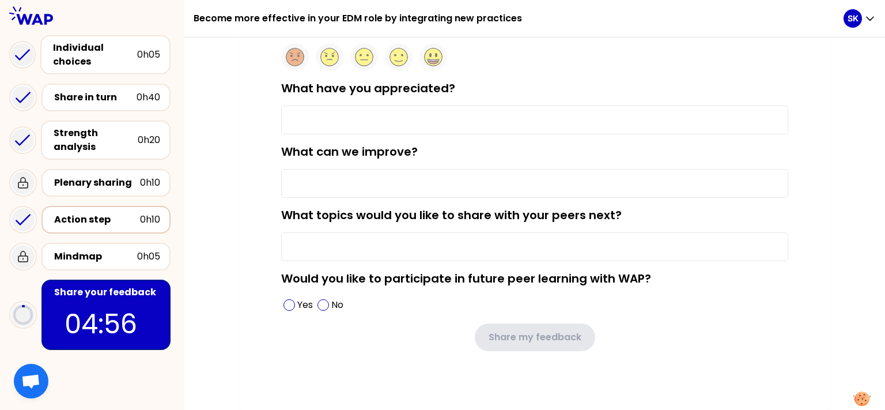
click at [65, 213] on div "Action step" at bounding box center [97, 220] width 86 height 14
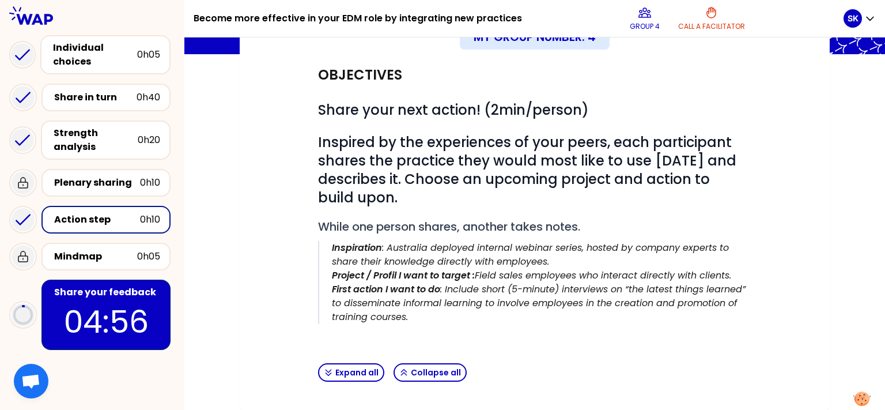
scroll to position [93, 0]
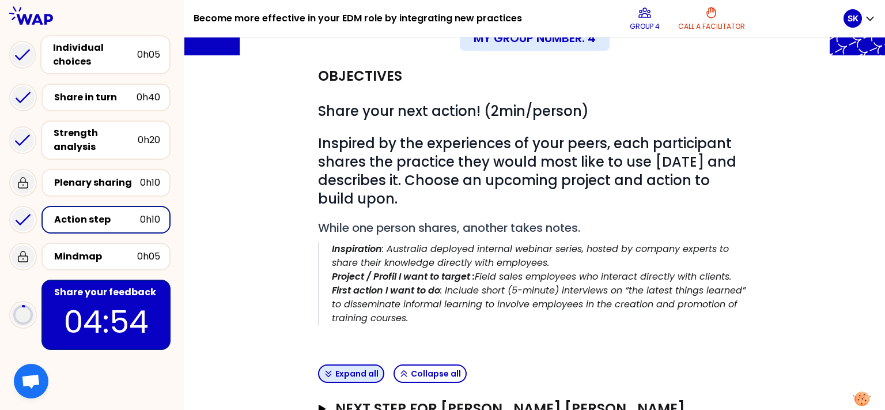
click at [335, 374] on button "Expand all" at bounding box center [351, 373] width 66 height 18
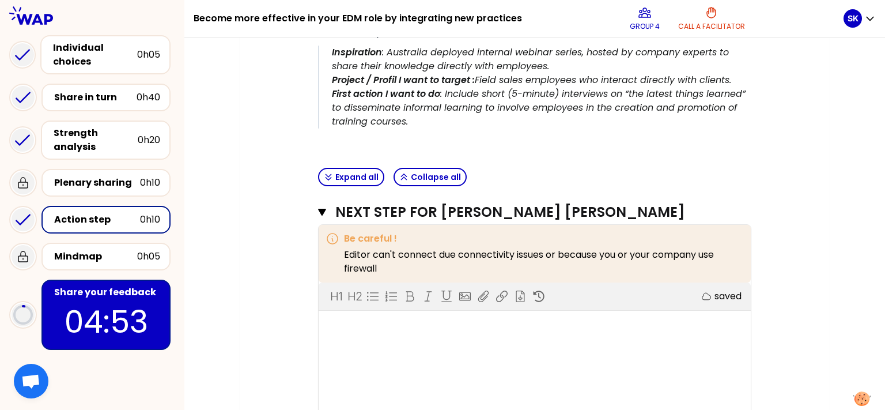
scroll to position [325, 0]
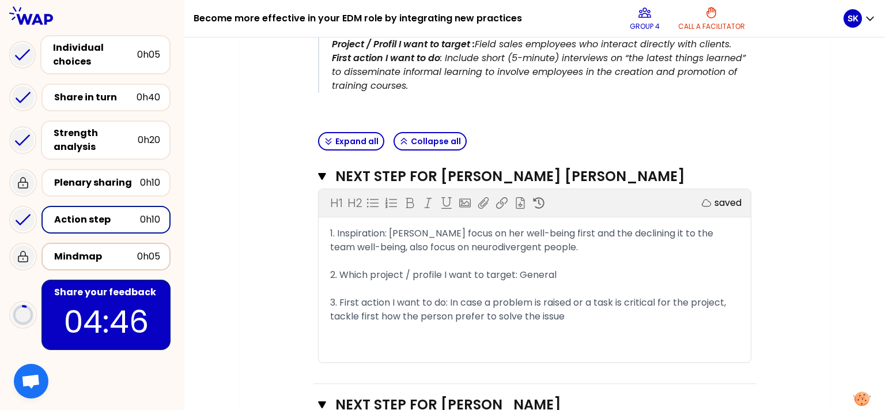
click at [96, 252] on div "Mindmap 0h05" at bounding box center [106, 256] width 108 height 16
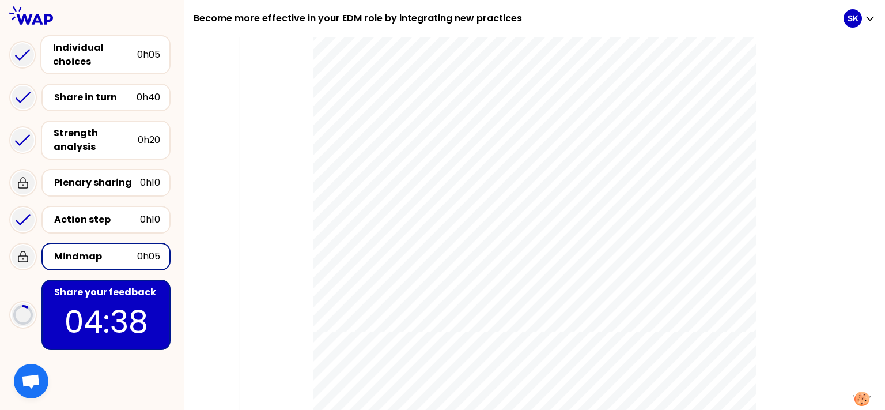
scroll to position [77, 0]
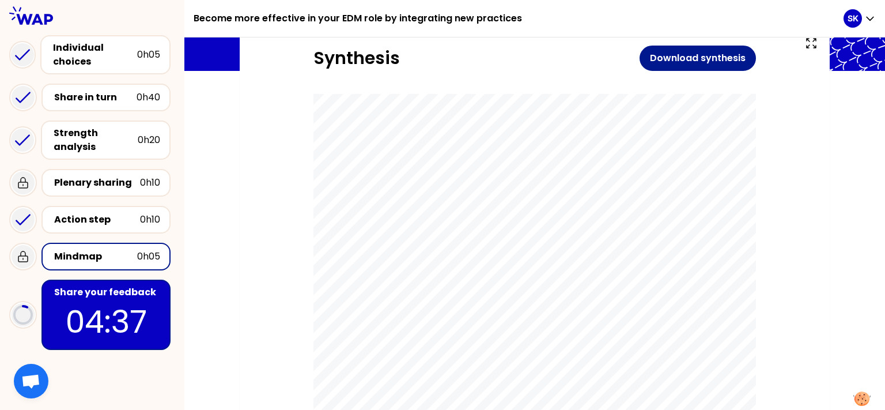
click at [681, 61] on button "Download synthesis" at bounding box center [698, 58] width 116 height 25
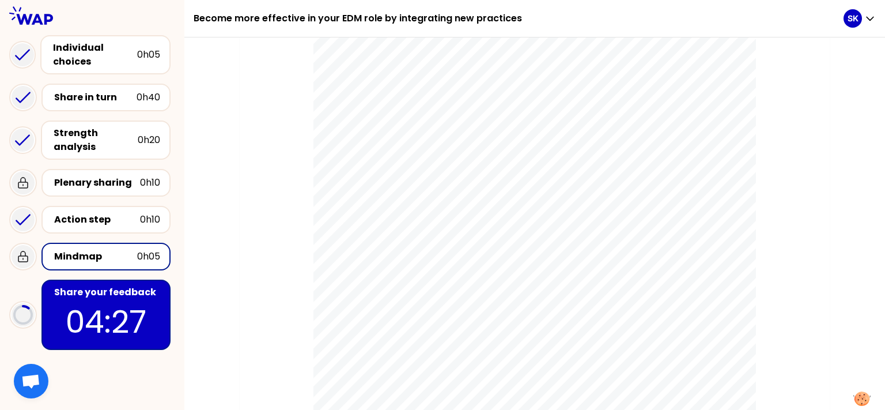
scroll to position [4180, 0]
click at [69, 299] on div "Share your feedback" at bounding box center [107, 292] width 106 height 14
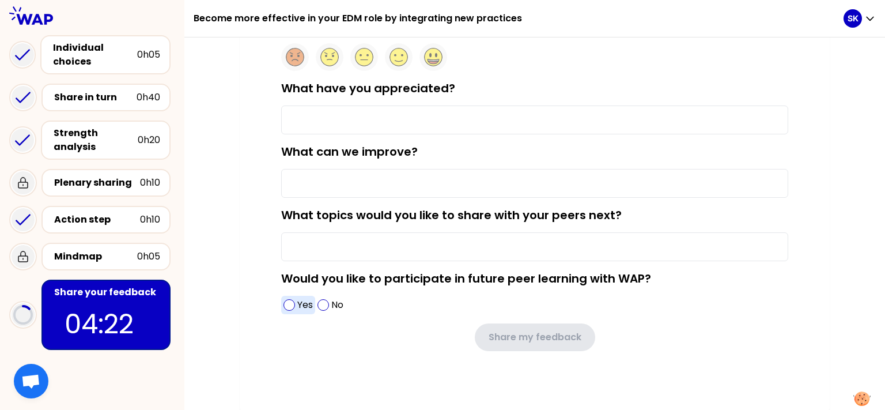
click at [284, 303] on span at bounding box center [290, 305] width 12 height 12
click at [320, 188] on input "What can we improve?" at bounding box center [534, 183] width 507 height 29
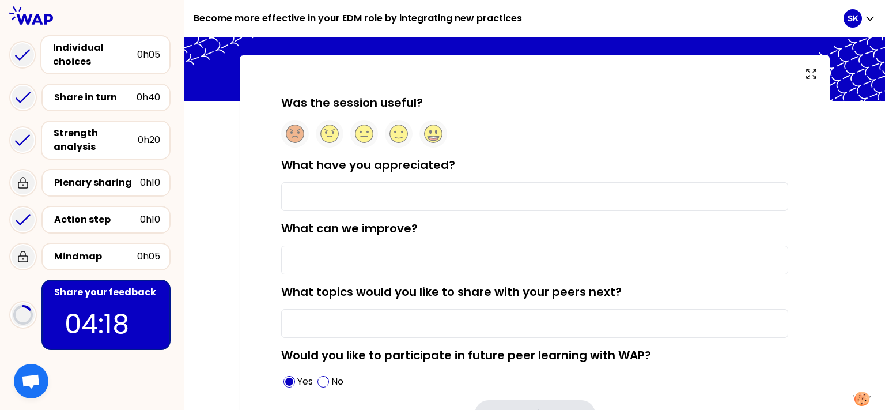
scroll to position [46, 0]
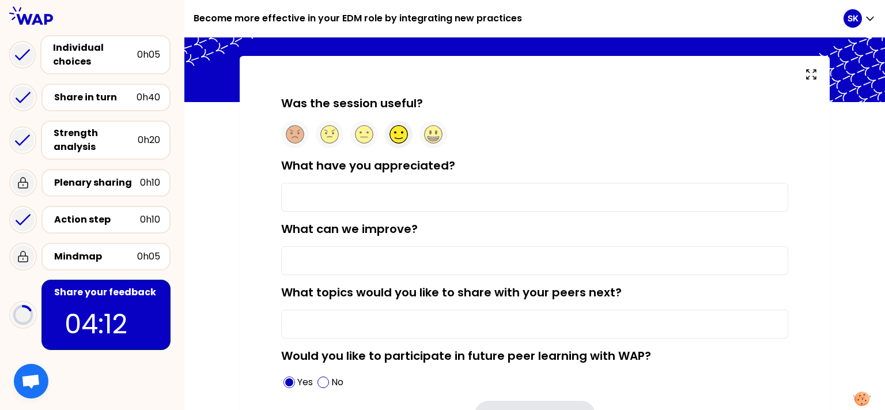
click at [395, 139] on icon at bounding box center [398, 138] width 7 height 1
click at [352, 202] on input "What have you appreciated?" at bounding box center [534, 197] width 507 height 29
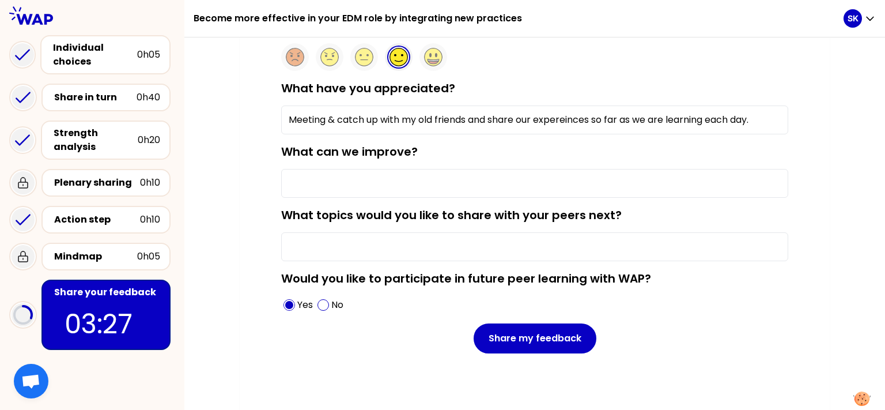
type input "Meeting & catch up with my old friends and share our expereinces so far as we a…"
click at [341, 180] on input "What can we improve?" at bounding box center [534, 183] width 507 height 29
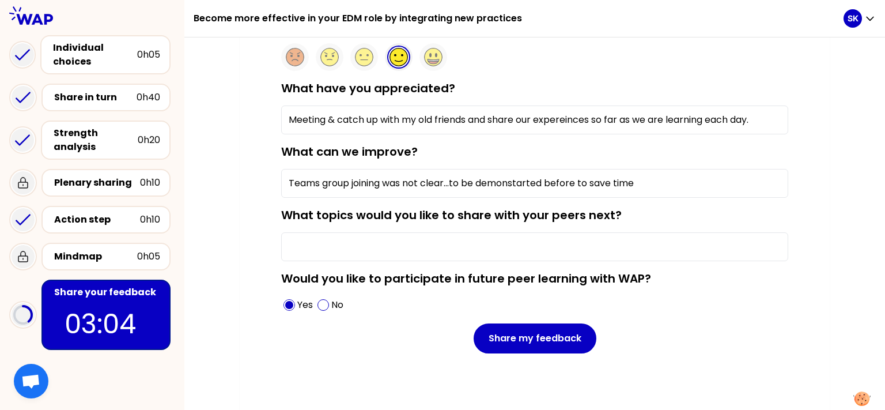
type input "Teams group joining was not clear...to be demonstarted before to save time"
click at [308, 246] on input "What topics would you like to share with your peers next?" at bounding box center [534, 246] width 507 height 29
type input "I"
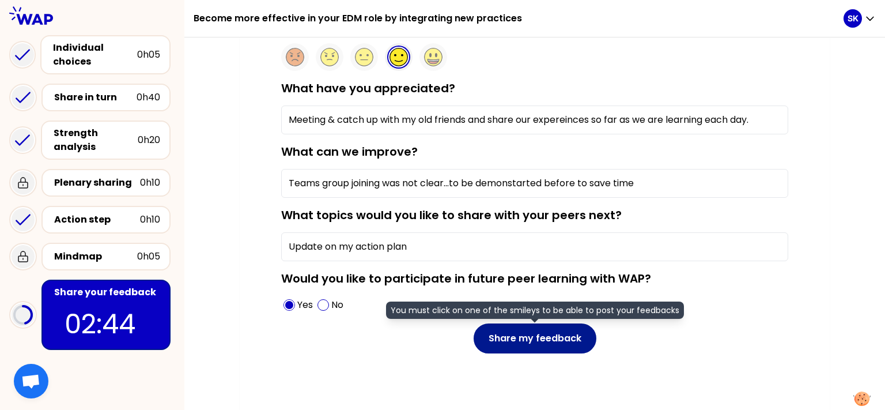
type input "Update on my action plan"
click at [496, 334] on button "Share my feedback" at bounding box center [535, 338] width 123 height 30
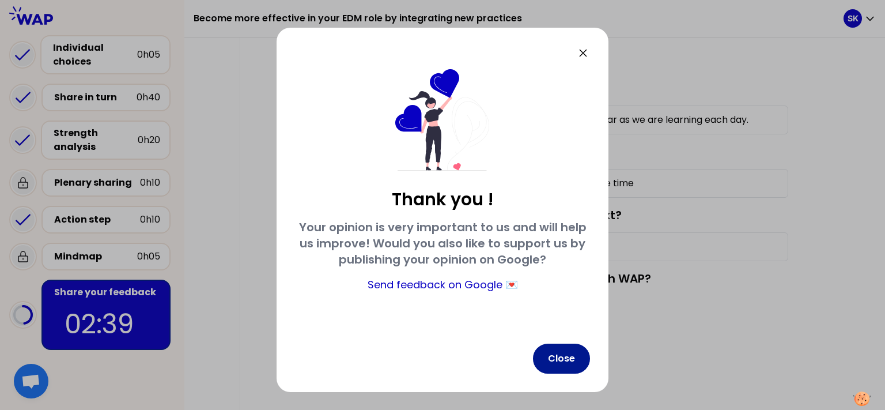
click at [555, 360] on button "Close" at bounding box center [561, 359] width 57 height 30
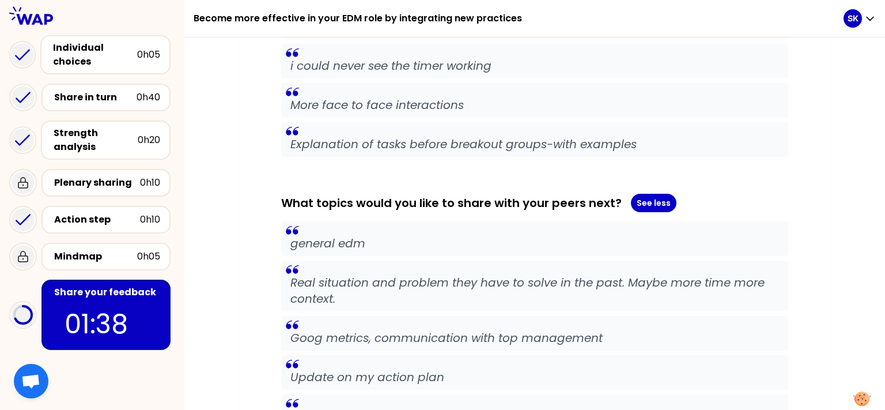
scroll to position [1552, 0]
